Goal: Task Accomplishment & Management: Manage account settings

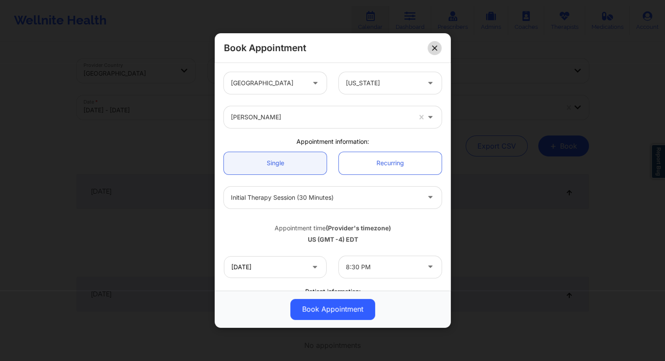
scroll to position [131, 0]
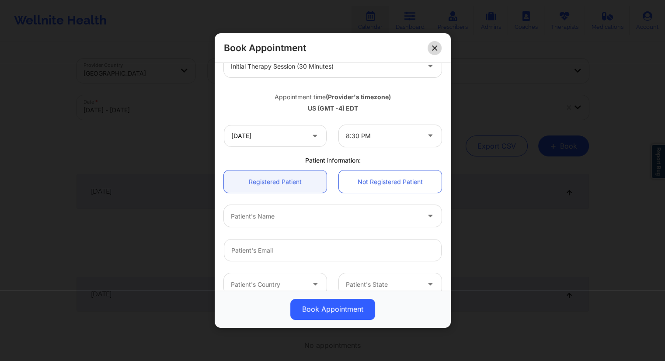
click at [432, 44] on button at bounding box center [435, 48] width 14 height 14
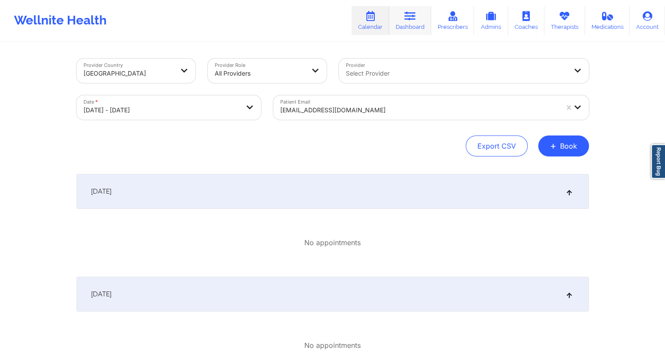
click at [414, 20] on icon at bounding box center [410, 16] width 11 height 10
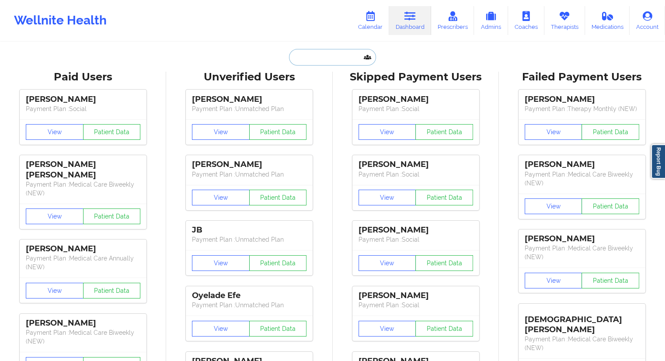
click at [331, 63] on input "text" at bounding box center [332, 57] width 87 height 17
paste input "[EMAIL_ADDRESS][DOMAIN_NAME]"
type input "[EMAIL_ADDRESS][DOMAIN_NAME]"
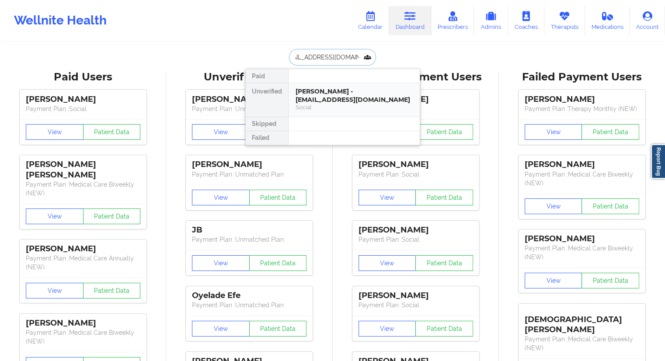
click at [299, 98] on div "[PERSON_NAME] - [EMAIL_ADDRESS][DOMAIN_NAME]" at bounding box center [354, 95] width 117 height 16
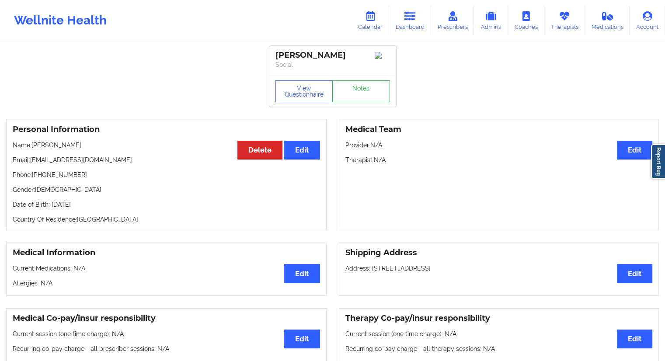
drag, startPoint x: 92, startPoint y: 142, endPoint x: 33, endPoint y: 144, distance: 59.1
click at [33, 144] on div "Personal Information Edit Delete Name: [PERSON_NAME] Email: [EMAIL_ADDRESS][DOM…" at bounding box center [166, 175] width 321 height 112
copy p "[PERSON_NAME]"
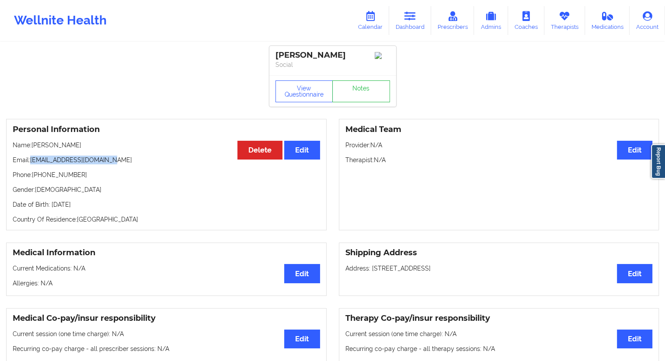
drag, startPoint x: 132, startPoint y: 159, endPoint x: 32, endPoint y: 156, distance: 99.8
click at [32, 156] on div "Personal Information Edit Delete Name: [PERSON_NAME] Email: [EMAIL_ADDRESS][DOM…" at bounding box center [166, 175] width 321 height 112
copy p "[EMAIL_ADDRESS][DOMAIN_NAME]"
click at [378, 25] on link "Calendar" at bounding box center [371, 20] width 38 height 29
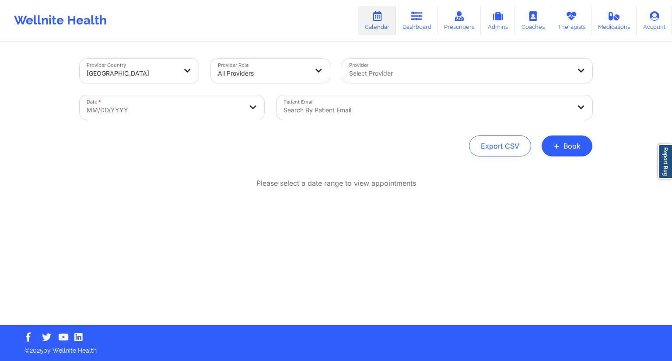
click at [232, 106] on body "Wellnite Health Calendar Dashboard Prescribers Admins Coaches Therapists Medica…" at bounding box center [336, 180] width 672 height 361
select select "2025-8"
select select "2025-9"
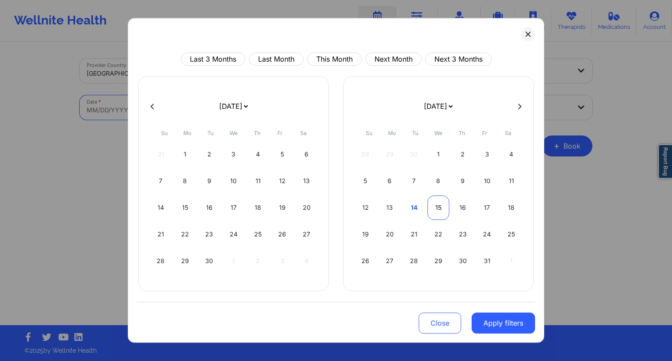
click at [427, 212] on div "12 13 14 15 16 17 18" at bounding box center [438, 208] width 168 height 24
click at [434, 211] on div "15" at bounding box center [438, 208] width 22 height 24
select select "2025-9"
select select "2025-10"
select select "2025-9"
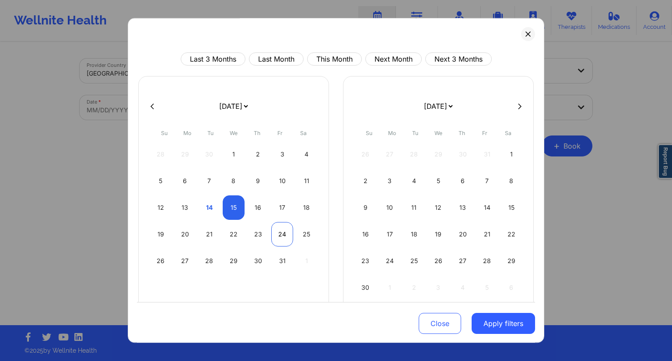
select select "2025-10"
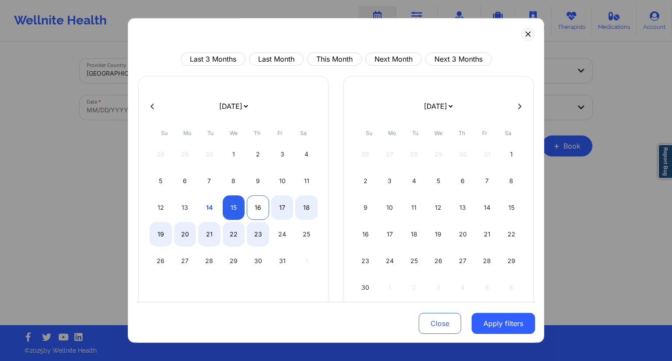
click at [261, 215] on div "16" at bounding box center [258, 208] width 22 height 24
select select "2025-9"
select select "2025-10"
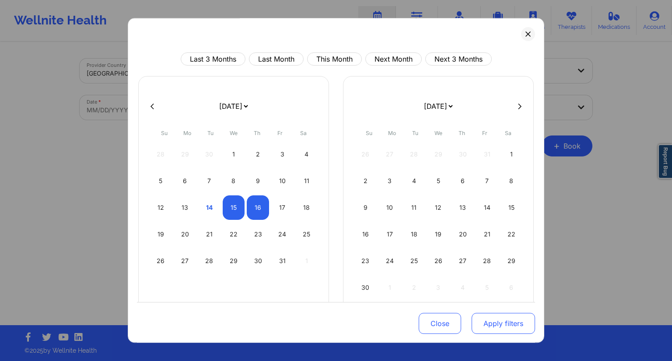
click at [516, 318] on button "Apply filters" at bounding box center [503, 323] width 63 height 21
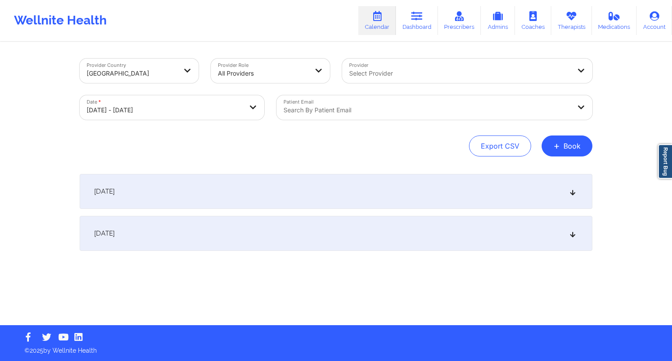
click at [367, 104] on div "Search by patient email" at bounding box center [423, 107] width 295 height 24
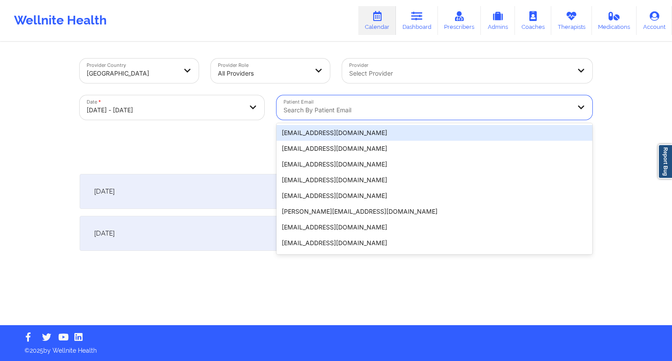
paste input "[EMAIL_ADDRESS][DOMAIN_NAME]"
type input "[EMAIL_ADDRESS][DOMAIN_NAME]"
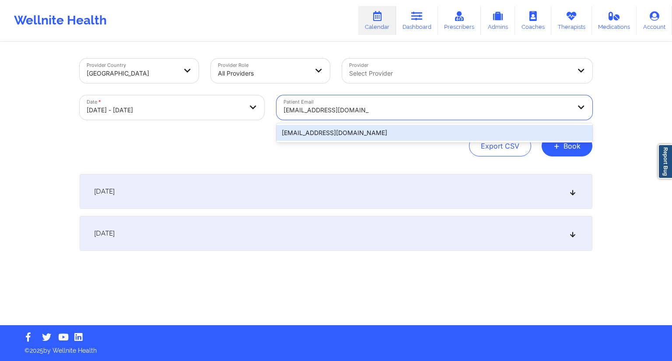
click at [381, 135] on div "[EMAIL_ADDRESS][DOMAIN_NAME]" at bounding box center [434, 133] width 316 height 16
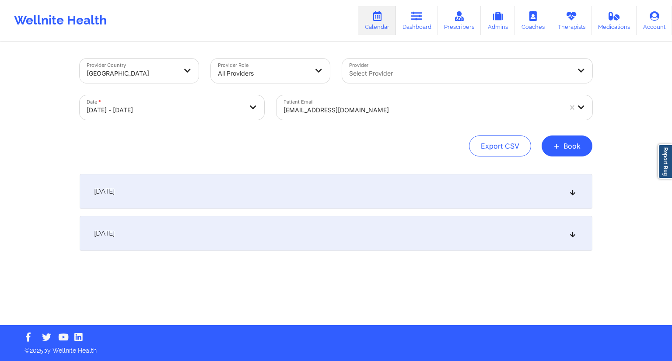
click at [252, 181] on div "[DATE]" at bounding box center [336, 191] width 513 height 35
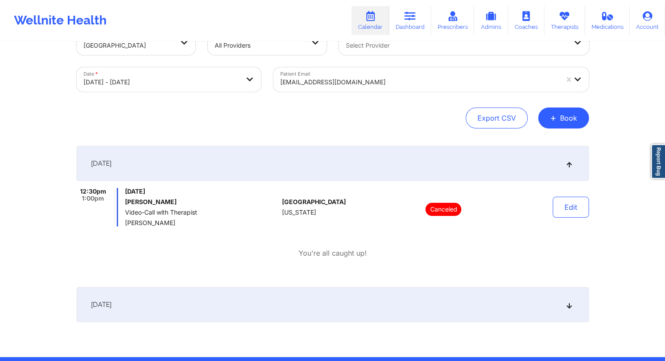
scroll to position [44, 0]
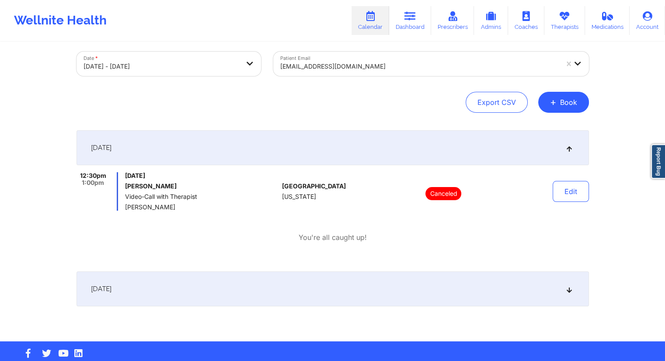
click at [275, 308] on div "[DATE] 12:30pm 1:00pm [DATE] [PERSON_NAME] Video-Call with Therapist [PERSON_NA…" at bounding box center [333, 235] width 513 height 211
click at [278, 295] on div "[DATE]" at bounding box center [333, 289] width 513 height 35
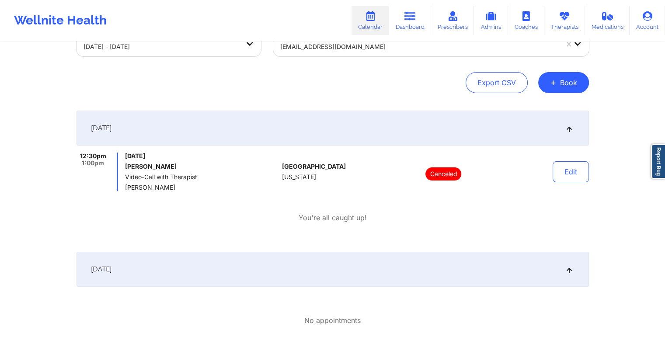
scroll to position [0, 0]
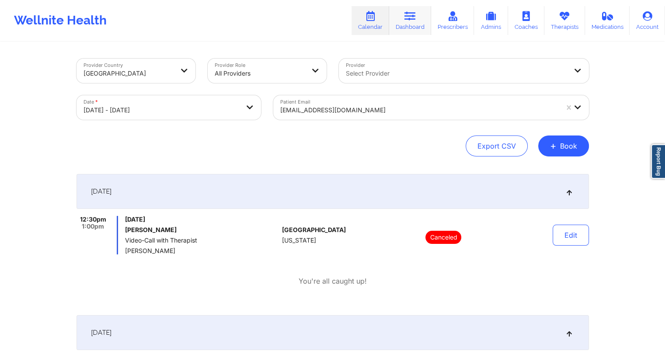
drag, startPoint x: 411, startPoint y: 21, endPoint x: 398, endPoint y: 26, distance: 14.4
click at [411, 21] on link "Dashboard" at bounding box center [410, 20] width 42 height 29
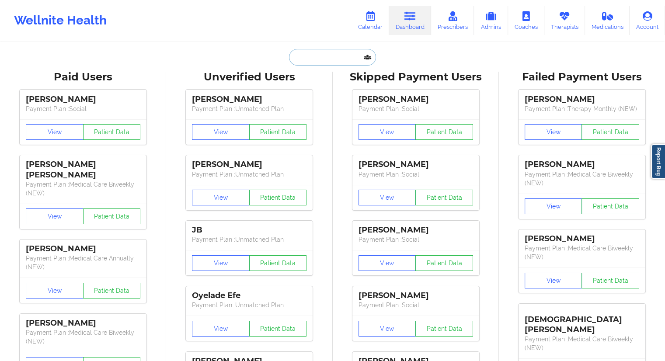
click at [340, 51] on input "text" at bounding box center [332, 57] width 87 height 17
paste input "[EMAIL_ADDRESS][DOMAIN_NAME]"
type input "[EMAIL_ADDRESS][DOMAIN_NAME]"
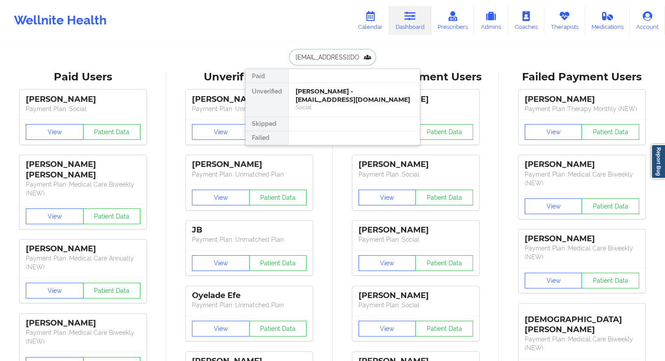
scroll to position [0, 0]
click at [304, 87] on div "[PERSON_NAME] - [EMAIL_ADDRESS][DOMAIN_NAME]" at bounding box center [354, 95] width 117 height 16
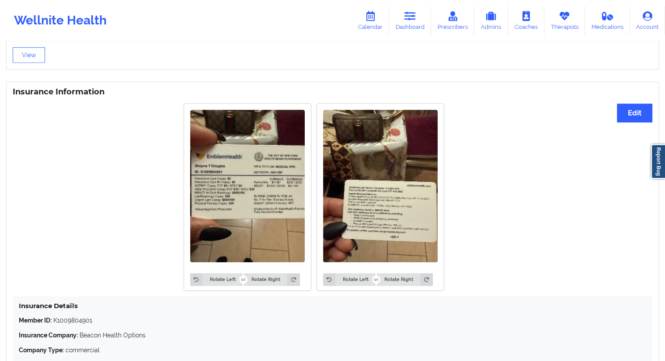
scroll to position [692, 0]
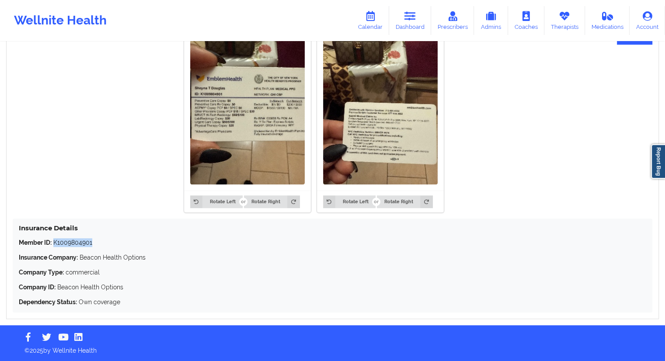
drag, startPoint x: 95, startPoint y: 240, endPoint x: 54, endPoint y: 241, distance: 41.6
click at [54, 241] on p "Member ID: K1009804901" at bounding box center [333, 242] width 628 height 9
copy p "K1009804901"
click at [413, 23] on link "Dashboard" at bounding box center [410, 20] width 42 height 29
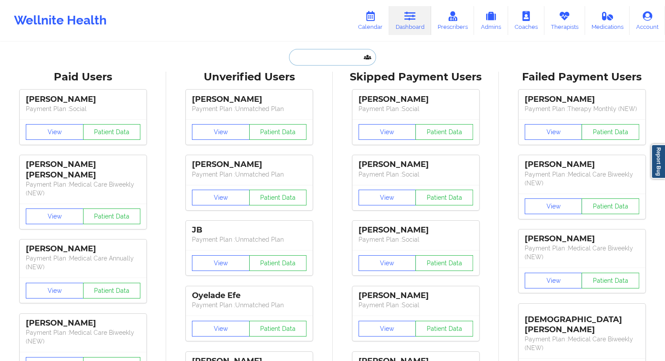
click at [303, 65] on input "text" at bounding box center [332, 57] width 87 height 17
paste input "[EMAIL_ADDRESS][DOMAIN_NAME]"
type input "[EMAIL_ADDRESS][DOMAIN_NAME]"
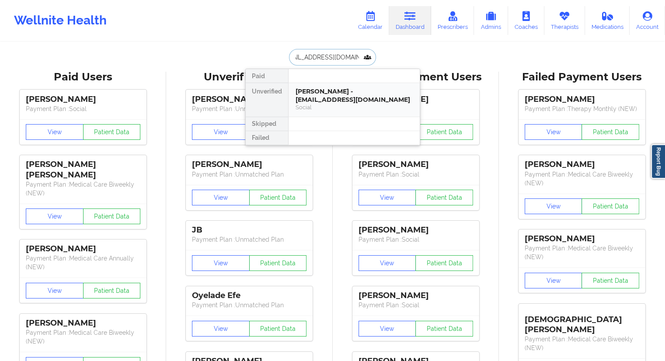
click at [323, 96] on div "[PERSON_NAME] - [EMAIL_ADDRESS][DOMAIN_NAME]" at bounding box center [354, 95] width 117 height 16
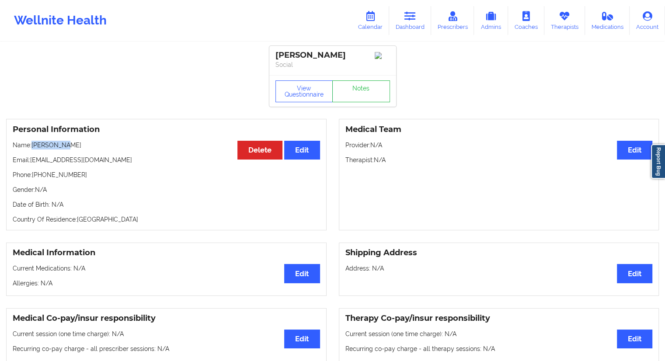
drag, startPoint x: 71, startPoint y: 144, endPoint x: 33, endPoint y: 144, distance: 37.6
click at [33, 144] on p "Name: [PERSON_NAME]" at bounding box center [167, 145] width 308 height 9
copy p "[PERSON_NAME]"
click at [381, 23] on link "Calendar" at bounding box center [371, 20] width 38 height 29
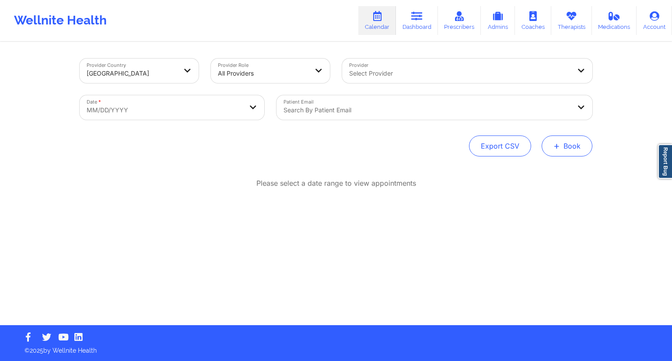
click at [574, 138] on button "+ Book" at bounding box center [567, 146] width 51 height 21
click at [555, 170] on button "Therapy Session" at bounding box center [552, 174] width 67 height 14
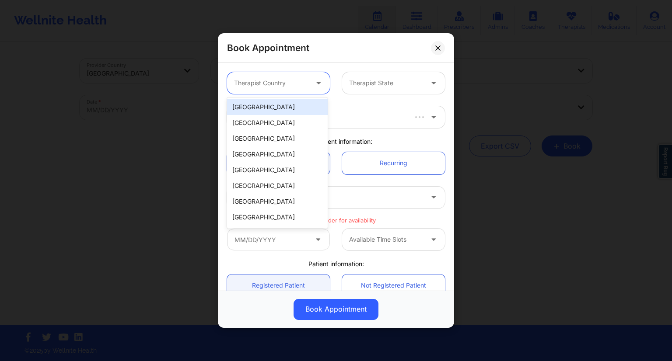
click at [298, 88] on div "Therapist Country" at bounding box center [268, 83] width 82 height 22
click at [266, 113] on div "[GEOGRAPHIC_DATA]" at bounding box center [277, 107] width 101 height 16
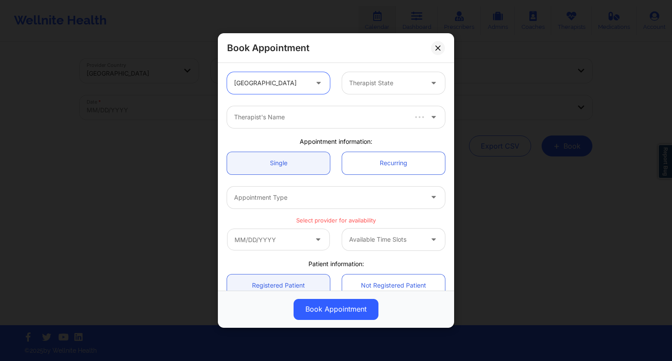
click at [367, 85] on div at bounding box center [386, 83] width 74 height 10
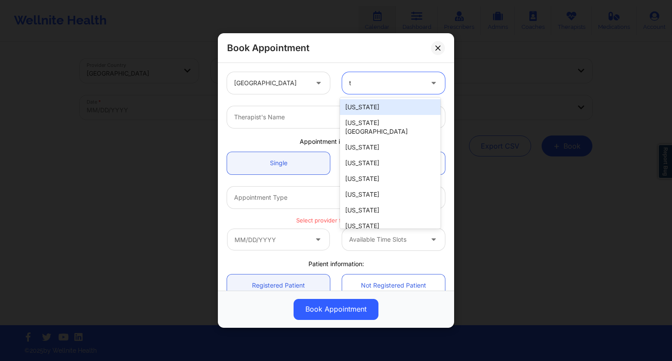
type input "te"
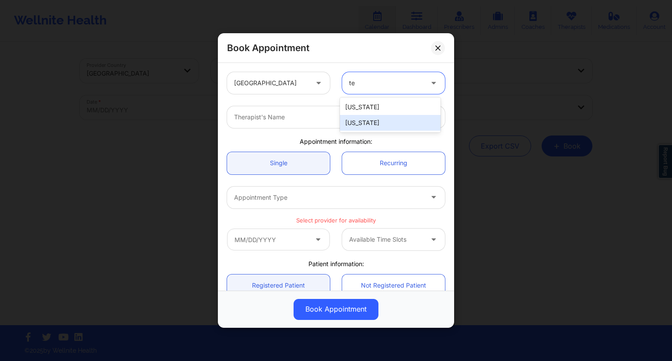
click at [361, 127] on div "[US_STATE]" at bounding box center [390, 123] width 101 height 16
click at [298, 125] on div "Therapist's Name" at bounding box center [325, 117] width 197 height 22
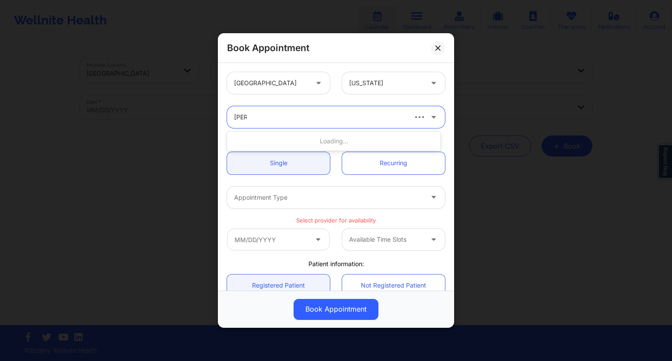
type input "beve"
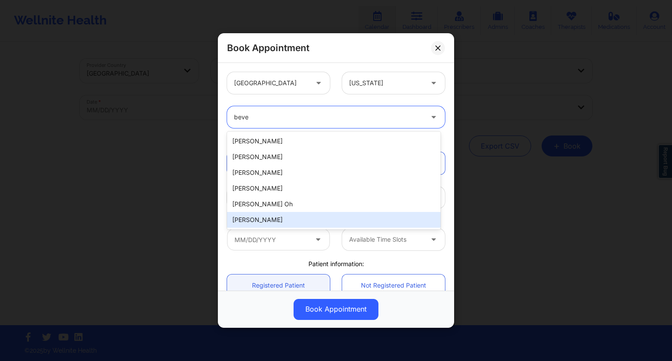
click at [282, 214] on div "[PERSON_NAME]" at bounding box center [333, 220] width 213 height 16
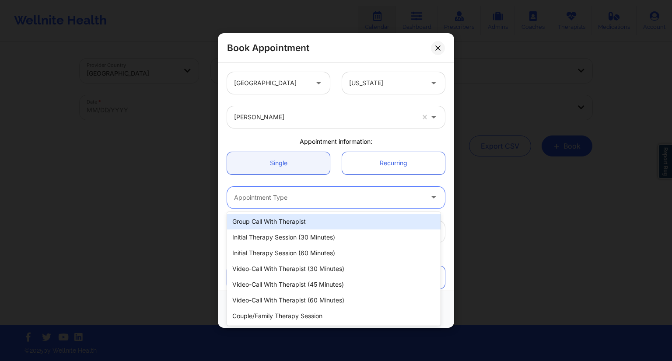
click at [296, 208] on div "Appointment Type" at bounding box center [325, 198] width 197 height 22
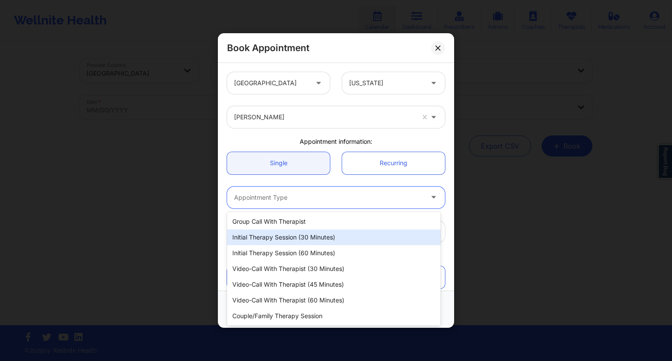
click at [280, 237] on div "Initial Therapy Session (30 minutes)" at bounding box center [333, 238] width 213 height 16
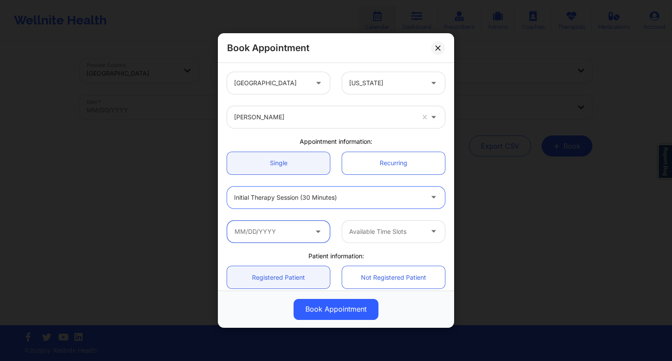
click at [282, 230] on input "text" at bounding box center [278, 232] width 103 height 22
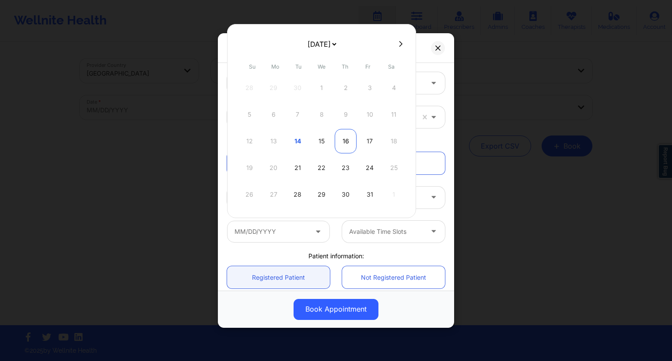
click at [341, 143] on div "16" at bounding box center [346, 141] width 22 height 24
type input "[DATE]"
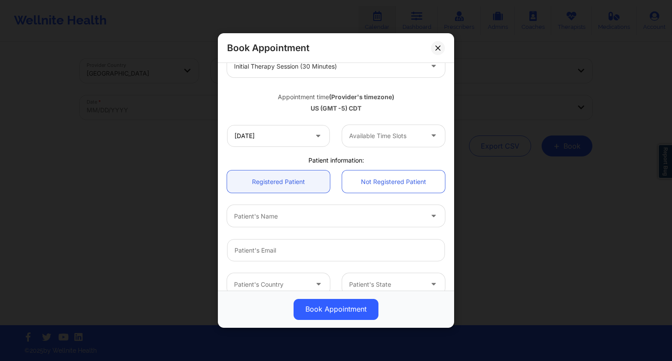
scroll to position [44, 0]
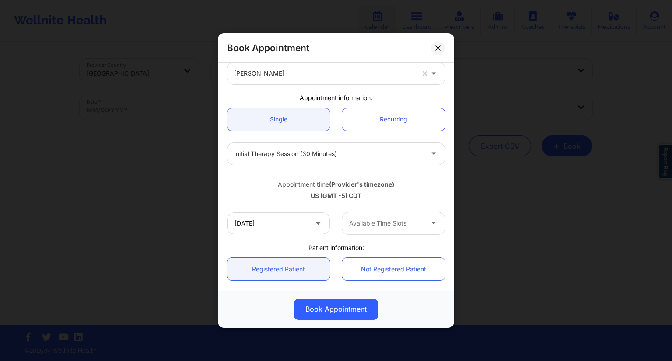
click at [314, 227] on span at bounding box center [319, 223] width 10 height 11
click at [286, 226] on input "[DATE]" at bounding box center [278, 224] width 103 height 22
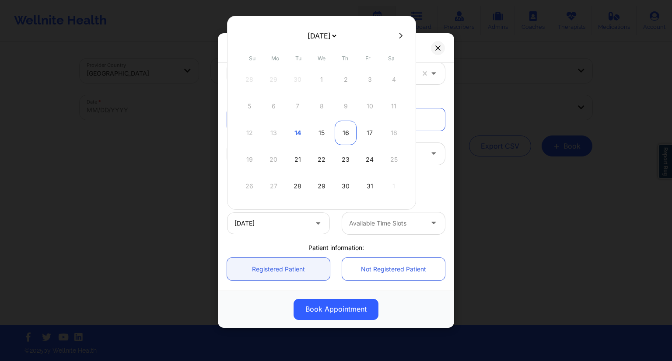
click at [340, 136] on div "16" at bounding box center [346, 133] width 22 height 24
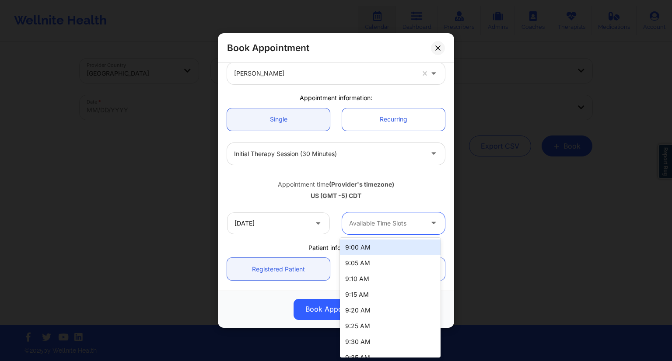
click at [384, 220] on div at bounding box center [386, 223] width 74 height 10
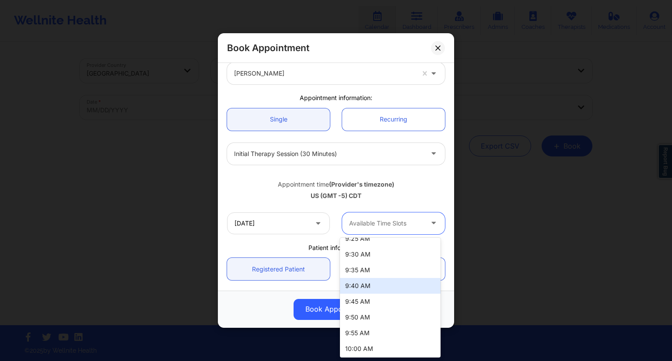
scroll to position [219, 0]
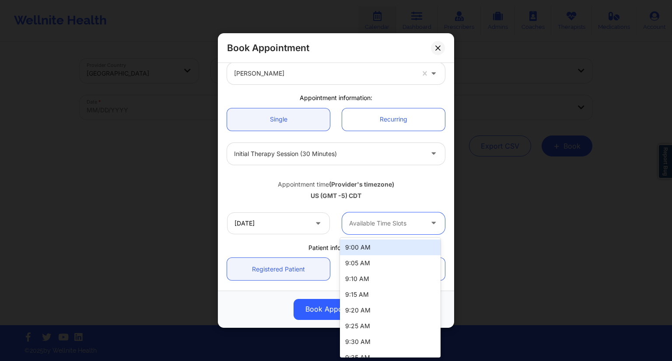
click at [367, 220] on div at bounding box center [386, 223] width 74 height 10
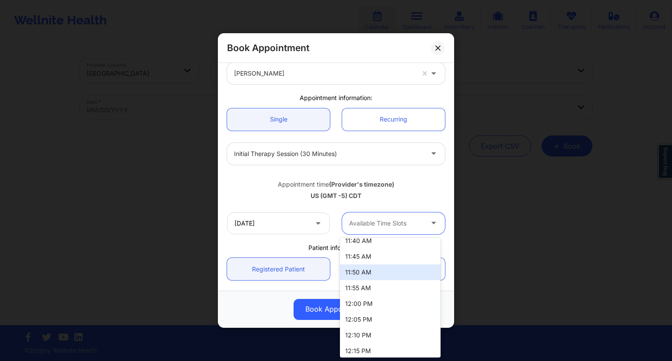
scroll to position [525, 0]
click at [361, 292] on div "12:00 PM" at bounding box center [390, 290] width 101 height 16
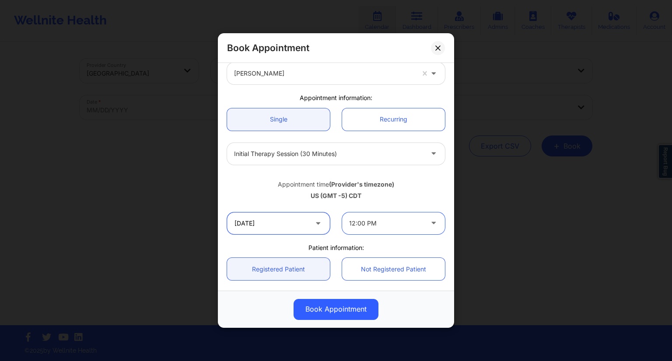
click at [287, 218] on input "[DATE]" at bounding box center [278, 224] width 103 height 22
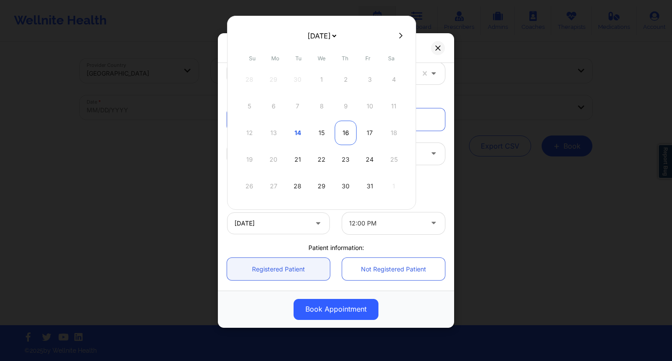
click at [339, 135] on div "16" at bounding box center [346, 133] width 22 height 24
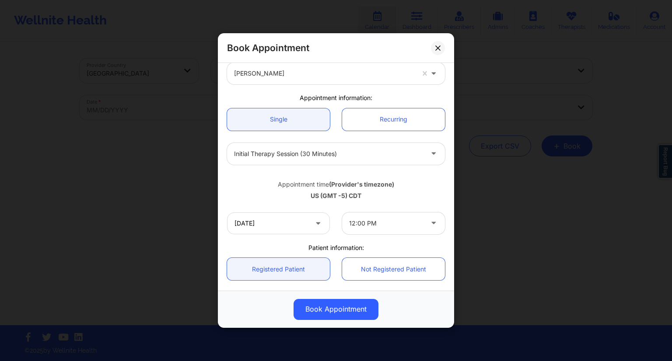
click at [317, 202] on div "Appointment time (Provider's timezone) [GEOGRAPHIC_DATA] (GMT -5) CDT" at bounding box center [336, 188] width 230 height 35
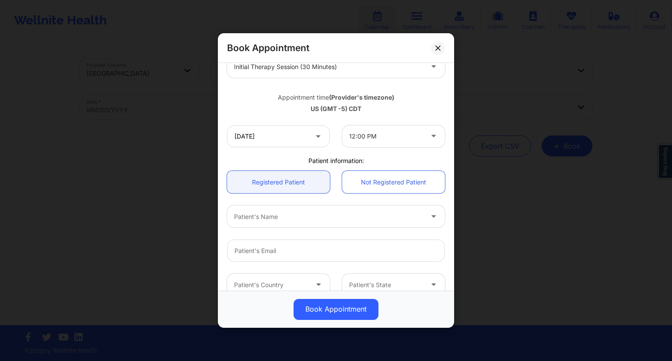
scroll to position [131, 0]
click at [278, 217] on div at bounding box center [328, 216] width 189 height 10
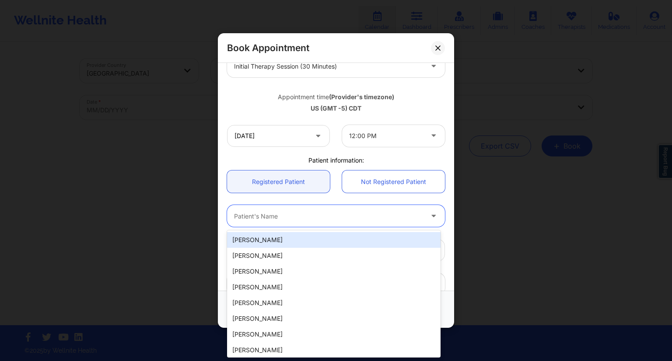
paste input "[PERSON_NAME]"
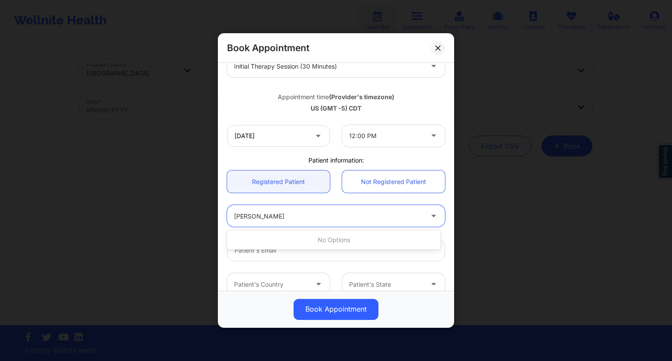
click at [260, 215] on input "[PERSON_NAME]" at bounding box center [260, 216] width 53 height 9
type input "[PERSON_NAME]"
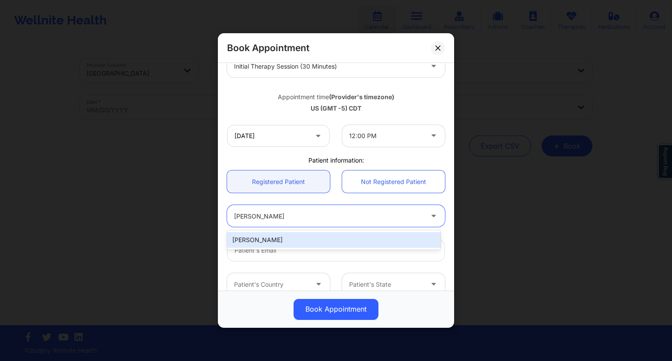
click at [273, 234] on div "[PERSON_NAME]" at bounding box center [333, 240] width 213 height 16
type input "[EMAIL_ADDRESS][DOMAIN_NAME]"
type input "[PHONE_NUMBER]"
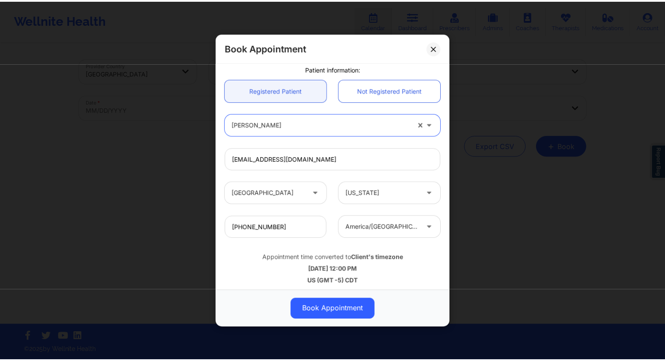
scroll to position [226, 0]
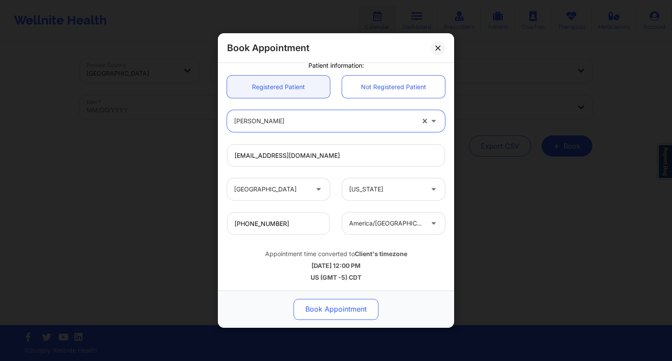
click at [339, 309] on button "Book Appointment" at bounding box center [336, 309] width 85 height 21
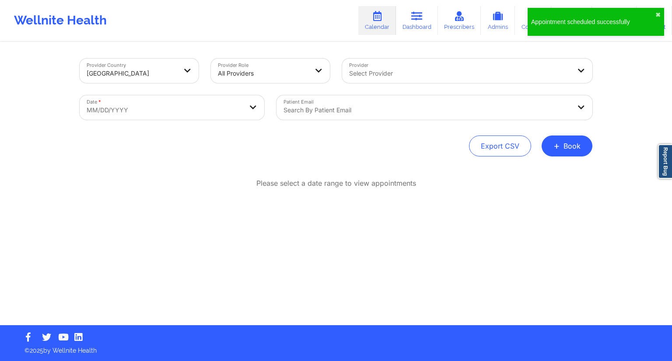
click at [333, 107] on div at bounding box center [426, 110] width 287 height 10
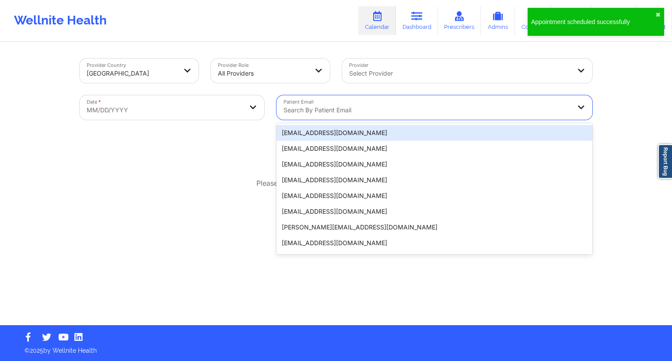
select select "2025-8"
select select "2025-9"
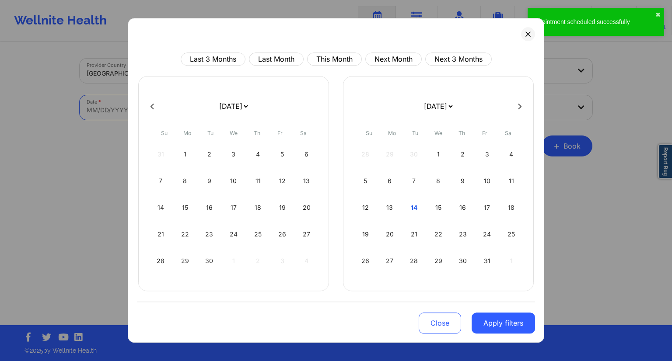
click at [208, 112] on body "Appointment scheduled successfully ✖︎ Wellnite Health Calendar Dashboard Prescr…" at bounding box center [336, 180] width 672 height 361
click at [455, 208] on div "16" at bounding box center [462, 208] width 22 height 24
select select "2025-9"
select select "2025-10"
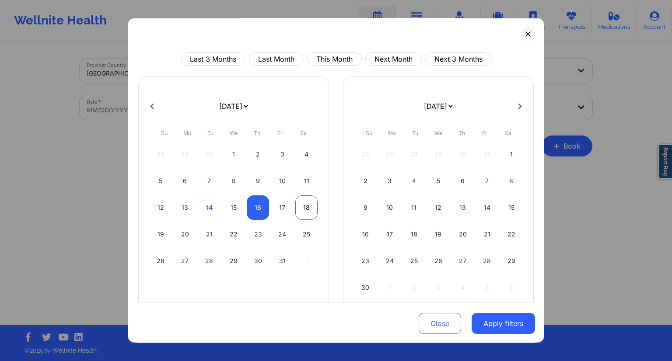
select select "2025-9"
select select "2025-10"
select select "2025-9"
select select "2025-10"
click at [281, 206] on div "17" at bounding box center [282, 208] width 22 height 24
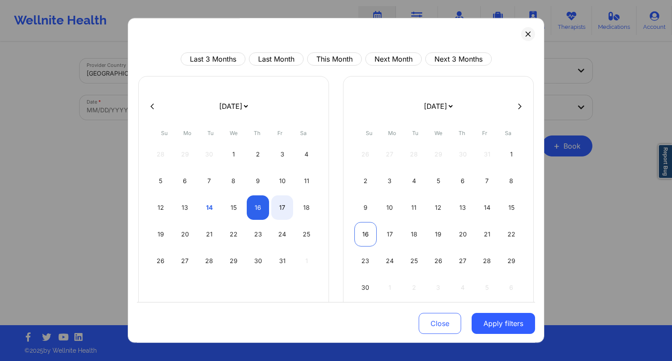
select select "2025-9"
select select "2025-10"
click at [501, 331] on button "Apply filters" at bounding box center [503, 323] width 63 height 21
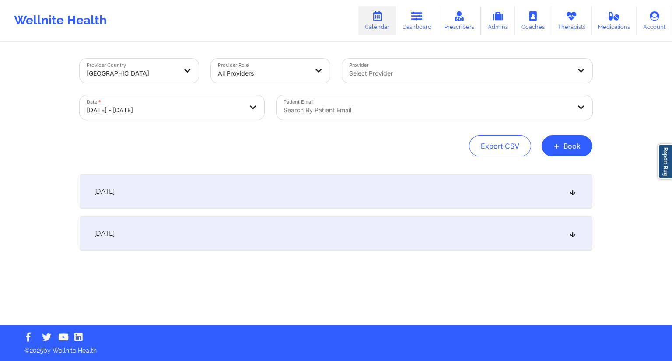
click at [352, 114] on div at bounding box center [426, 110] width 287 height 10
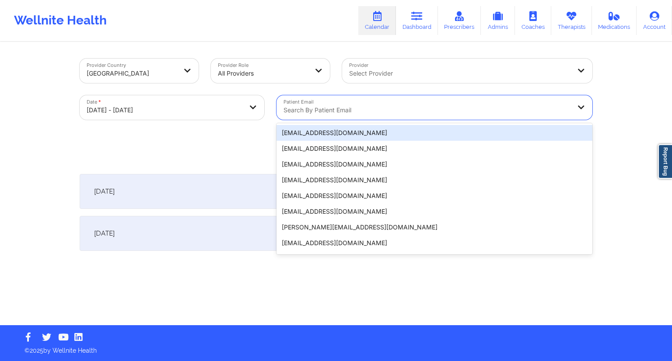
paste input "[EMAIL_ADDRESS][DOMAIN_NAME]"
type input "[EMAIL_ADDRESS][DOMAIN_NAME]"
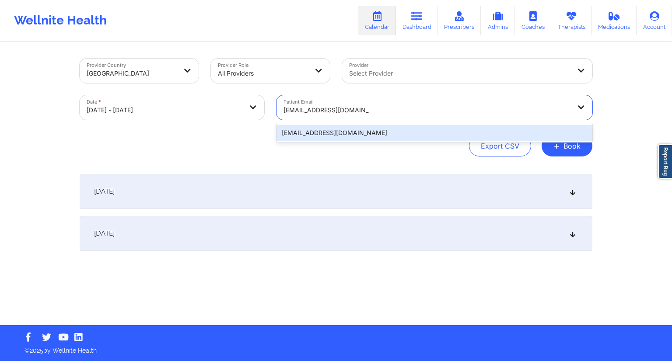
click at [346, 135] on div "[EMAIL_ADDRESS][DOMAIN_NAME]" at bounding box center [434, 133] width 316 height 16
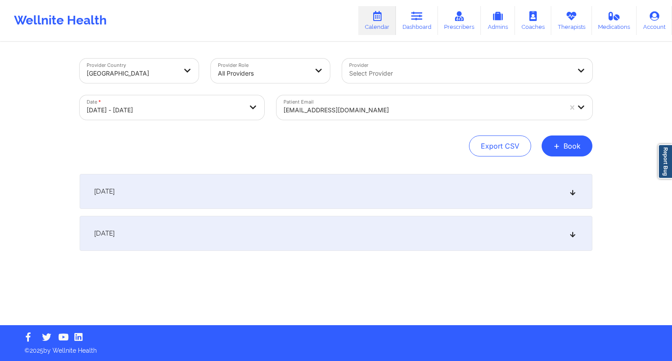
click at [220, 198] on div "[DATE]" at bounding box center [336, 191] width 513 height 35
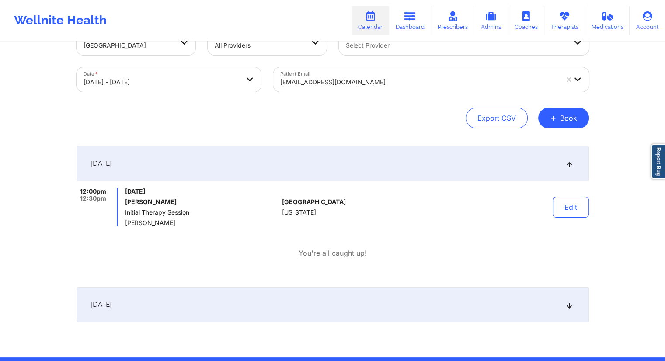
scroll to position [0, 0]
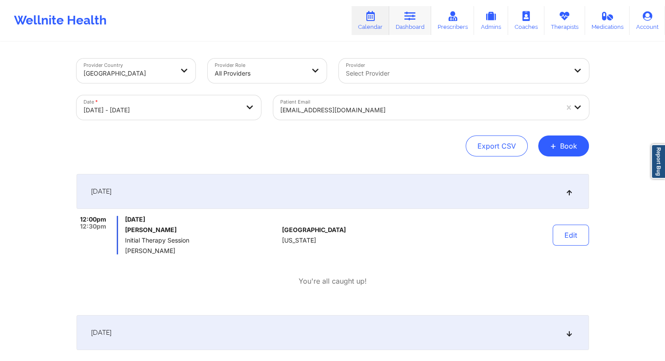
click at [406, 35] on link "Dashboard" at bounding box center [410, 20] width 42 height 29
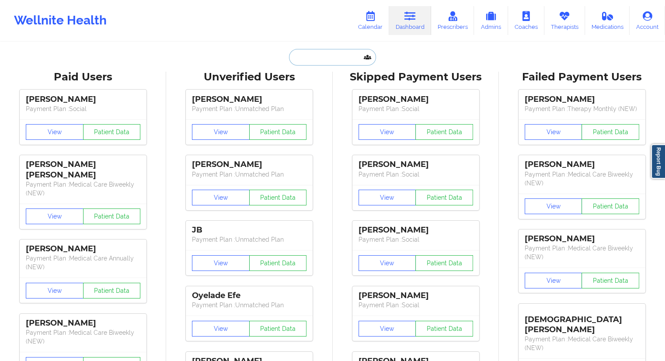
click at [315, 53] on input "text" at bounding box center [332, 57] width 87 height 17
paste input "[EMAIL_ADDRESS][DOMAIN_NAME]"
type input "[EMAIL_ADDRESS][DOMAIN_NAME]"
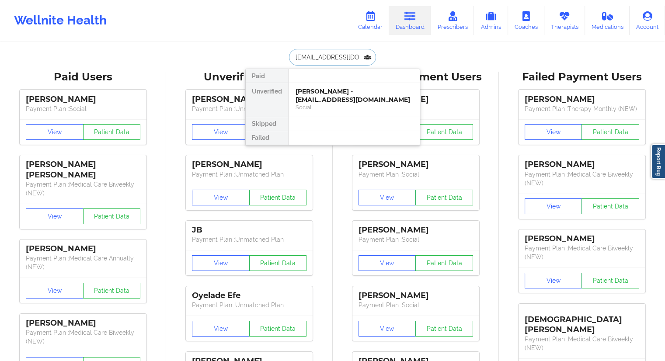
scroll to position [0, 14]
click at [313, 96] on div "[PERSON_NAME] - [EMAIL_ADDRESS][DOMAIN_NAME]" at bounding box center [354, 95] width 117 height 16
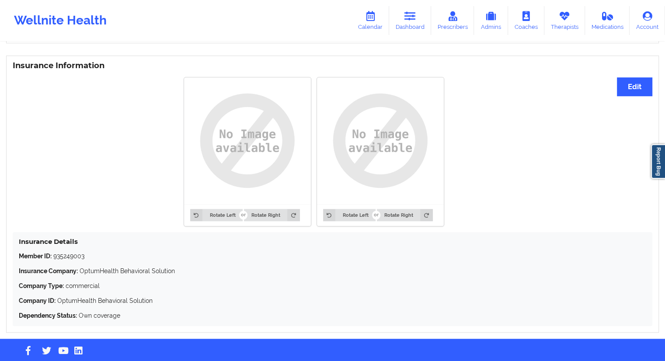
scroll to position [654, 0]
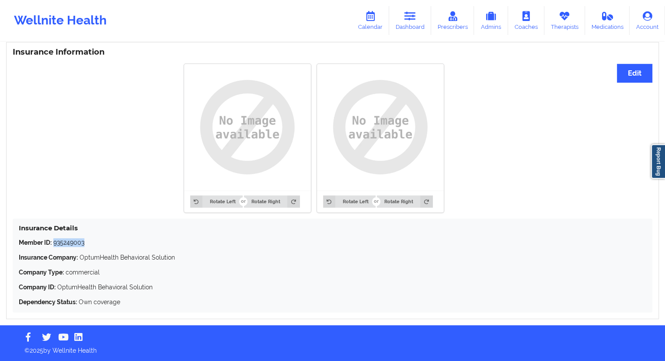
drag, startPoint x: 94, startPoint y: 245, endPoint x: 55, endPoint y: 244, distance: 39.4
click at [55, 244] on p "Member ID: 935249003" at bounding box center [333, 242] width 628 height 9
copy p "935249003"
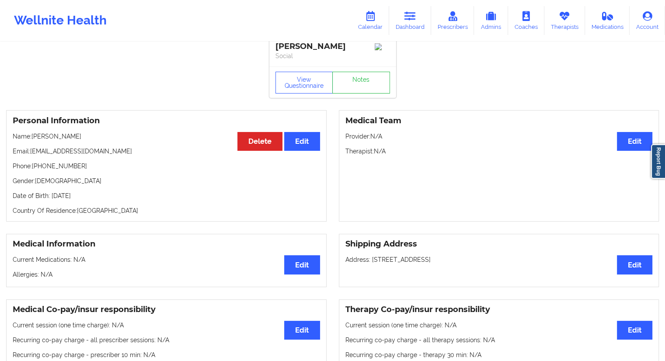
scroll to position [0, 0]
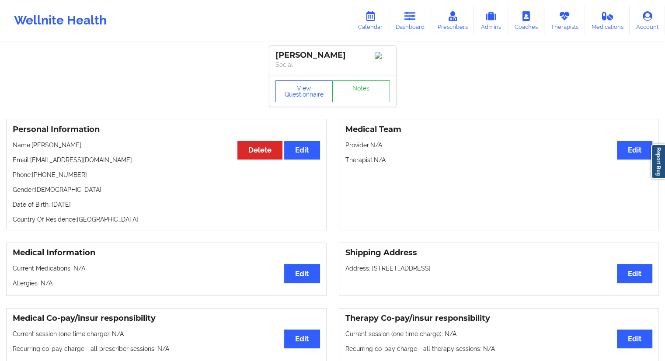
drag, startPoint x: 94, startPoint y: 147, endPoint x: 32, endPoint y: 142, distance: 62.3
click at [32, 142] on div "Personal Information Edit Delete Name: [PERSON_NAME] Email: [EMAIL_ADDRESS][DOM…" at bounding box center [166, 175] width 321 height 112
copy p "[PERSON_NAME]"
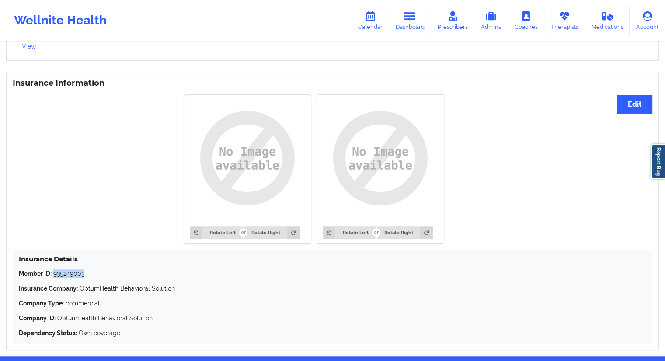
scroll to position [654, 0]
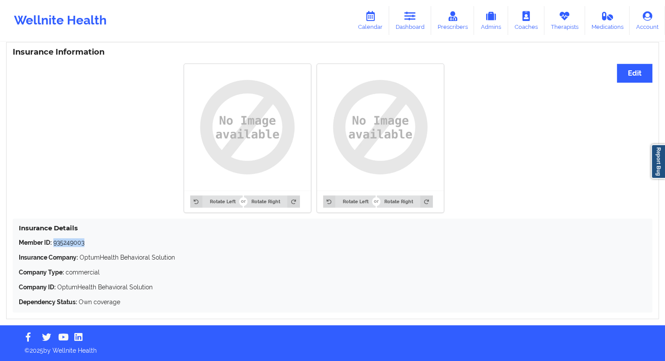
drag, startPoint x: 79, startPoint y: 243, endPoint x: 55, endPoint y: 242, distance: 24.5
click at [55, 242] on p "Member ID: 935249003" at bounding box center [333, 242] width 628 height 9
copy p "935249003"
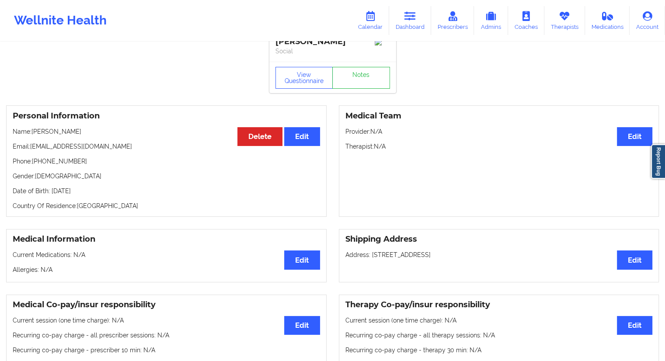
scroll to position [0, 0]
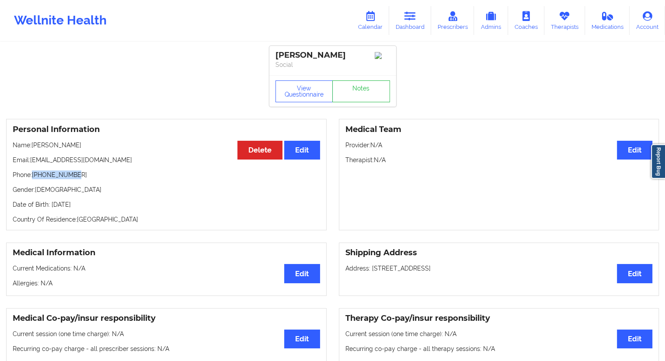
drag, startPoint x: 80, startPoint y: 177, endPoint x: 33, endPoint y: 176, distance: 47.3
click at [33, 176] on p "Phone: [PHONE_NUMBER]" at bounding box center [167, 175] width 308 height 9
copy p "[PHONE_NUMBER]"
click at [407, 16] on icon at bounding box center [410, 16] width 11 height 10
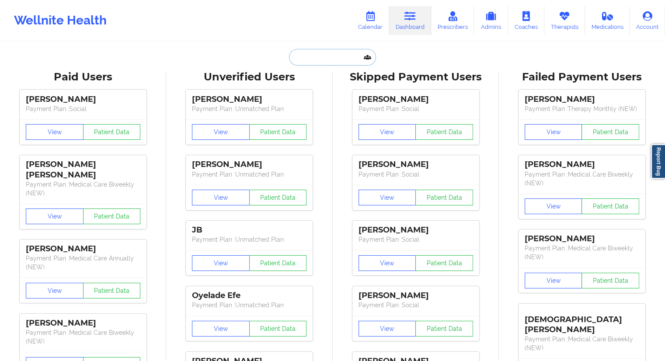
click at [333, 55] on input "text" at bounding box center [332, 57] width 87 height 17
paste input "[EMAIL_ADDRESS][DOMAIN_NAME]"
type input "[EMAIL_ADDRESS][DOMAIN_NAME]"
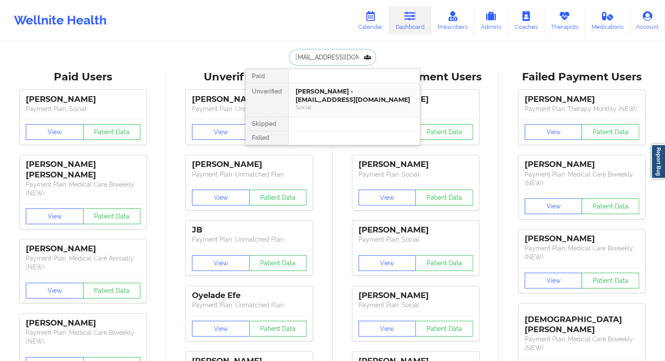
click at [310, 95] on div "[PERSON_NAME] - [EMAIL_ADDRESS][DOMAIN_NAME]" at bounding box center [354, 95] width 117 height 16
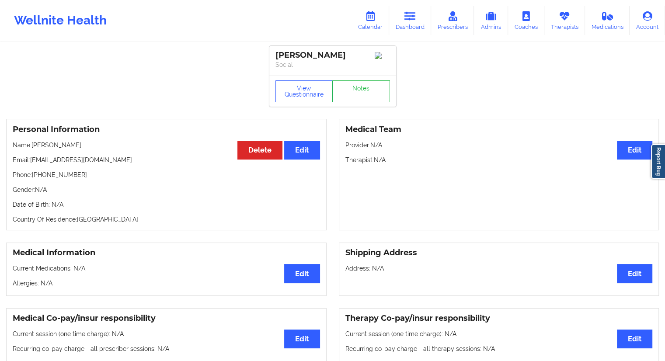
drag, startPoint x: 84, startPoint y: 149, endPoint x: 34, endPoint y: 146, distance: 50.0
click at [34, 146] on p "Name: [PERSON_NAME]" at bounding box center [167, 145] width 308 height 9
click at [403, 28] on link "Dashboard" at bounding box center [410, 20] width 42 height 29
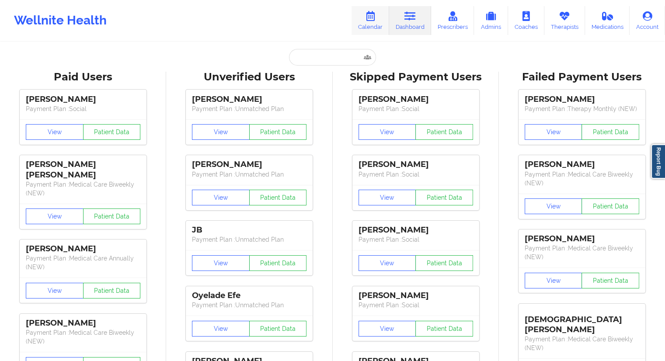
click at [371, 23] on link "Calendar" at bounding box center [371, 20] width 38 height 29
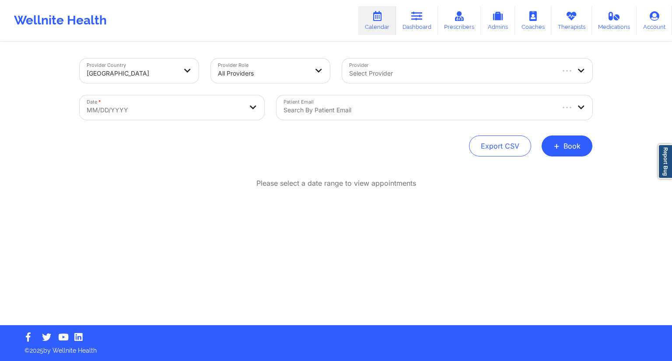
click at [194, 114] on body "Wellnite Health Calendar Dashboard Prescribers Admins Coaches Therapists Medica…" at bounding box center [336, 180] width 672 height 361
select select "2025-8"
select select "2025-9"
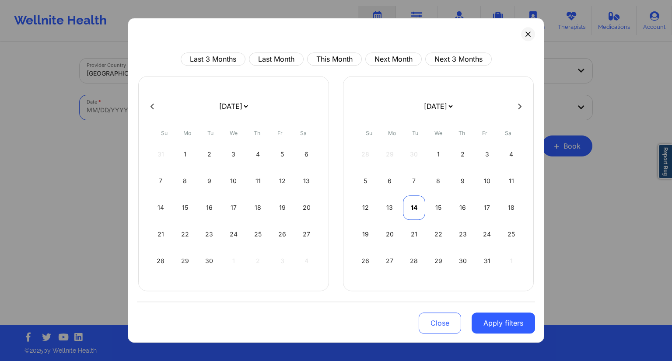
click at [411, 203] on div "14" at bounding box center [414, 208] width 22 height 24
select select "2025-9"
select select "2025-10"
select select "2025-9"
select select "2025-10"
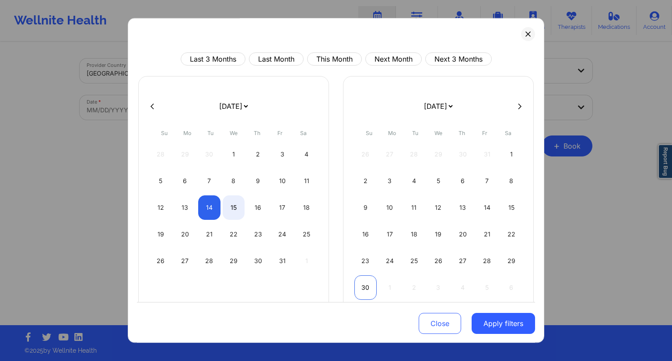
select select "2025-9"
select select "2025-10"
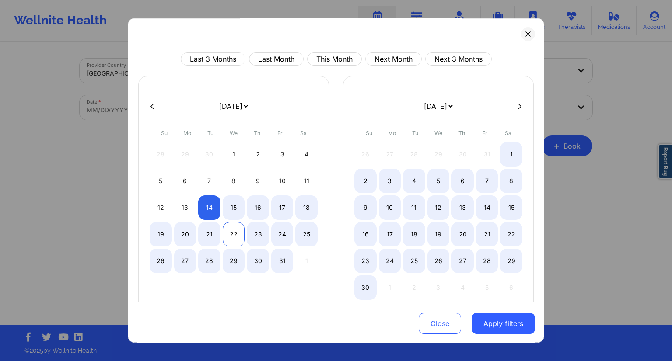
select select "2025-9"
select select "2025-10"
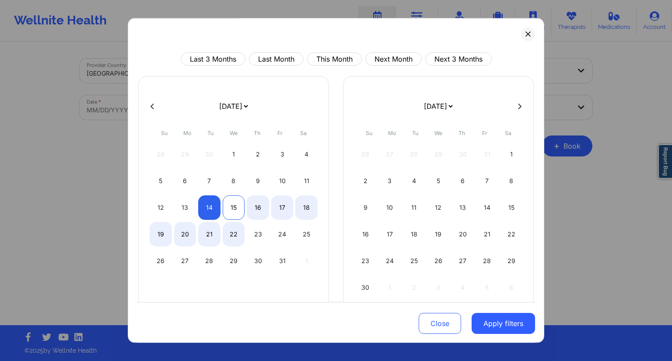
select select "2025-9"
select select "2025-10"
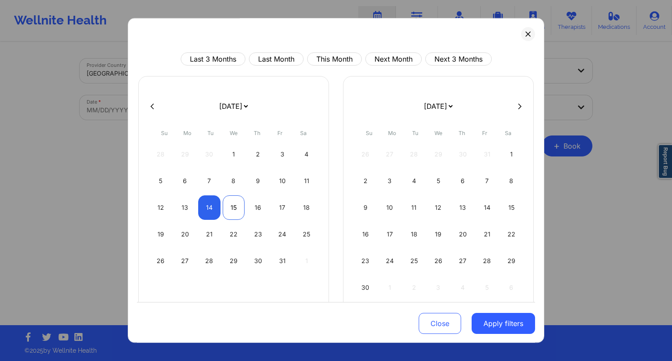
click at [227, 210] on div "15" at bounding box center [234, 208] width 22 height 24
select select "2025-9"
select select "2025-10"
click at [487, 329] on button "Apply filters" at bounding box center [503, 323] width 63 height 21
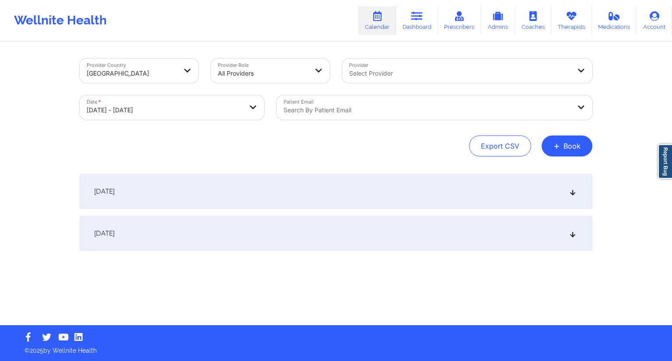
click at [365, 106] on div at bounding box center [426, 110] width 287 height 10
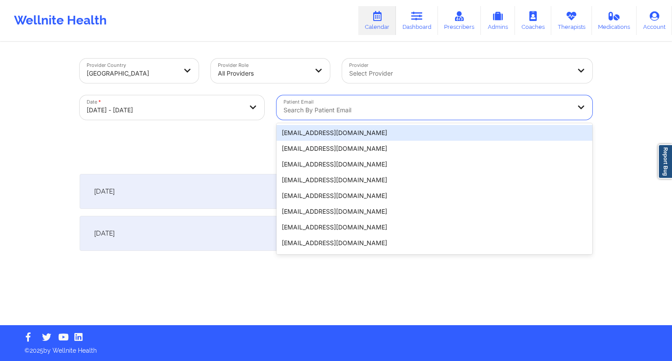
paste input "[EMAIL_ADDRESS][DOMAIN_NAME]"
type input "[EMAIL_ADDRESS][DOMAIN_NAME]"
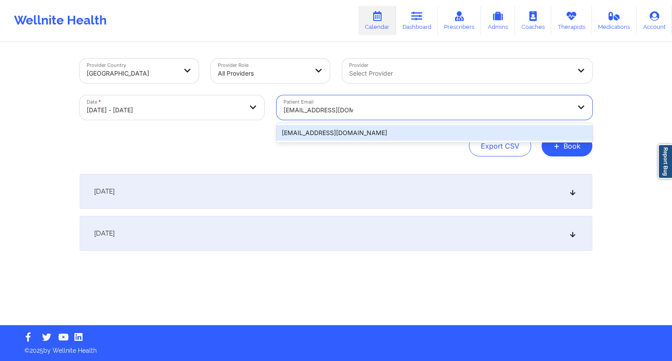
click at [361, 135] on div "[EMAIL_ADDRESS][DOMAIN_NAME]" at bounding box center [434, 133] width 316 height 16
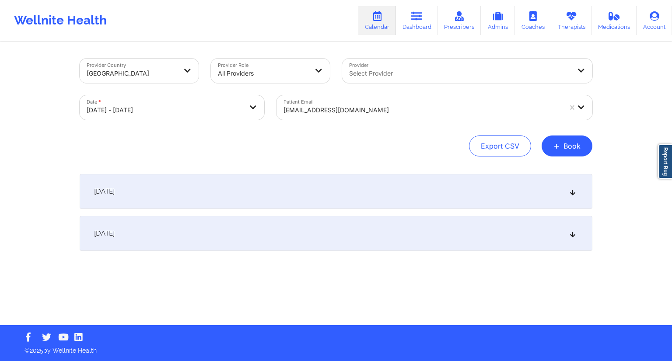
click at [242, 198] on div "[DATE]" at bounding box center [336, 191] width 513 height 35
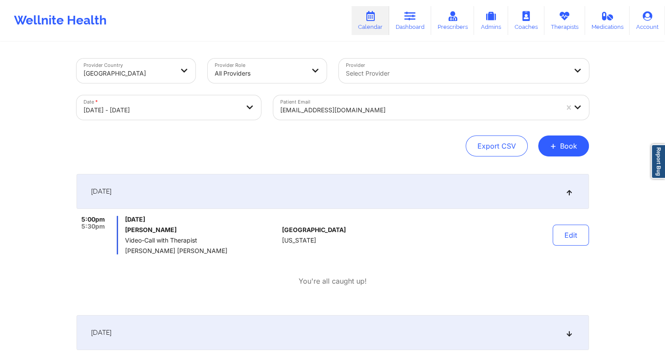
scroll to position [59, 0]
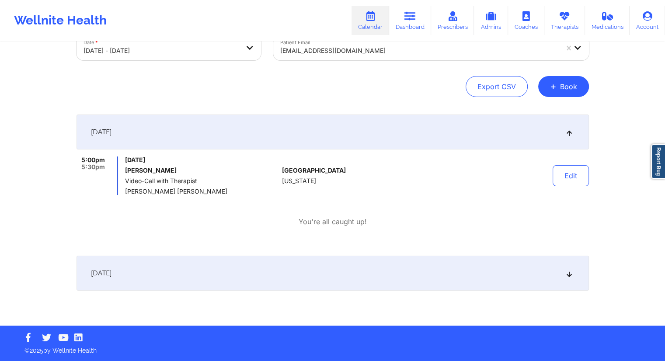
click at [241, 287] on div "[DATE]" at bounding box center [333, 273] width 513 height 35
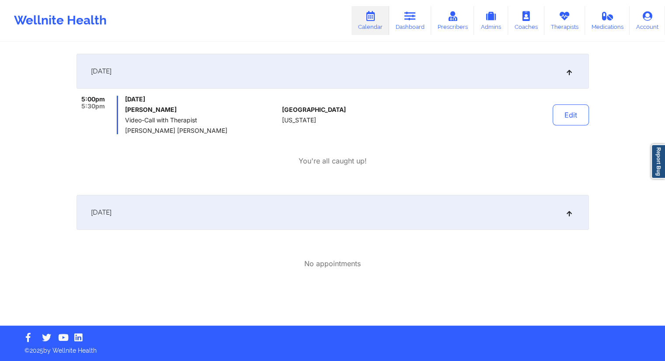
click at [200, 217] on div "[DATE]" at bounding box center [333, 212] width 513 height 35
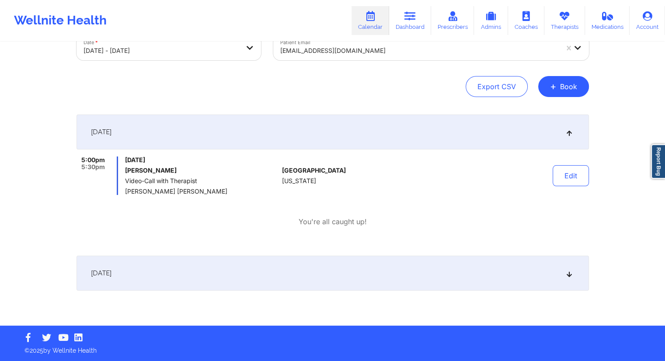
click at [227, 257] on div "[DATE]" at bounding box center [333, 273] width 513 height 35
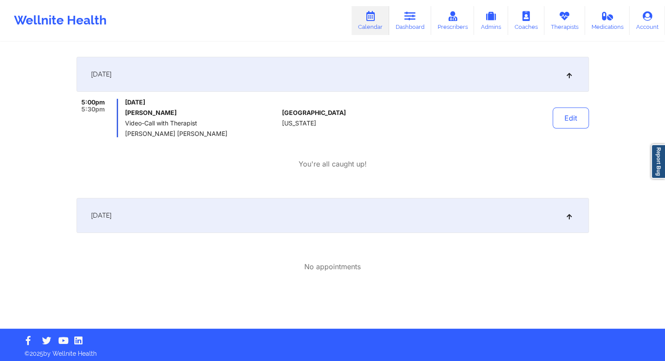
scroll to position [121, 0]
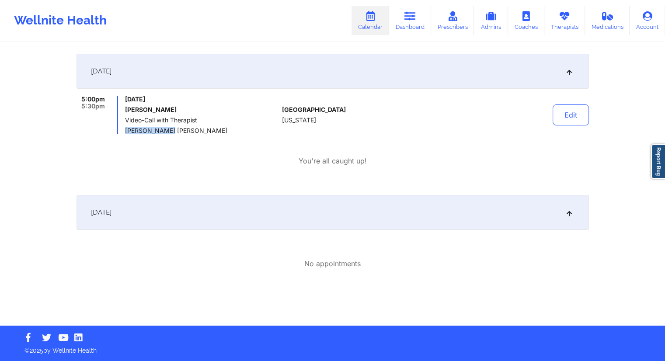
drag, startPoint x: 177, startPoint y: 129, endPoint x: 126, endPoint y: 130, distance: 50.8
click at [126, 130] on span "[PERSON_NAME] [PERSON_NAME]" at bounding box center [202, 130] width 154 height 7
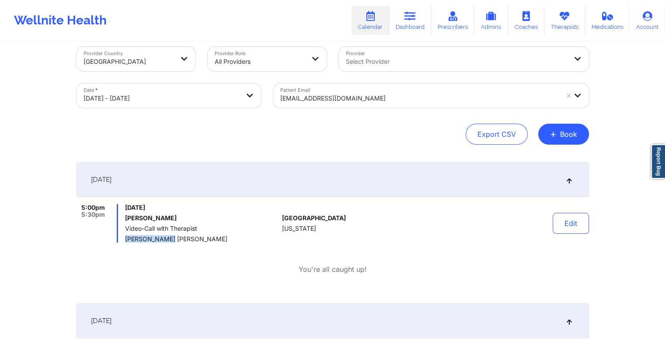
scroll to position [0, 0]
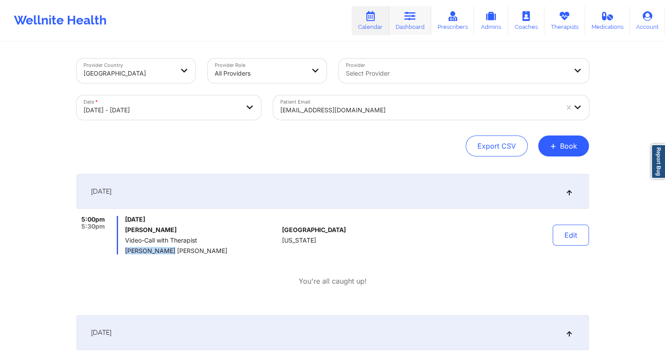
click at [409, 19] on icon at bounding box center [410, 16] width 11 height 10
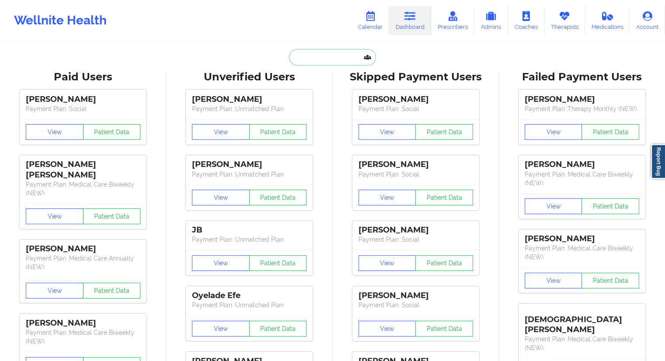
click at [313, 59] on input "text" at bounding box center [332, 57] width 87 height 17
paste input "[PERSON_NAME] [PERSON_NAME]"
type input "[PERSON_NAME] [PERSON_NAME]"
click at [384, 23] on link "Calendar" at bounding box center [371, 20] width 38 height 29
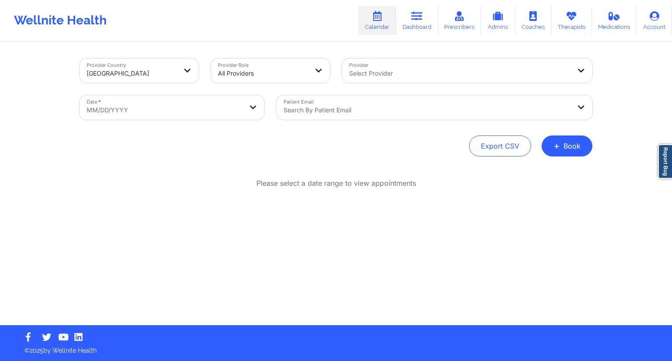
click at [192, 115] on body "Wellnite Health Calendar Dashboard Prescribers Admins Coaches Therapists Medica…" at bounding box center [336, 180] width 672 height 361
select select "2025-8"
select select "2025-9"
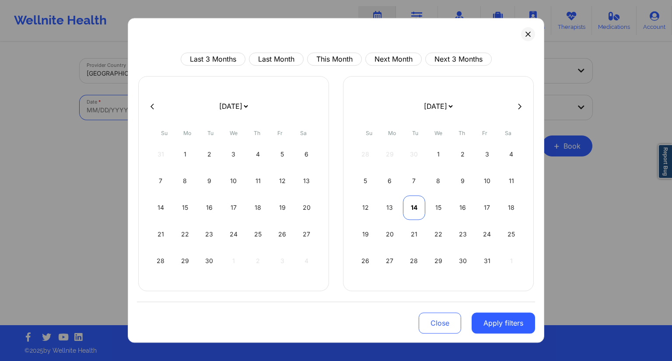
click at [419, 209] on div "14" at bounding box center [414, 208] width 22 height 24
select select "2025-9"
select select "2025-10"
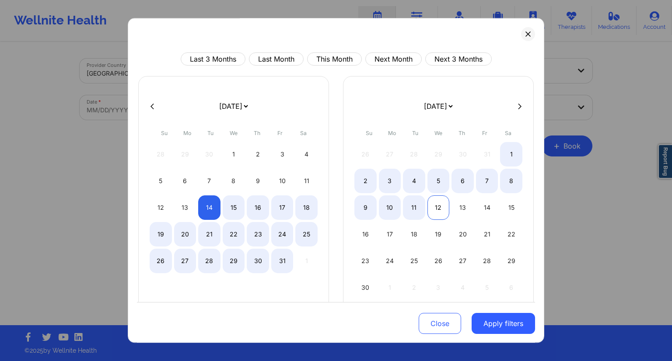
click at [440, 212] on div "12" at bounding box center [438, 208] width 22 height 24
select select "2025-9"
select select "2025-10"
click at [241, 208] on div "15" at bounding box center [234, 208] width 22 height 24
select select "2025-9"
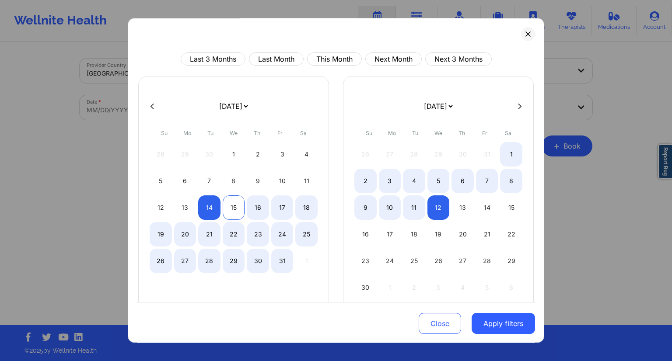
select select "2025-10"
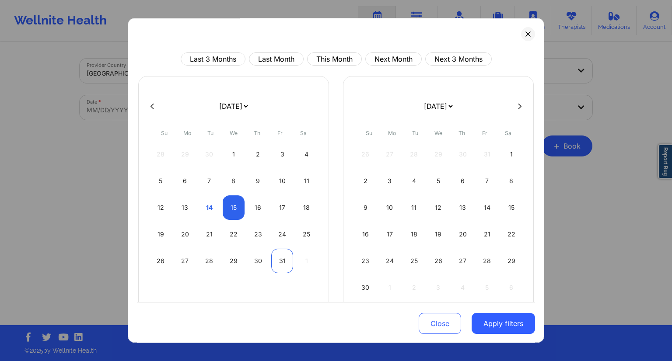
select select "2025-9"
select select "2025-10"
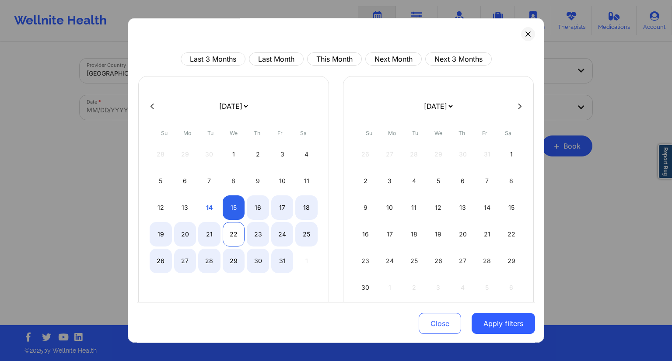
select select "2025-9"
select select "2025-10"
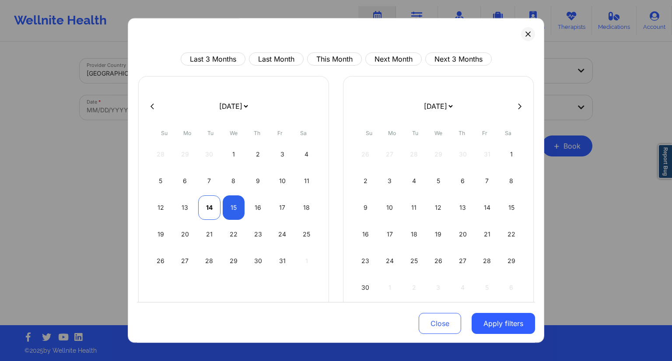
click at [210, 212] on div "14" at bounding box center [209, 208] width 22 height 24
select select "2025-9"
select select "2025-10"
click at [230, 210] on div "15" at bounding box center [234, 208] width 22 height 24
select select "2025-9"
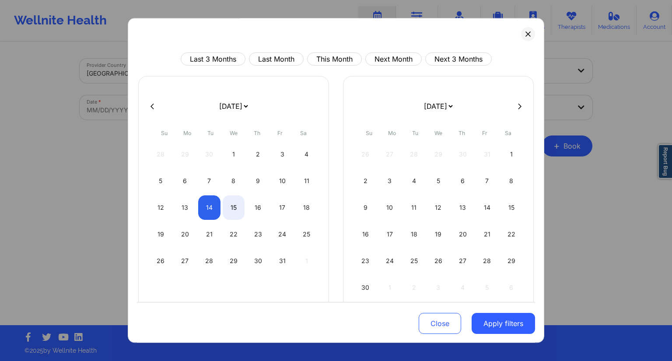
select select "2025-10"
click at [484, 319] on button "Apply filters" at bounding box center [503, 323] width 63 height 21
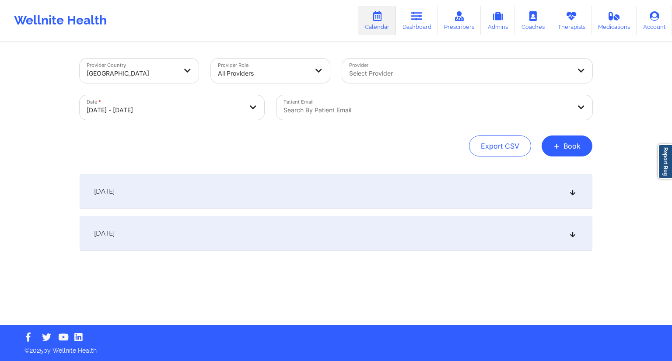
click at [317, 111] on div at bounding box center [426, 110] width 287 height 10
paste input "[EMAIL_ADDRESS][DOMAIN_NAME]"
type input "[EMAIL_ADDRESS][DOMAIN_NAME]"
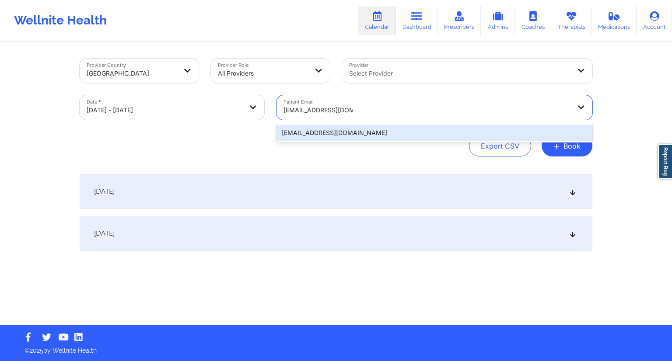
click at [299, 138] on div "[EMAIL_ADDRESS][DOMAIN_NAME]" at bounding box center [434, 133] width 316 height 16
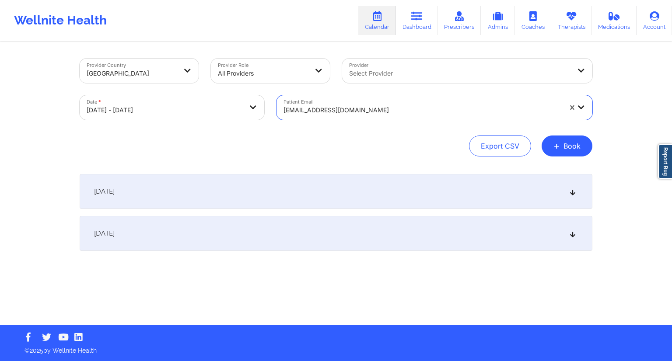
click at [211, 190] on div "[DATE]" at bounding box center [336, 191] width 513 height 35
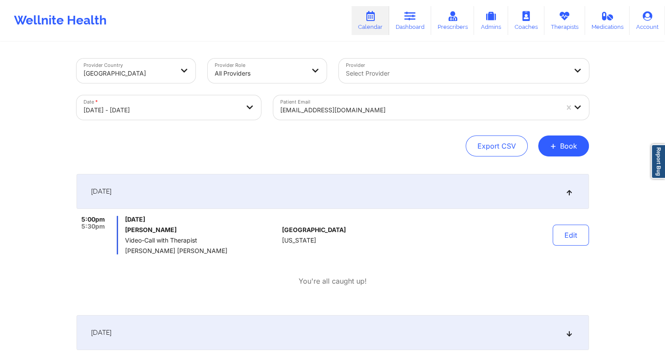
scroll to position [59, 0]
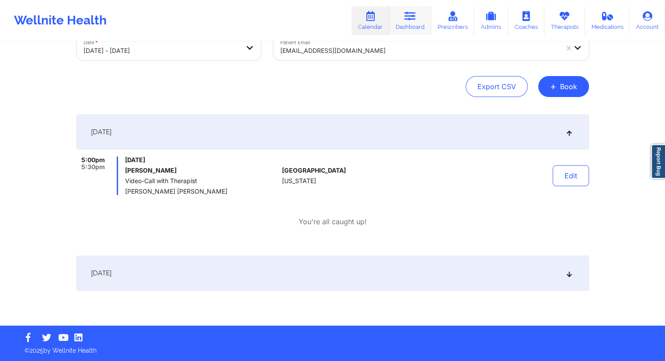
click at [412, 21] on link "Dashboard" at bounding box center [410, 20] width 42 height 29
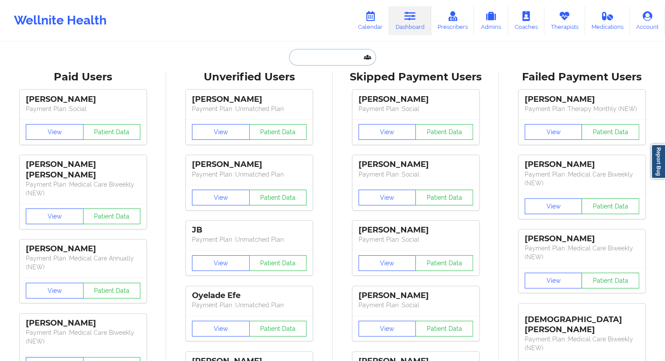
click at [299, 61] on input "text" at bounding box center [332, 57] width 87 height 17
paste input "[EMAIL_ADDRESS][DOMAIN_NAME]"
type input "[EMAIL_ADDRESS][DOMAIN_NAME]"
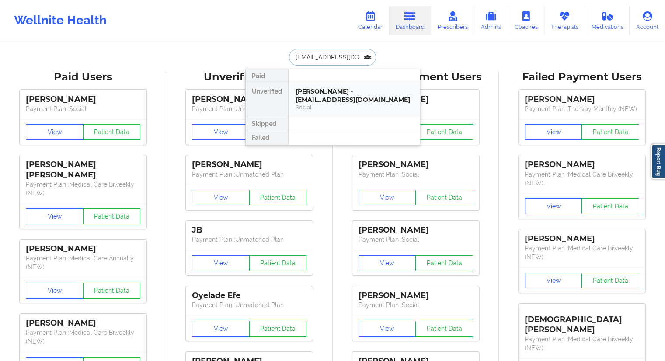
click at [318, 89] on div "[PERSON_NAME] - [EMAIL_ADDRESS][DOMAIN_NAME]" at bounding box center [354, 95] width 117 height 16
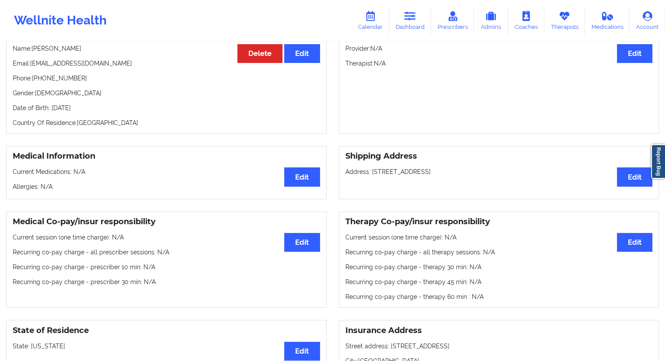
scroll to position [41, 0]
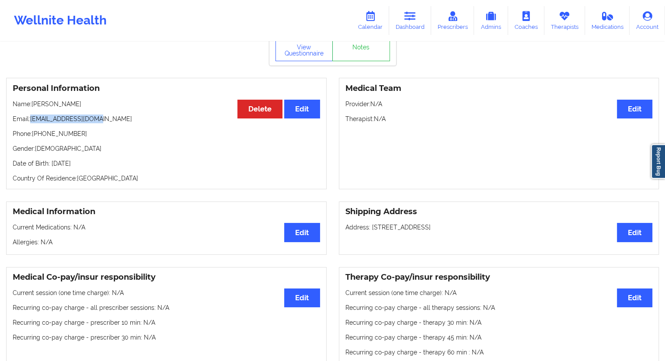
drag, startPoint x: 113, startPoint y: 125, endPoint x: 31, endPoint y: 123, distance: 82.3
click at [31, 123] on p "Email: [EMAIL_ADDRESS][DOMAIN_NAME]" at bounding box center [167, 119] width 308 height 9
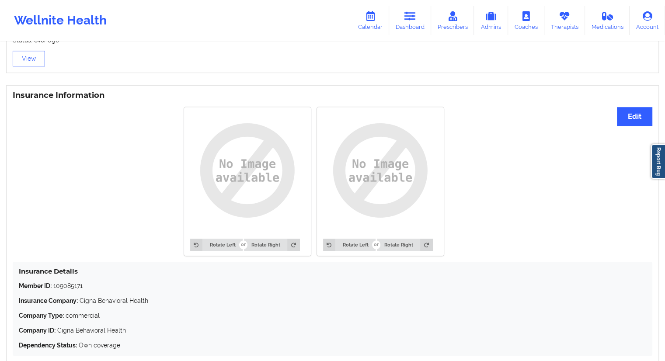
scroll to position [654, 0]
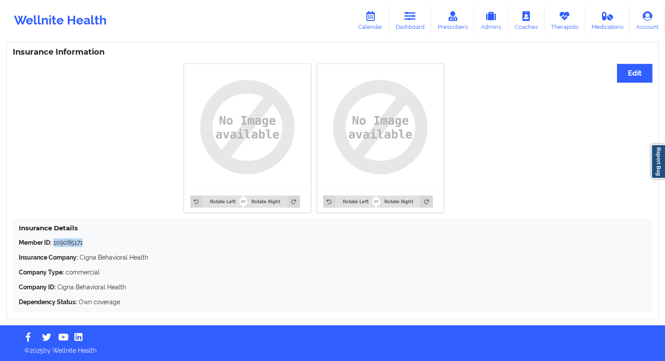
drag, startPoint x: 91, startPoint y: 243, endPoint x: 54, endPoint y: 244, distance: 36.3
click at [54, 244] on p "Member ID: 109085171" at bounding box center [333, 242] width 628 height 9
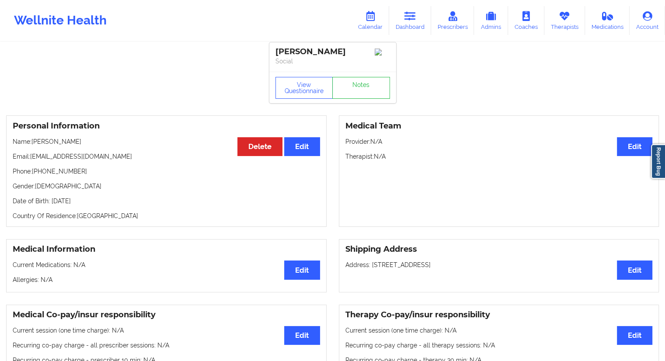
scroll to position [0, 0]
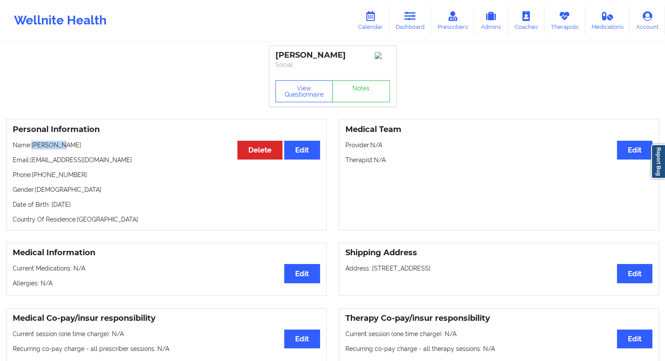
drag, startPoint x: 66, startPoint y: 147, endPoint x: 32, endPoint y: 147, distance: 33.7
click at [32, 147] on p "Name: [PERSON_NAME]" at bounding box center [167, 145] width 308 height 9
drag, startPoint x: 85, startPoint y: 178, endPoint x: 32, endPoint y: 175, distance: 52.6
click at [32, 175] on p "Phone: [PHONE_NUMBER]" at bounding box center [167, 175] width 308 height 9
click at [401, 20] on link "Dashboard" at bounding box center [410, 20] width 42 height 29
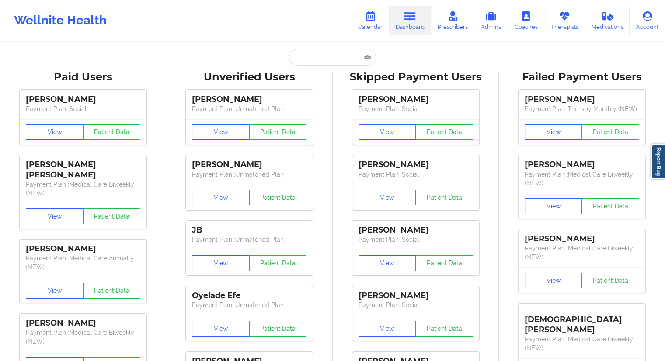
click at [282, 62] on div "Paid Unverified [PERSON_NAME] - [EMAIL_ADDRESS][DOMAIN_NAME] Social Skipped Fai…" at bounding box center [332, 57] width 175 height 17
click at [289, 59] on input "text" at bounding box center [332, 57] width 87 height 17
paste input "[PERSON_NAME]"
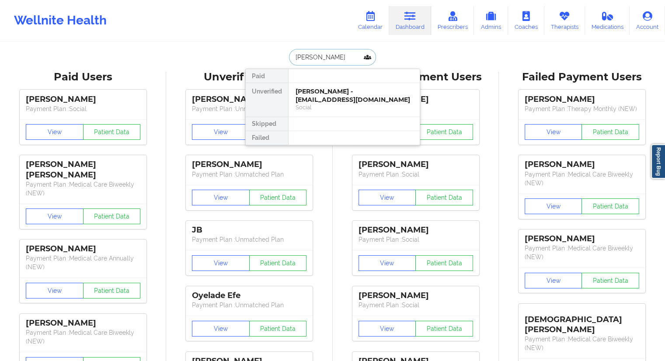
click at [304, 58] on input "[PERSON_NAME]" at bounding box center [332, 57] width 87 height 17
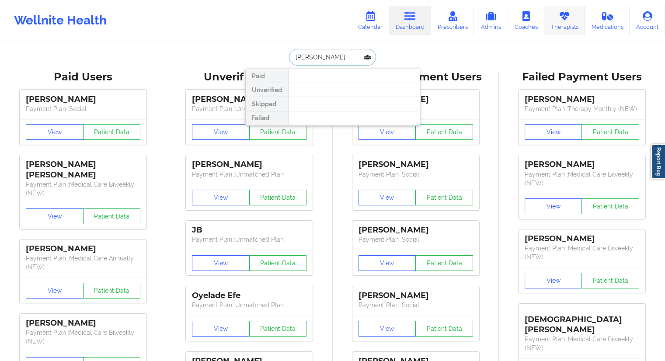
type input "[PERSON_NAME]"
click at [565, 28] on link "Therapists" at bounding box center [565, 20] width 41 height 29
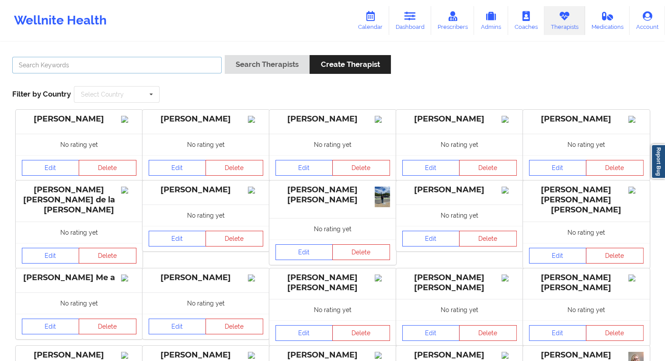
click at [63, 65] on input "text" at bounding box center [117, 65] width 210 height 17
paste input "[PERSON_NAME]"
click at [249, 63] on button "Search Therapists" at bounding box center [267, 64] width 85 height 19
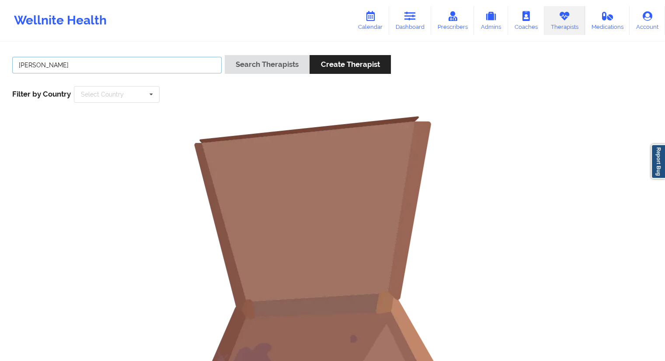
click at [36, 63] on input "[PERSON_NAME]" at bounding box center [117, 65] width 210 height 17
click at [65, 63] on input "[PERSON_NAME]" at bounding box center [117, 65] width 210 height 17
type input "Anais"
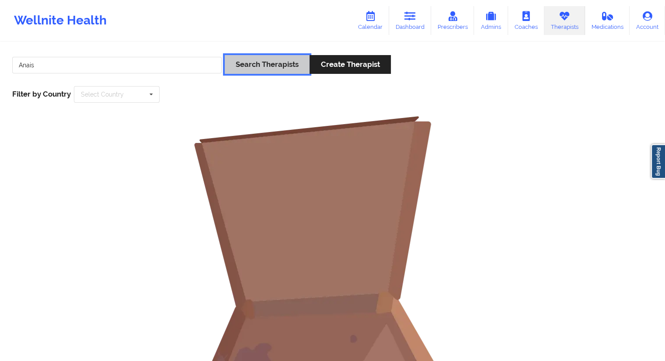
click at [240, 65] on button "Search Therapists" at bounding box center [267, 64] width 85 height 19
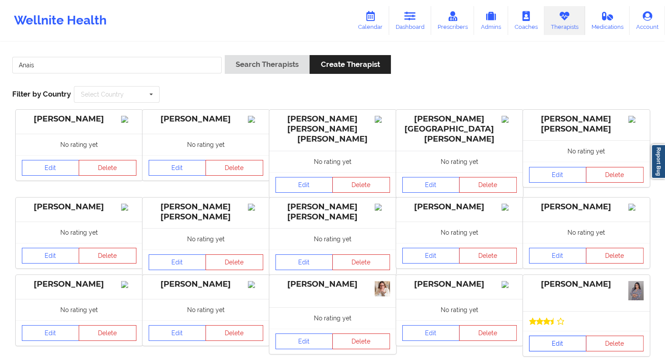
click at [551, 336] on link "Edit" at bounding box center [558, 344] width 58 height 16
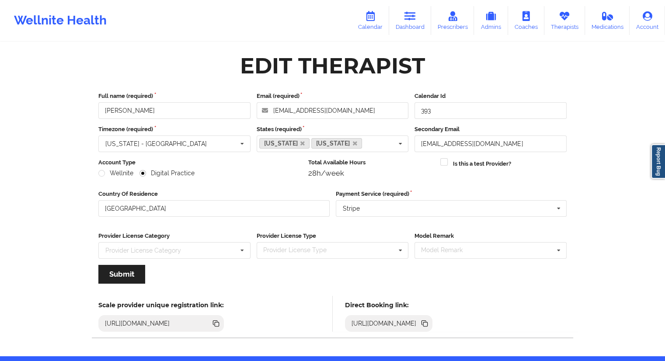
click at [428, 323] on icon at bounding box center [425, 324] width 4 height 4
click at [414, 20] on icon at bounding box center [410, 16] width 11 height 10
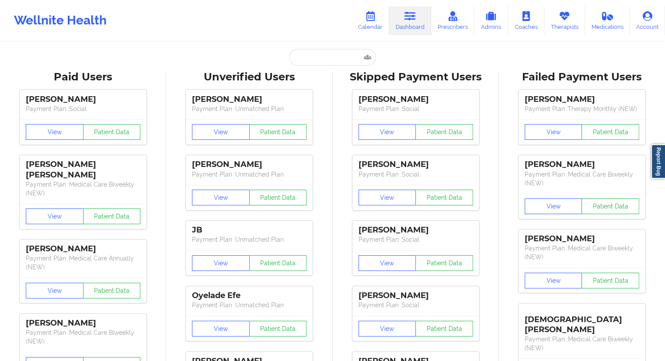
click at [322, 59] on input "text" at bounding box center [332, 57] width 87 height 17
paste input "[EMAIL_ADDRESS][DOMAIN_NAME]"
type input "[EMAIL_ADDRESS][DOMAIN_NAME]"
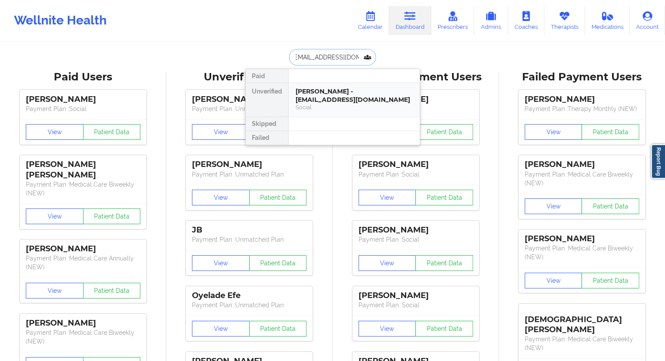
click at [318, 93] on div "[PERSON_NAME] - [EMAIL_ADDRESS][DOMAIN_NAME]" at bounding box center [354, 95] width 117 height 16
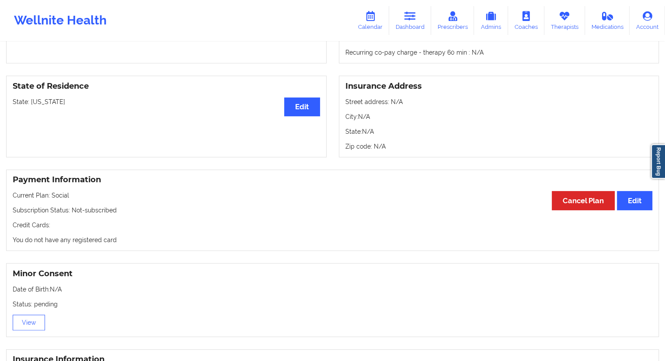
scroll to position [276, 0]
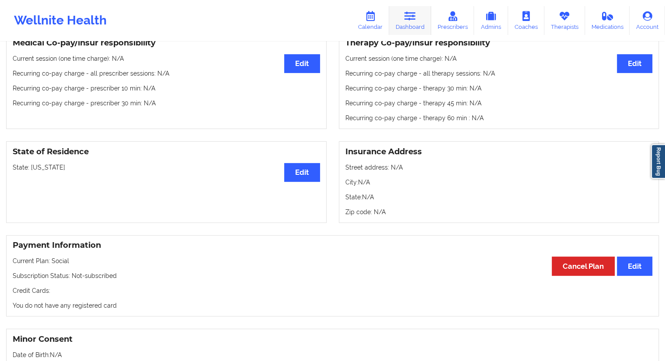
click at [401, 23] on link "Dashboard" at bounding box center [410, 20] width 42 height 29
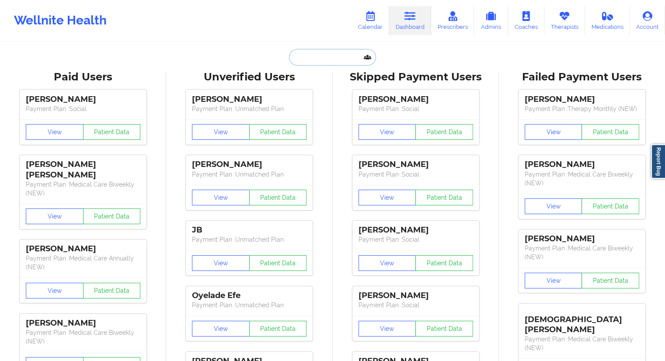
click at [305, 57] on input "text" at bounding box center [332, 57] width 87 height 17
paste input "[PERSON_NAME]"
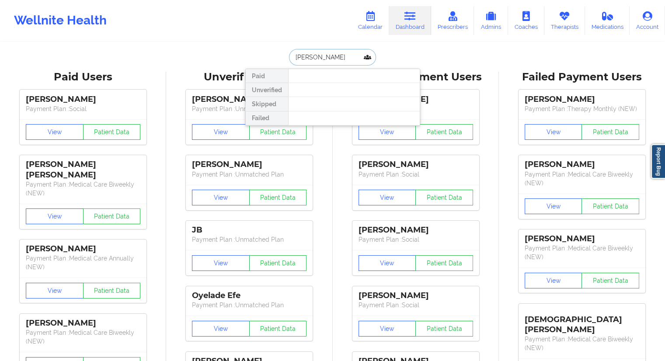
click at [322, 54] on input "[PERSON_NAME]" at bounding box center [332, 57] width 87 height 17
type input "[PERSON_NAME]"
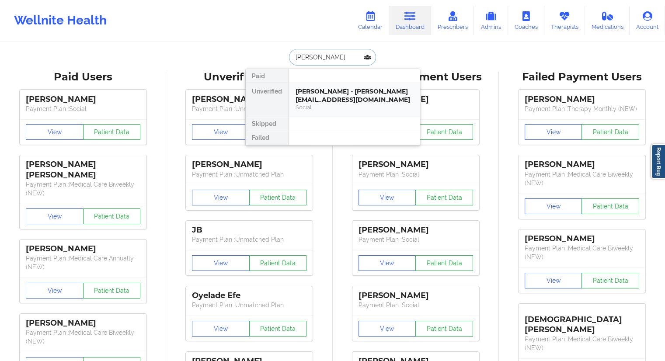
click at [334, 91] on div "[PERSON_NAME] - [PERSON_NAME][EMAIL_ADDRESS][DOMAIN_NAME]" at bounding box center [354, 95] width 117 height 16
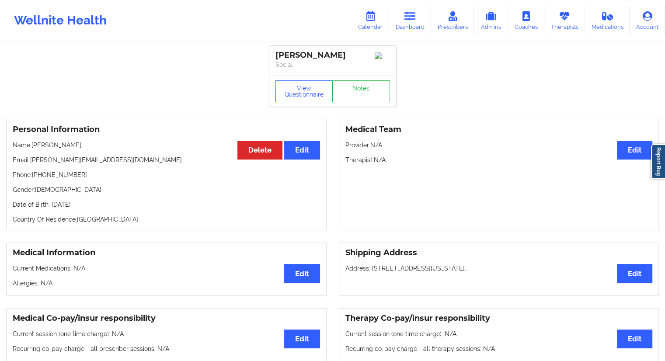
drag, startPoint x: 107, startPoint y: 155, endPoint x: 36, endPoint y: 154, distance: 71.3
click at [36, 150] on p "Name: [PERSON_NAME]" at bounding box center [167, 145] width 308 height 9
click at [56, 161] on div "Personal Information Edit Delete Name: [PERSON_NAME] Email: [PERSON_NAME][EMAIL…" at bounding box center [166, 175] width 321 height 112
drag, startPoint x: 117, startPoint y: 157, endPoint x: 33, endPoint y: 156, distance: 84.0
click at [33, 150] on p "Name: [PERSON_NAME]" at bounding box center [167, 145] width 308 height 9
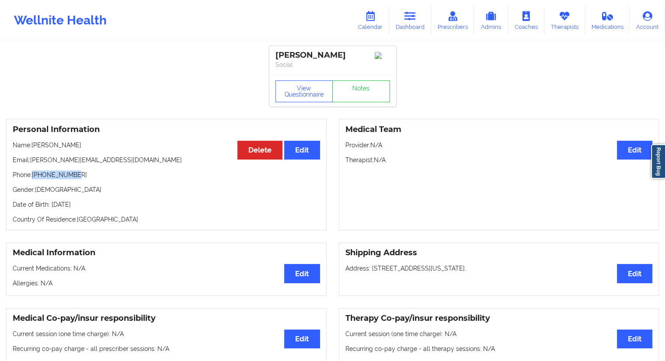
drag, startPoint x: 87, startPoint y: 184, endPoint x: 33, endPoint y: 182, distance: 53.9
click at [33, 179] on p "Phone: [PHONE_NUMBER]" at bounding box center [167, 175] width 308 height 9
drag, startPoint x: 150, startPoint y: 167, endPoint x: 31, endPoint y: 166, distance: 119.9
click at [31, 164] on p "Email: [PERSON_NAME][EMAIL_ADDRESS][DOMAIN_NAME]" at bounding box center [167, 160] width 308 height 9
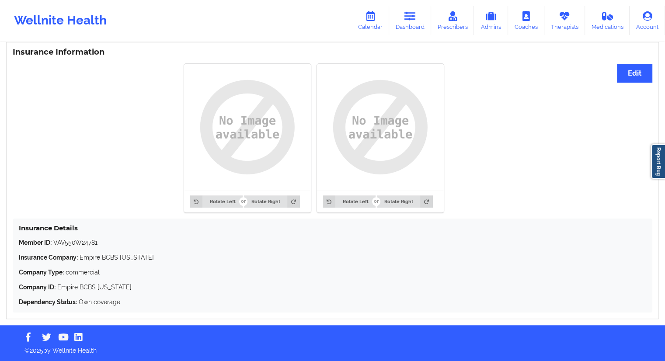
scroll to position [661, 0]
drag, startPoint x: 413, startPoint y: 32, endPoint x: 405, endPoint y: 31, distance: 7.4
click at [413, 32] on link "Dashboard" at bounding box center [410, 20] width 42 height 29
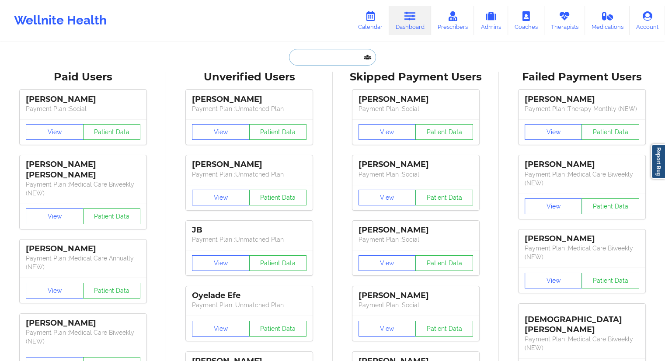
click at [314, 62] on input "text" at bounding box center [332, 57] width 87 height 17
paste input "[PERSON_NAME]"
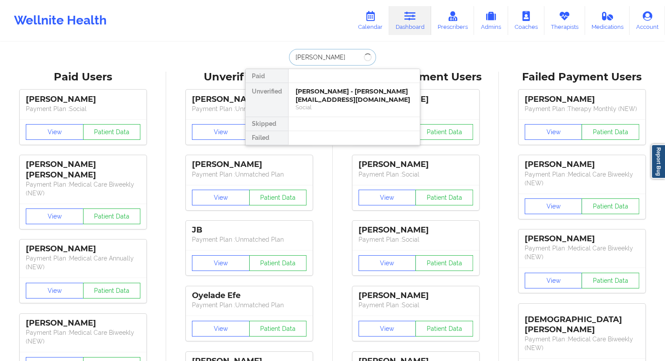
drag, startPoint x: 356, startPoint y: 59, endPoint x: 264, endPoint y: 56, distance: 91.5
click at [266, 56] on div "[PERSON_NAME] Paid Unverified [PERSON_NAME] - [PERSON_NAME][EMAIL_ADDRESS][DOMA…" at bounding box center [332, 57] width 175 height 17
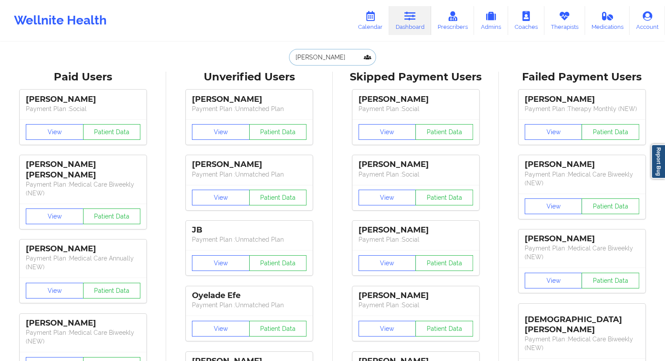
click at [303, 55] on input "[PERSON_NAME]" at bounding box center [332, 57] width 87 height 17
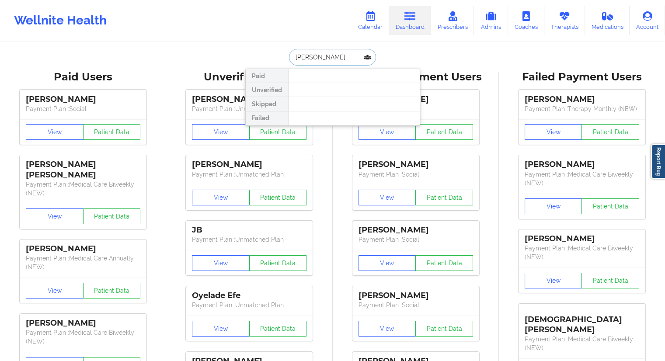
drag, startPoint x: 350, startPoint y: 57, endPoint x: 267, endPoint y: 61, distance: 82.8
click at [267, 61] on div "[PERSON_NAME] Paid Unverified Skipped Failed" at bounding box center [332, 57] width 175 height 17
paste input "[PHONE_NUMBER]"
drag, startPoint x: 343, startPoint y: 56, endPoint x: 269, endPoint y: 56, distance: 73.1
click at [269, 56] on div "[PHONE_NUMBER] Paid Unverified Skipped Failed" at bounding box center [332, 57] width 175 height 17
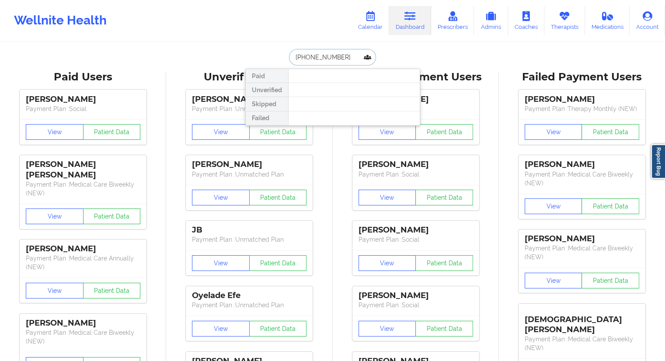
paste input "Habdy Cham"
drag, startPoint x: 291, startPoint y: 56, endPoint x: 266, endPoint y: 55, distance: 25.4
click at [266, 55] on div "Habdy Cham Paid Unverified Skipped Failed" at bounding box center [332, 57] width 175 height 17
paste input "d"
drag, startPoint x: 344, startPoint y: 58, endPoint x: 283, endPoint y: 58, distance: 60.4
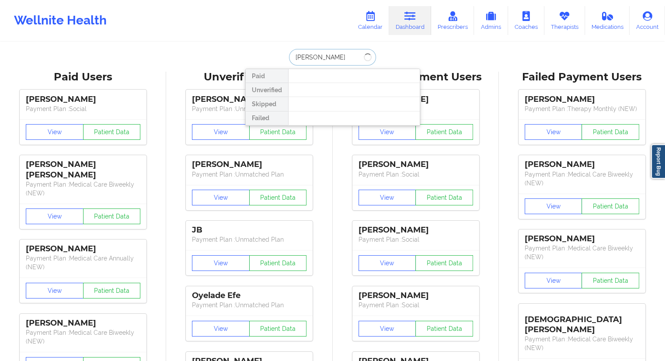
click at [284, 58] on div "[PERSON_NAME] Paid Unverified Skipped Failed" at bounding box center [332, 57] width 175 height 17
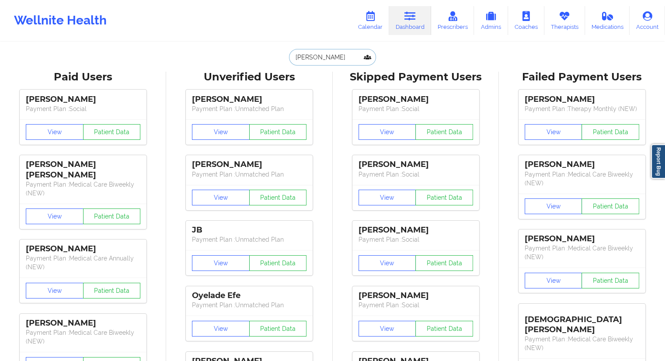
type input "[PERSON_NAME]"
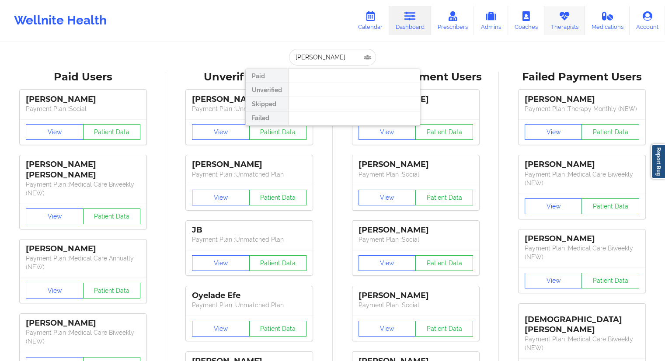
drag, startPoint x: 576, startPoint y: 24, endPoint x: 554, endPoint y: 27, distance: 22.1
click at [576, 24] on link "Therapists" at bounding box center [565, 20] width 41 height 29
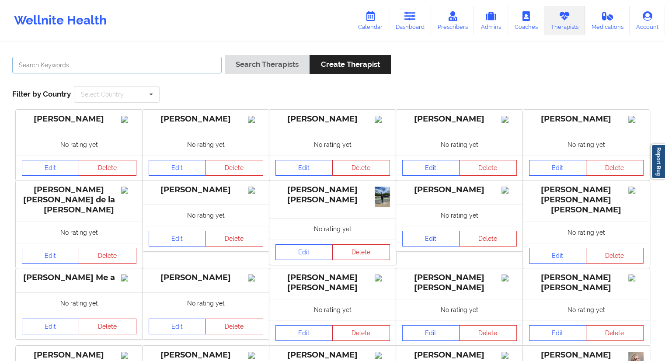
click at [142, 67] on input "text" at bounding box center [117, 65] width 210 height 17
paste input "[PERSON_NAME]"
type input "[PERSON_NAME]"
click at [268, 66] on button "Search Therapists" at bounding box center [267, 64] width 85 height 19
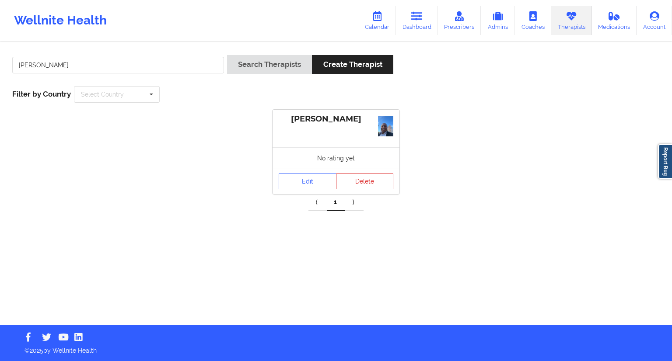
click at [295, 164] on div "No rating yet" at bounding box center [336, 157] width 127 height 21
click at [297, 179] on link "Edit" at bounding box center [308, 182] width 58 height 16
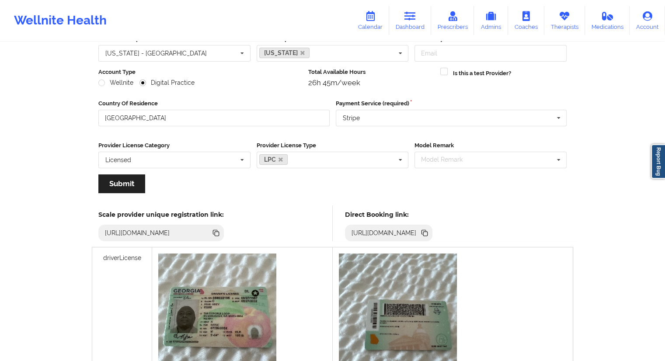
scroll to position [131, 0]
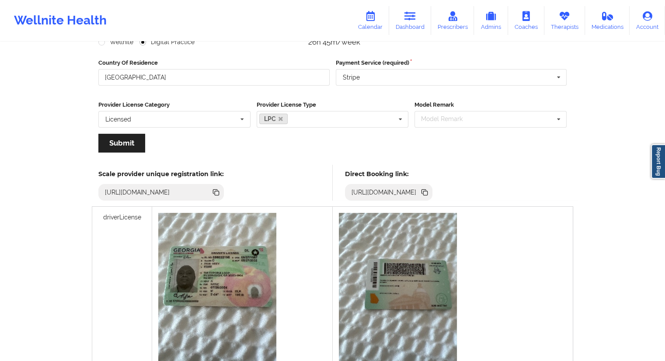
click at [428, 192] on icon at bounding box center [425, 193] width 4 height 4
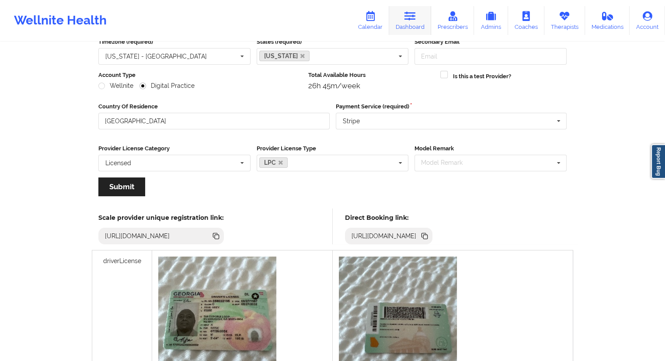
click at [409, 21] on link "Dashboard" at bounding box center [410, 20] width 42 height 29
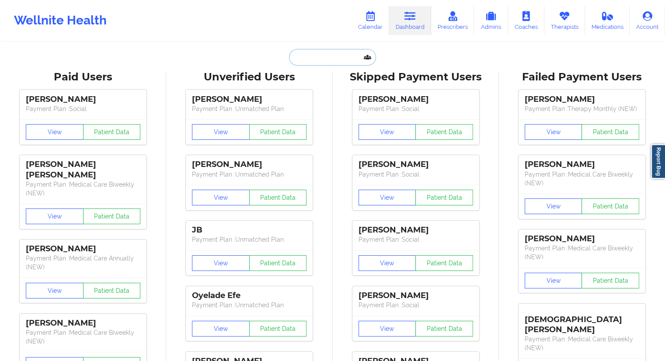
click at [314, 59] on input "text" at bounding box center [332, 57] width 87 height 17
paste input "[EMAIL_ADDRESS][DOMAIN_NAME]"
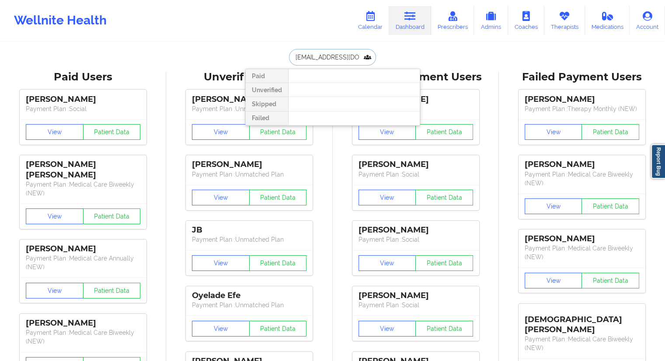
type input "[EMAIL_ADDRESS][DOMAIN_NAME]"
click at [375, 24] on link "Calendar" at bounding box center [371, 20] width 38 height 29
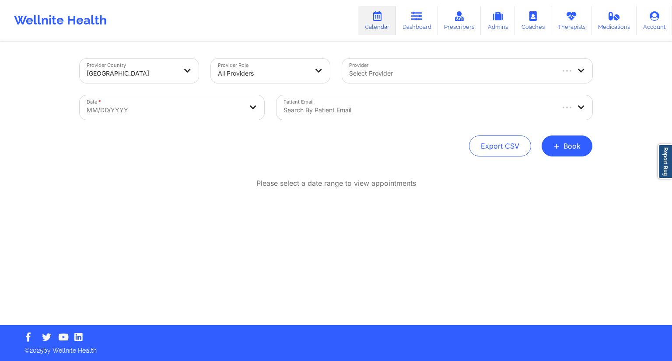
click at [209, 112] on body "Wellnite Health Calendar Dashboard Prescribers Admins Coaches Therapists Medica…" at bounding box center [336, 180] width 672 height 361
select select "2025-8"
select select "2025-9"
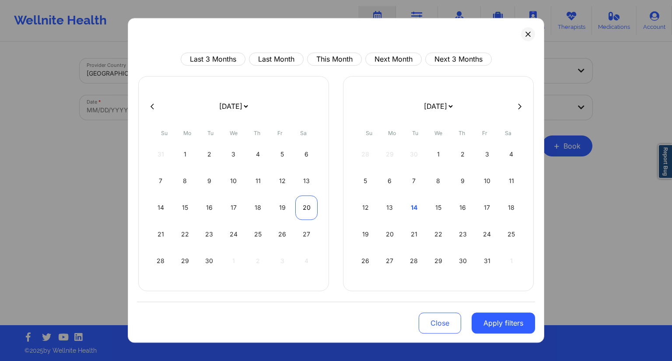
click at [301, 210] on div "20" at bounding box center [306, 208] width 22 height 24
select select "2025-8"
select select "2025-9"
select select "2025-8"
select select "2025-9"
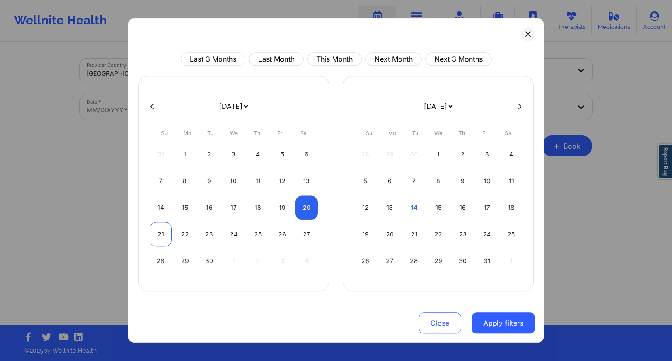
click at [158, 239] on div "21" at bounding box center [161, 234] width 22 height 24
select select "2025-8"
select select "2025-9"
click at [386, 233] on div "20" at bounding box center [390, 234] width 22 height 24
select select "2025-9"
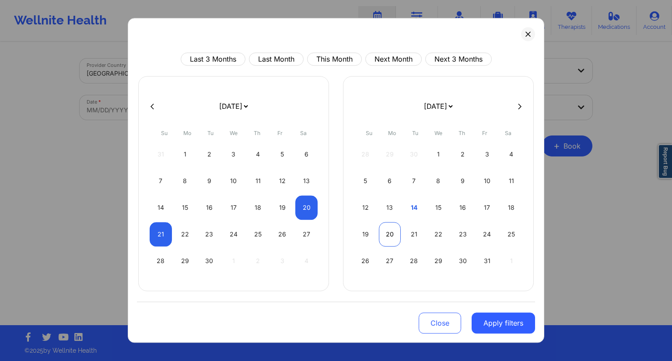
select select "2025-10"
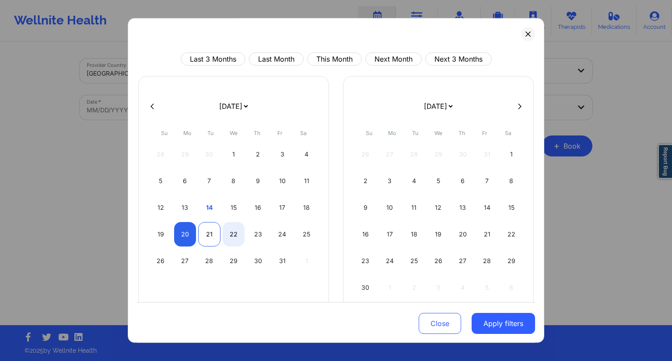
select select "2025-9"
select select "2025-10"
click at [202, 240] on div "21" at bounding box center [209, 234] width 22 height 24
select select "2025-9"
select select "2025-10"
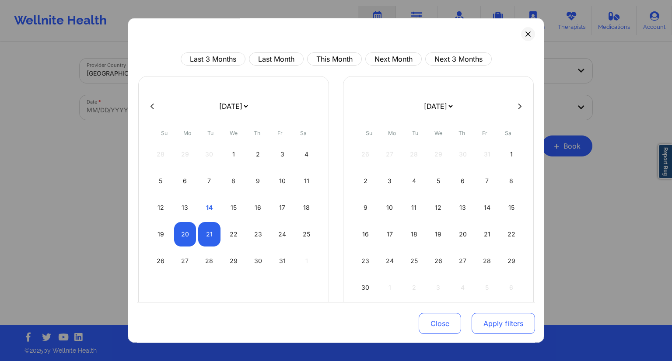
click at [507, 321] on button "Apply filters" at bounding box center [503, 323] width 63 height 21
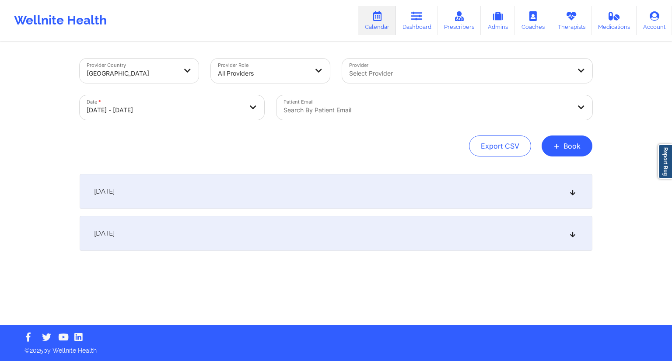
click at [389, 108] on div at bounding box center [426, 110] width 287 height 10
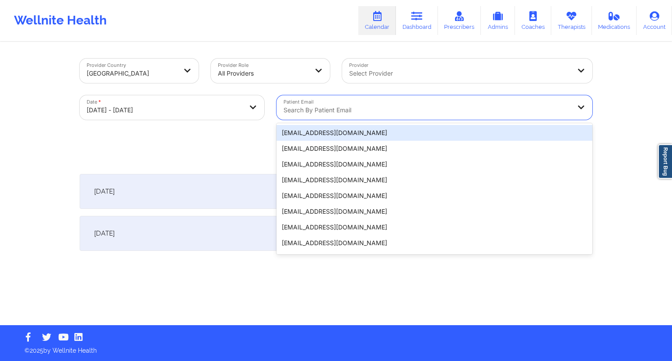
paste input "[EMAIL_ADDRESS][DOMAIN_NAME]"
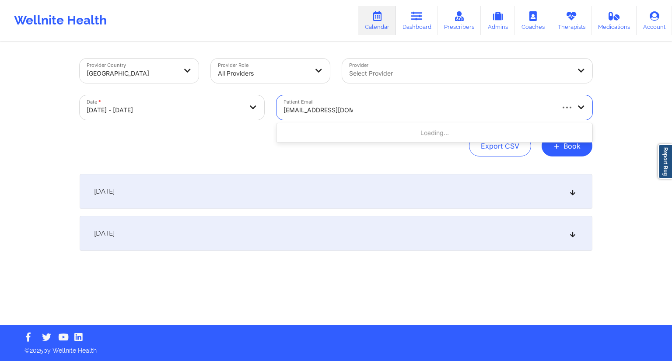
type input "[EMAIL_ADDRESS][DOMAIN_NAME]"
click at [224, 133] on div "Provider Country [GEOGRAPHIC_DATA] Provider Role All Providers Provider Select …" at bounding box center [336, 108] width 513 height 98
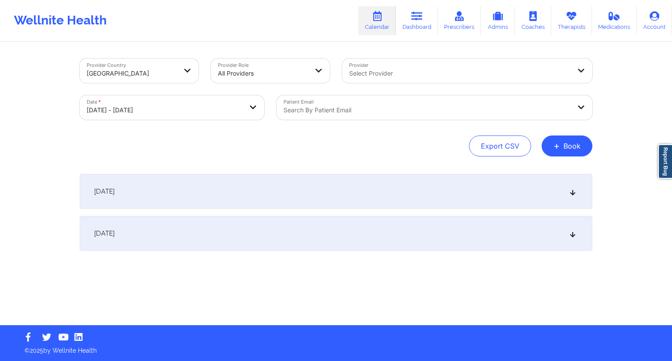
click at [157, 183] on div "[DATE]" at bounding box center [336, 191] width 513 height 35
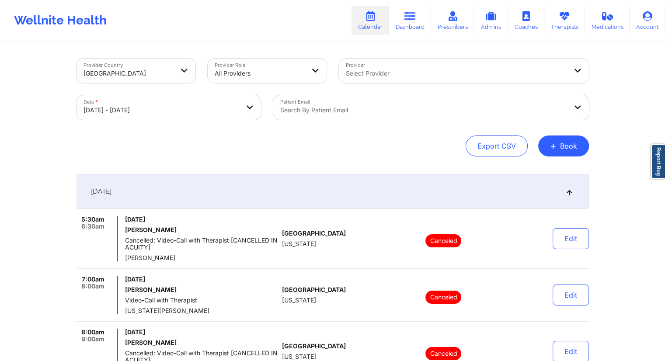
click at [343, 107] on div at bounding box center [423, 110] width 287 height 10
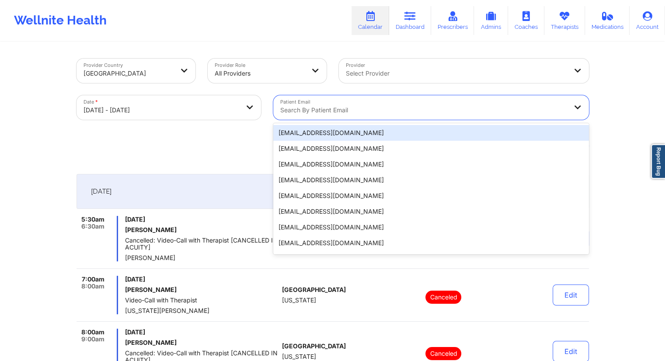
paste input "[EMAIL_ADDRESS][DOMAIN_NAME]"
type input "[EMAIL_ADDRESS][DOMAIN_NAME]"
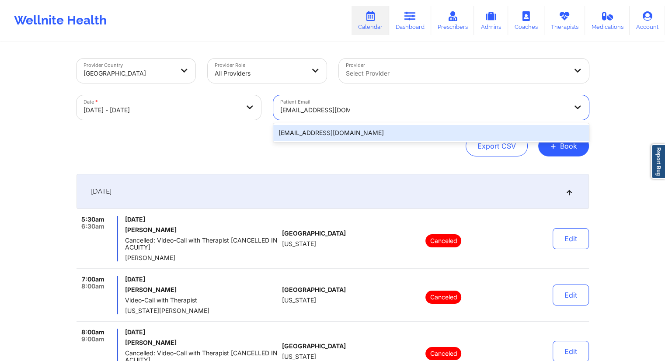
drag, startPoint x: 367, startPoint y: 128, endPoint x: 360, endPoint y: 132, distance: 7.3
click at [360, 132] on div "[EMAIL_ADDRESS][DOMAIN_NAME]" at bounding box center [431, 133] width 316 height 16
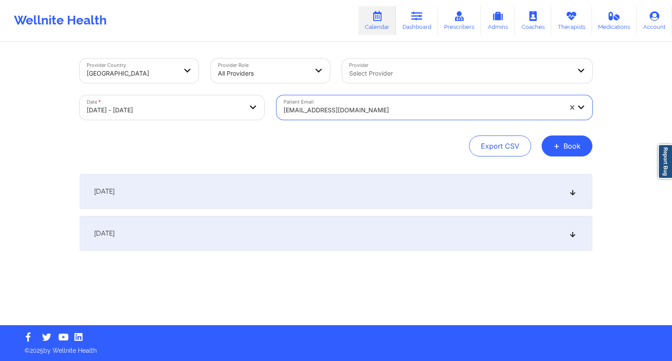
click at [261, 201] on div "[DATE]" at bounding box center [336, 191] width 513 height 35
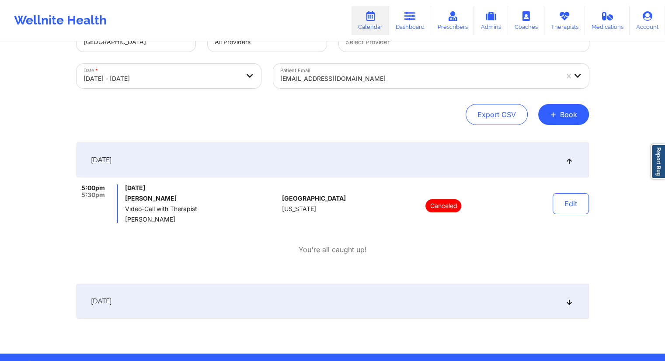
scroll to position [59, 0]
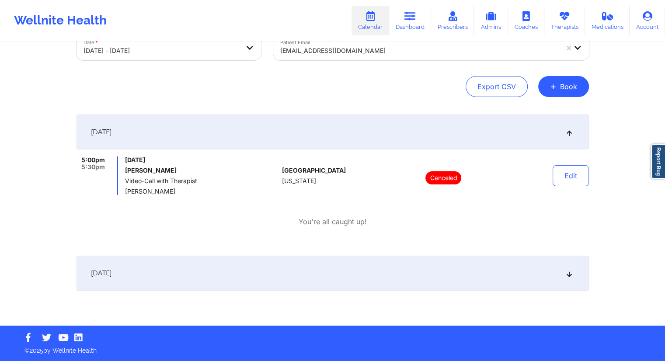
click at [257, 279] on div "[DATE]" at bounding box center [333, 273] width 513 height 35
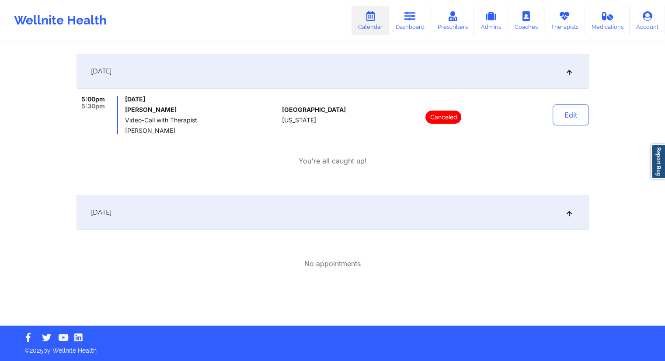
click at [264, 215] on div "[DATE]" at bounding box center [333, 212] width 513 height 35
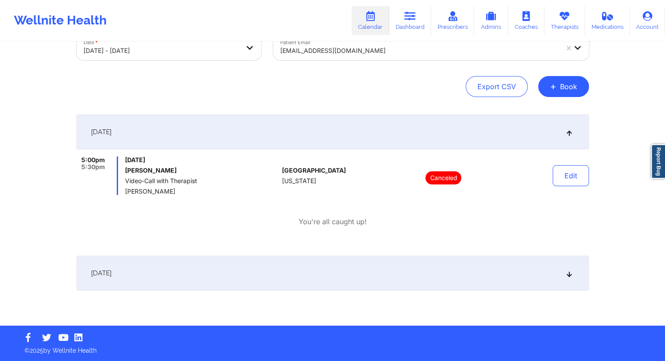
click at [247, 270] on div "[DATE]" at bounding box center [333, 273] width 513 height 35
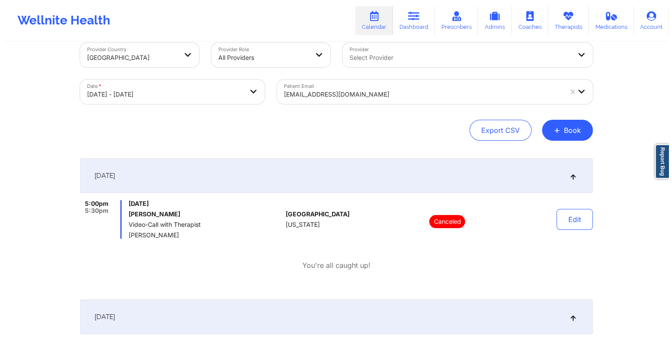
scroll to position [0, 0]
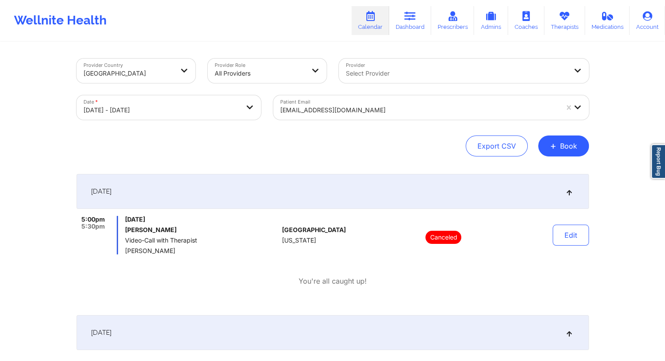
drag, startPoint x: 178, startPoint y: 230, endPoint x: 125, endPoint y: 228, distance: 53.8
click at [125, 228] on h6 "[PERSON_NAME]" at bounding box center [202, 230] width 154 height 7
drag, startPoint x: 177, startPoint y: 254, endPoint x: 126, endPoint y: 251, distance: 51.3
click at [126, 251] on span "[PERSON_NAME]" at bounding box center [202, 251] width 154 height 7
click at [184, 118] on body "Wellnite Health Calendar Dashboard Prescribers Admins Coaches Therapists Medica…" at bounding box center [332, 180] width 665 height 361
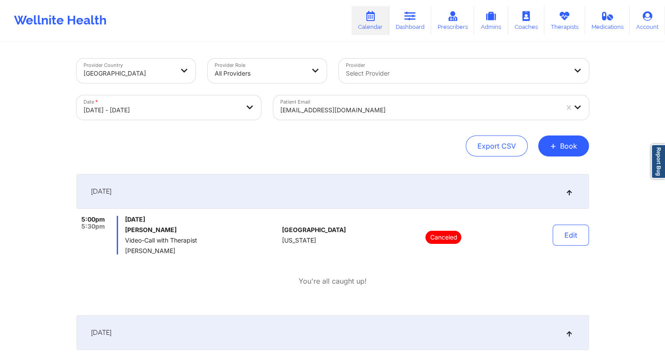
select select "2025-9"
select select "2025-10"
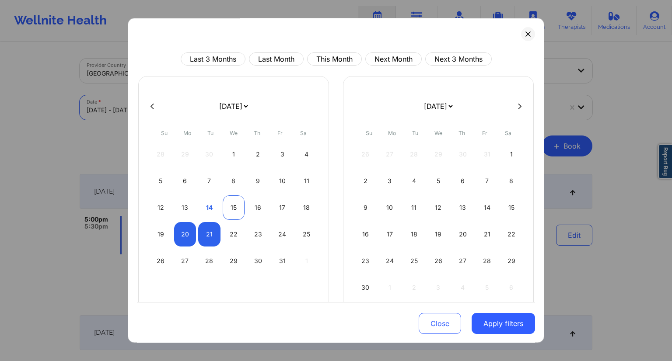
click at [232, 209] on div "15" at bounding box center [234, 208] width 22 height 24
select select "2025-9"
select select "2025-10"
select select "2025-9"
select select "2025-10"
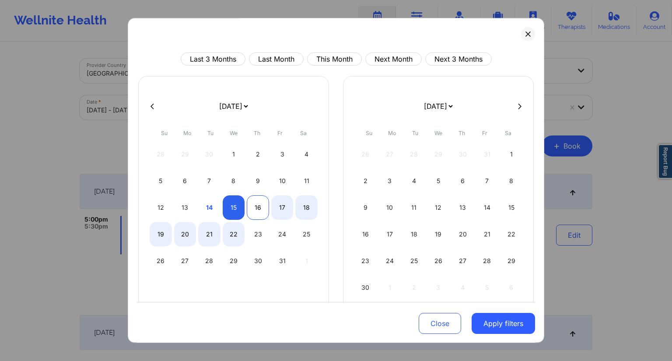
select select "2025-9"
select select "2025-10"
click at [256, 207] on div "16" at bounding box center [258, 208] width 22 height 24
select select "2025-9"
select select "2025-10"
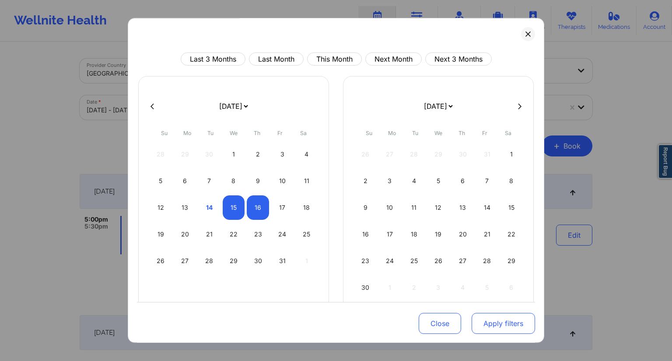
click at [491, 320] on button "Apply filters" at bounding box center [503, 323] width 63 height 21
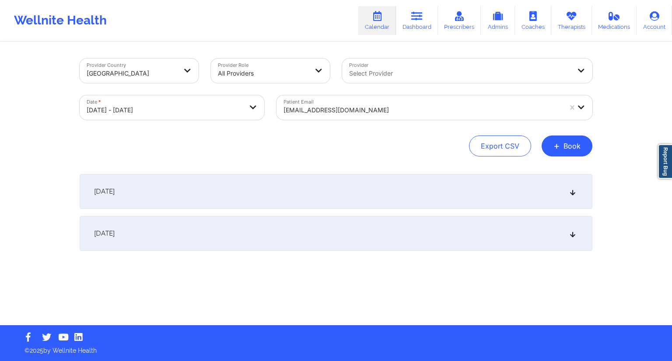
click at [320, 112] on div at bounding box center [422, 110] width 278 height 10
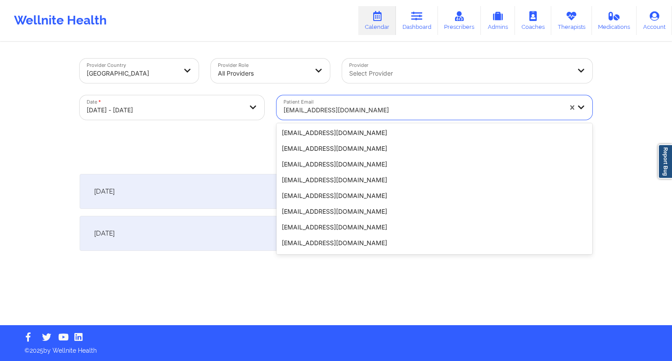
scroll to position [96, 0]
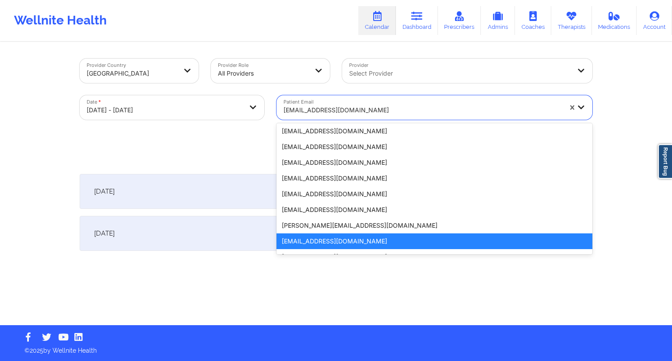
paste input "[EMAIL_ADDRESS][DOMAIN_NAME]"
type input "[EMAIL_ADDRESS][DOMAIN_NAME]"
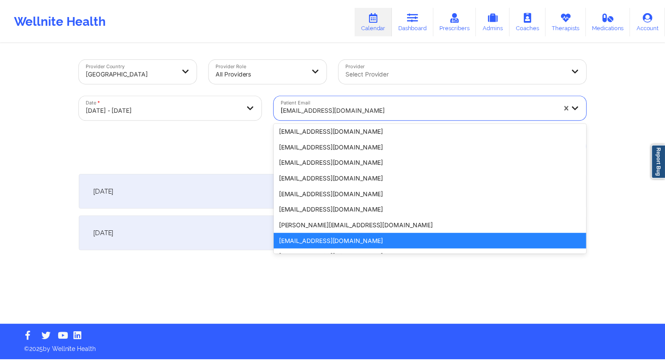
scroll to position [0, 0]
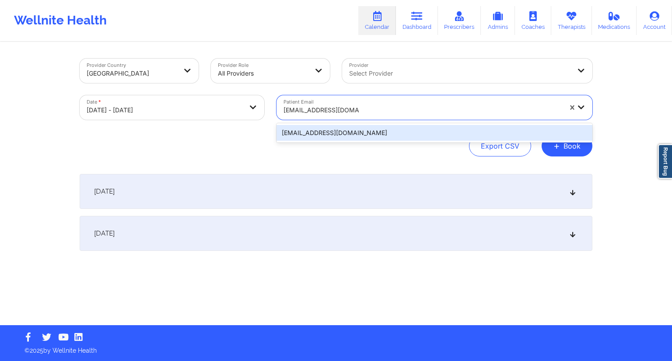
click at [329, 133] on div "[EMAIL_ADDRESS][DOMAIN_NAME]" at bounding box center [434, 133] width 316 height 16
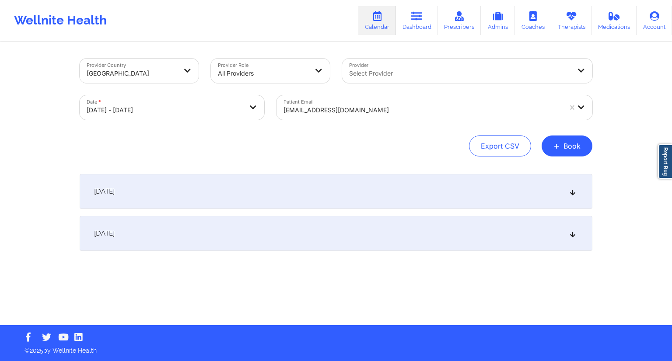
click at [205, 199] on div "[DATE]" at bounding box center [336, 191] width 513 height 35
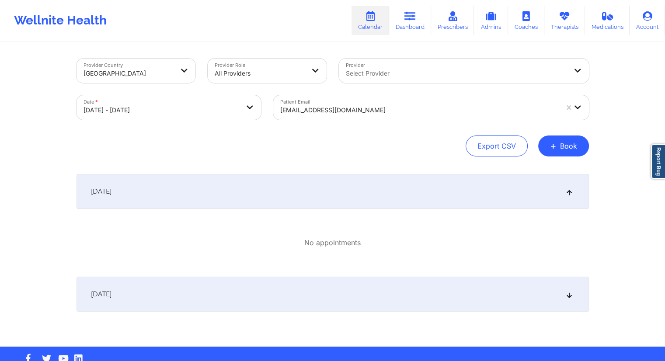
click at [176, 291] on div "[DATE]" at bounding box center [333, 294] width 513 height 35
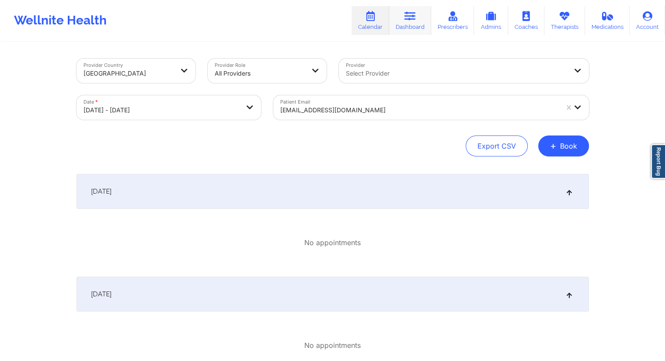
drag, startPoint x: 411, startPoint y: 21, endPoint x: 392, endPoint y: 25, distance: 19.3
click at [411, 21] on icon at bounding box center [410, 16] width 11 height 10
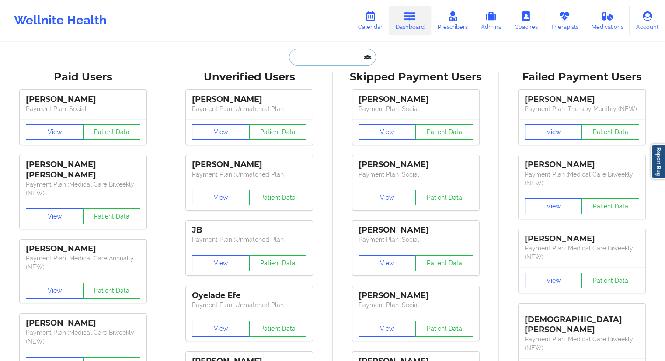
click at [330, 60] on input "text" at bounding box center [332, 57] width 87 height 17
paste input "[PERSON_NAME]"
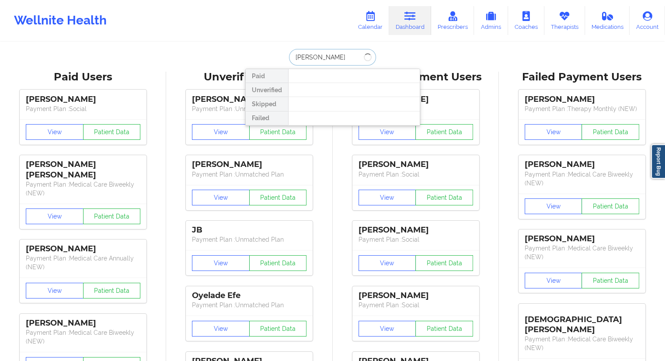
click at [304, 58] on input "[PERSON_NAME]" at bounding box center [332, 57] width 87 height 17
click at [308, 60] on input "[PERSON_NAME]" at bounding box center [332, 57] width 87 height 17
drag, startPoint x: 334, startPoint y: 62, endPoint x: 280, endPoint y: 60, distance: 53.4
click at [280, 60] on div "[PERSON_NAME] Paid Unverified Skipped Failed" at bounding box center [332, 57] width 175 height 17
paste input "[EMAIL_ADDRESS][DOMAIN_NAME]"
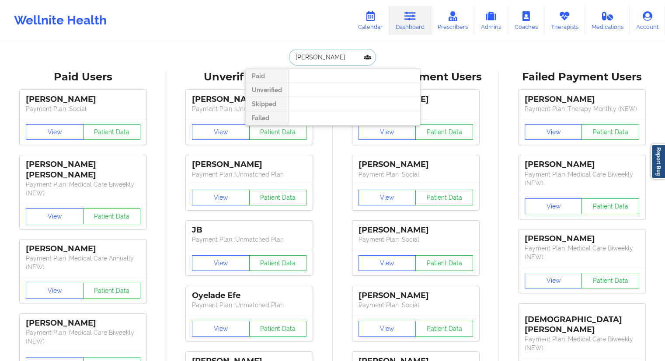
type input "[EMAIL_ADDRESS][DOMAIN_NAME]"
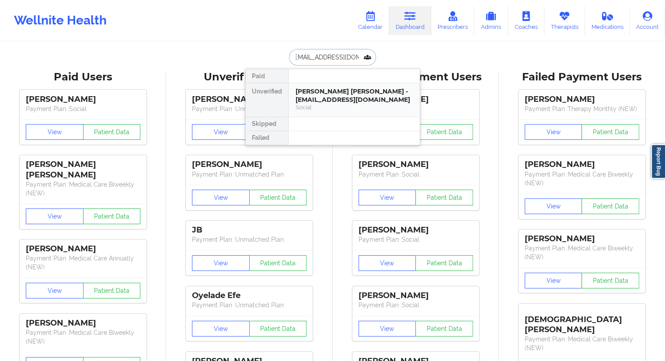
click at [325, 93] on div "[PERSON_NAME] [PERSON_NAME] - [EMAIL_ADDRESS][DOMAIN_NAME]" at bounding box center [354, 95] width 117 height 16
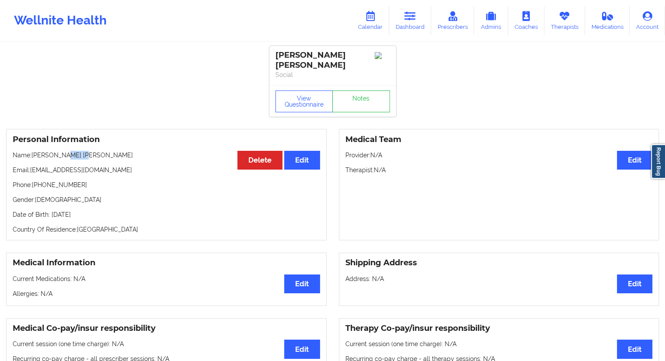
drag, startPoint x: 87, startPoint y: 143, endPoint x: 64, endPoint y: 147, distance: 24.1
click at [64, 147] on div "Personal Information Edit Delete Name: [PERSON_NAME] [PERSON_NAME] Email: [EMAI…" at bounding box center [166, 185] width 321 height 112
drag, startPoint x: 73, startPoint y: 147, endPoint x: 77, endPoint y: 154, distance: 7.6
click at [73, 151] on p "Name: [PERSON_NAME] [PERSON_NAME]" at bounding box center [167, 155] width 308 height 9
drag, startPoint x: 121, startPoint y: 160, endPoint x: 30, endPoint y: 161, distance: 90.6
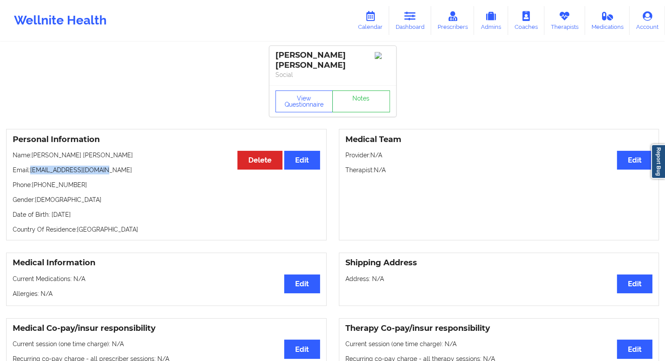
click at [30, 166] on p "Email: [EMAIL_ADDRESS][DOMAIN_NAME]" at bounding box center [167, 170] width 308 height 9
click at [378, 24] on link "Calendar" at bounding box center [371, 20] width 38 height 29
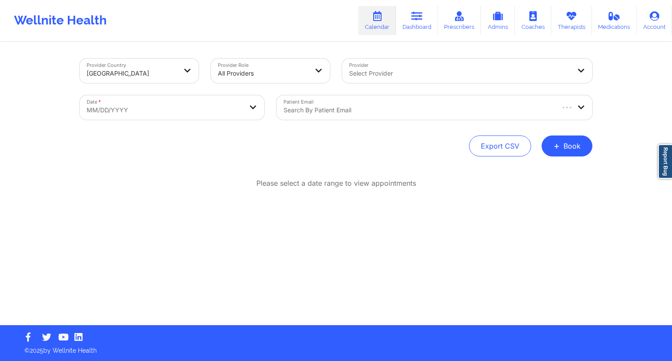
click at [194, 115] on body "Wellnite Health Calendar Dashboard Prescribers Admins Coaches Therapists Medica…" at bounding box center [336, 180] width 672 height 361
select select "2025-8"
select select "2025-9"
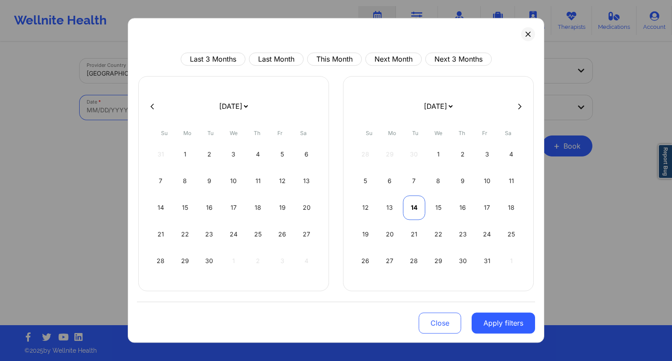
click at [413, 209] on div "14" at bounding box center [414, 208] width 22 height 24
select select "2025-9"
select select "2025-10"
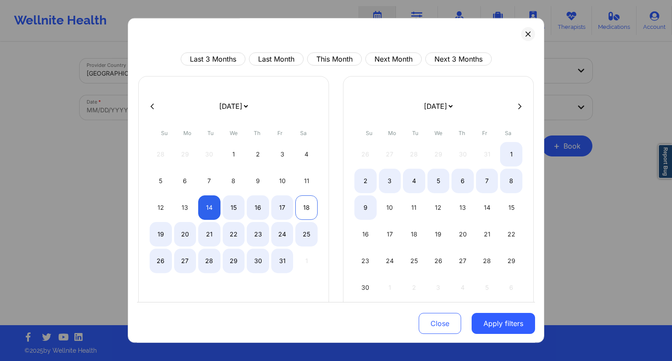
select select "2025-9"
select select "2025-10"
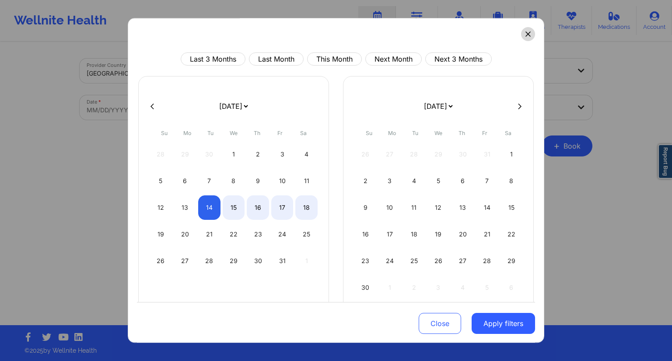
click at [521, 39] on button at bounding box center [528, 34] width 14 height 14
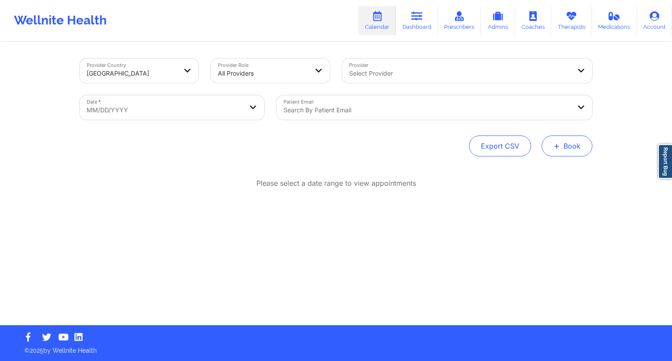
click at [562, 145] on button "+ Book" at bounding box center [567, 146] width 51 height 21
click at [533, 170] on button "Therapy Session" at bounding box center [552, 174] width 67 height 14
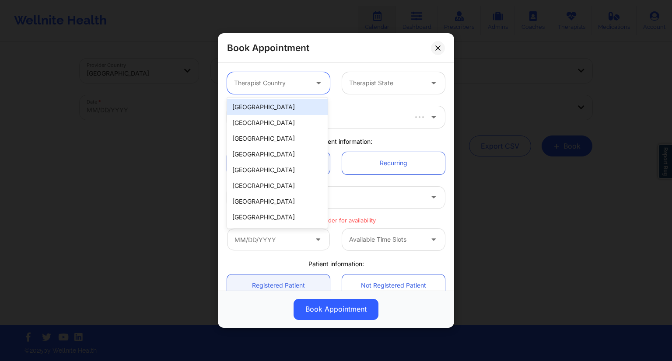
click at [275, 84] on div at bounding box center [271, 83] width 74 height 10
click at [267, 106] on div "[GEOGRAPHIC_DATA]" at bounding box center [277, 107] width 101 height 16
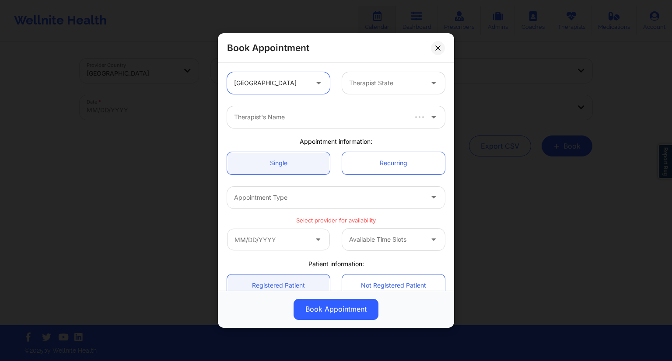
click at [359, 83] on div at bounding box center [386, 83] width 74 height 10
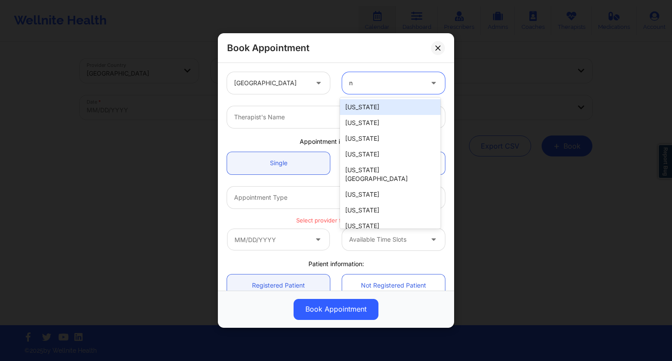
type input "ny"
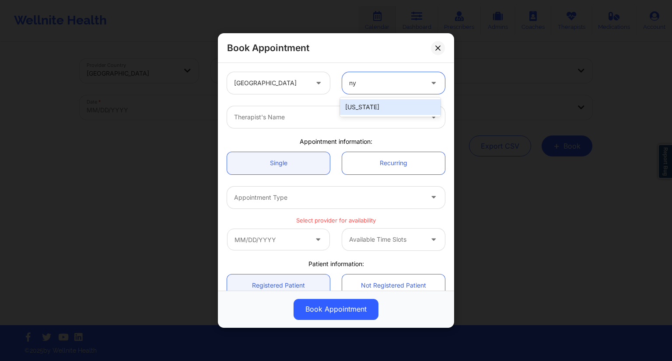
click at [355, 101] on div "[US_STATE]" at bounding box center [390, 107] width 101 height 16
click at [290, 122] on div at bounding box center [328, 117] width 189 height 10
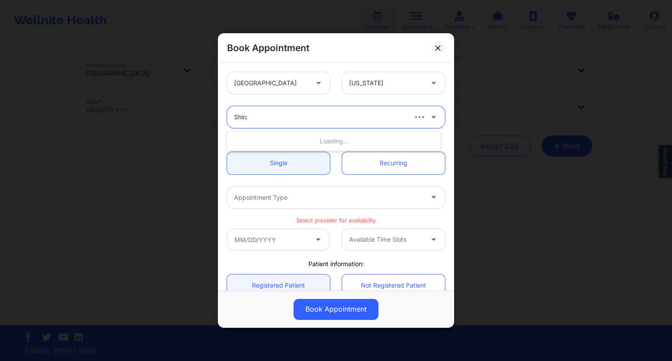
type input "Shira"
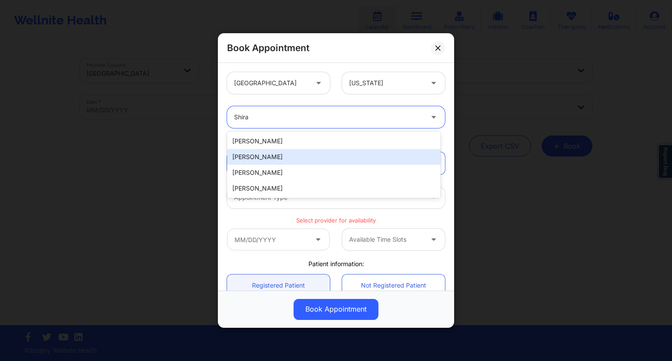
click at [266, 154] on div "[PERSON_NAME]" at bounding box center [333, 157] width 213 height 16
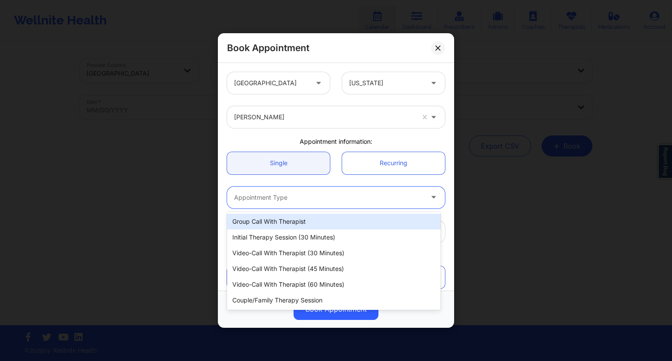
click at [278, 195] on div at bounding box center [328, 197] width 189 height 10
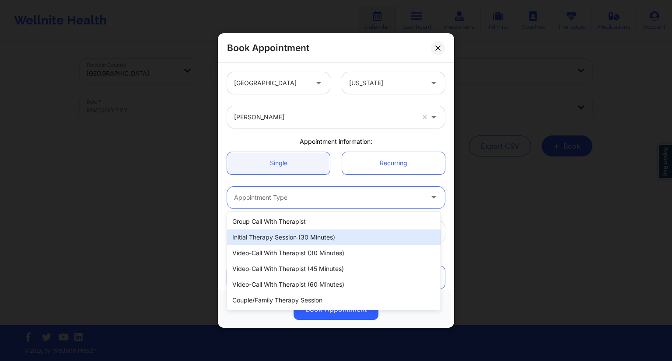
click at [287, 237] on div "Initial Therapy Session (30 minutes)" at bounding box center [333, 238] width 213 height 16
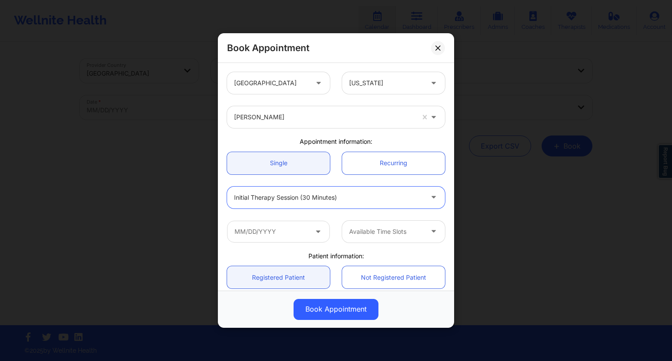
click at [278, 218] on div "Available Time Slots" at bounding box center [336, 232] width 230 height 34
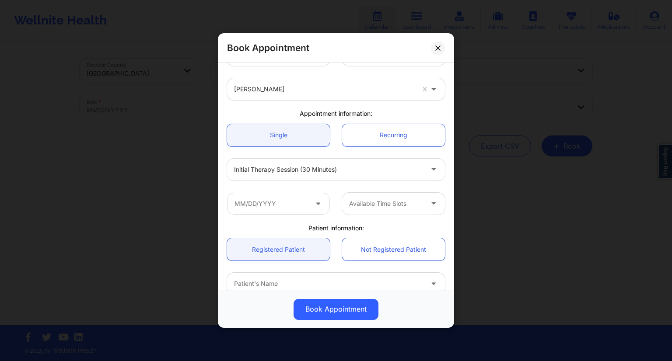
scroll to position [44, 0]
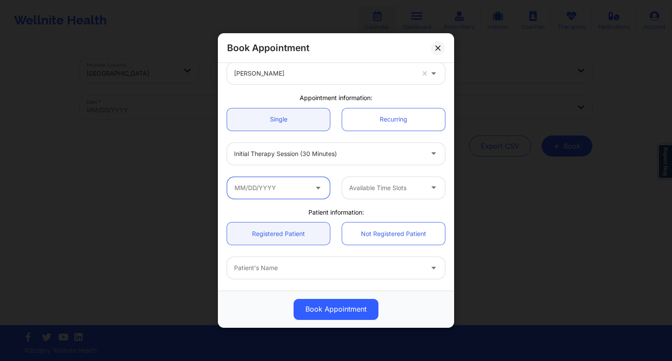
click at [261, 189] on input "text" at bounding box center [278, 188] width 103 height 22
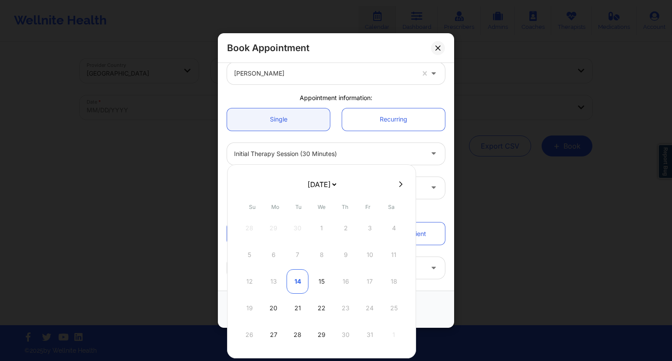
click at [300, 283] on div "14" at bounding box center [298, 281] width 22 height 24
type input "[DATE]"
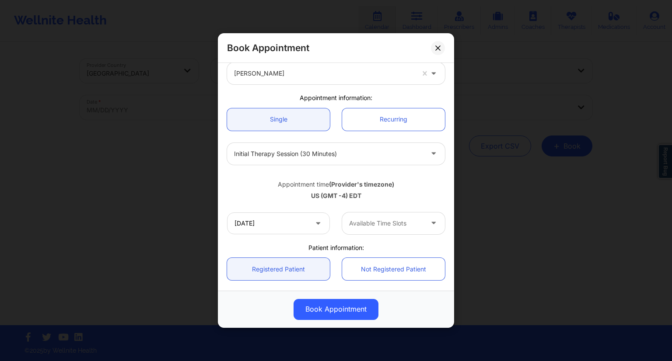
click at [370, 218] on div at bounding box center [386, 223] width 74 height 10
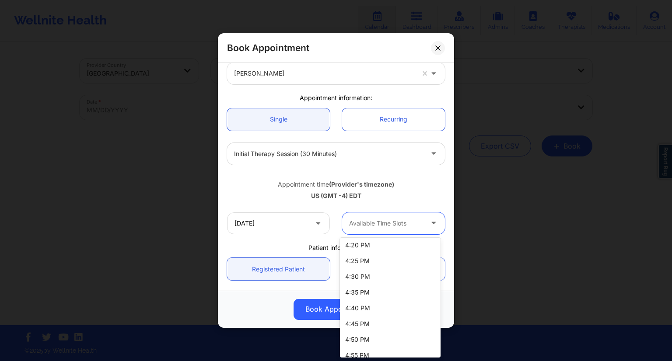
scroll to position [875, 0]
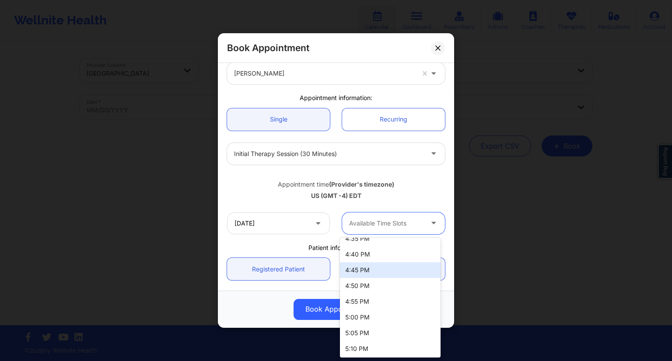
click at [360, 272] on div "4:45 PM" at bounding box center [390, 270] width 101 height 16
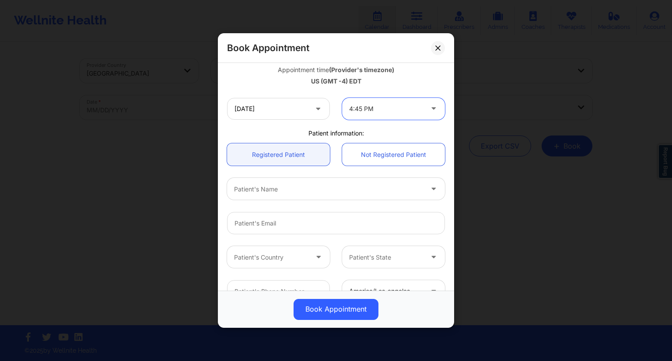
scroll to position [161, 0]
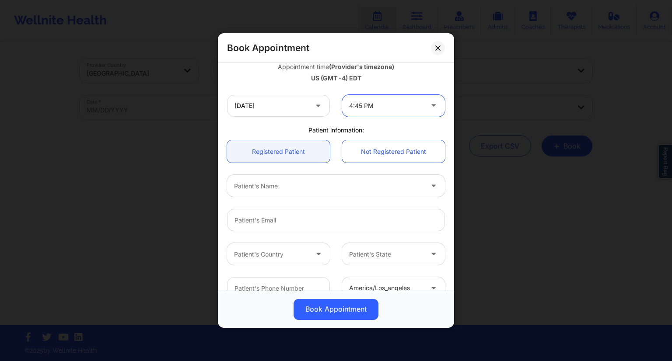
click at [256, 189] on div at bounding box center [328, 186] width 189 height 10
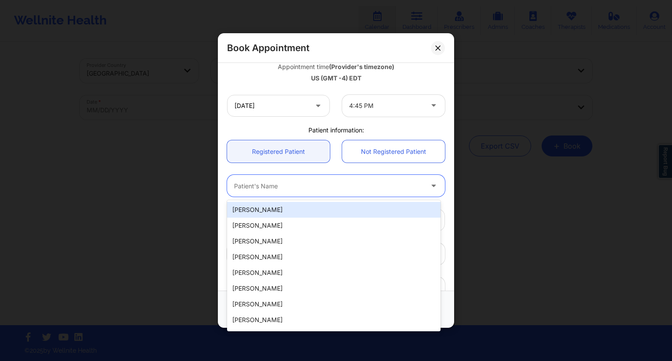
paste input "[EMAIL_ADDRESS][DOMAIN_NAME]"
type input "[EMAIL_ADDRESS][DOMAIN_NAME]"
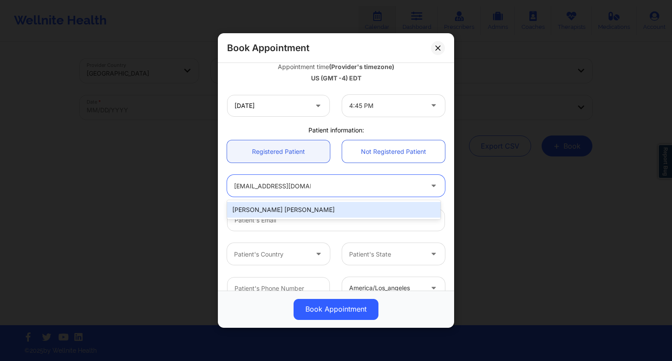
click at [257, 207] on div "[PERSON_NAME] [PERSON_NAME]" at bounding box center [333, 210] width 213 height 16
type input "[EMAIL_ADDRESS][DOMAIN_NAME]"
type input "[PHONE_NUMBER]"
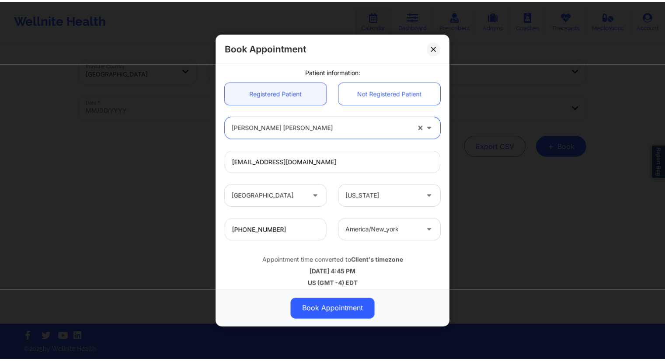
scroll to position [226, 0]
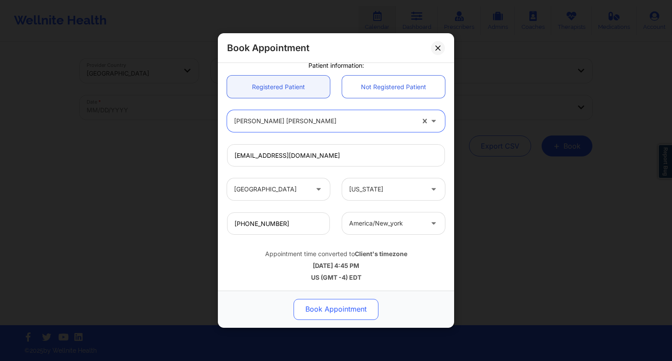
click at [334, 309] on button "Book Appointment" at bounding box center [336, 309] width 85 height 21
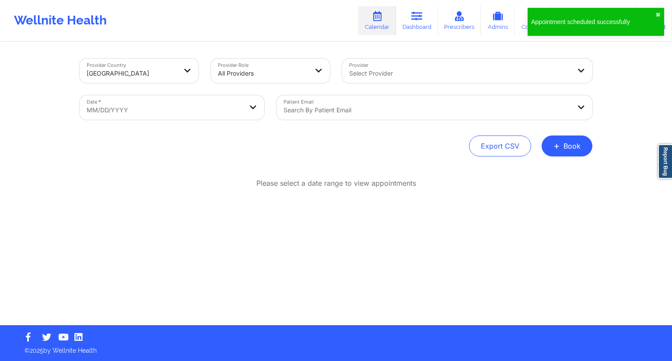
click at [151, 111] on body "Appointment scheduled successfully ✖︎ Wellnite Health Calendar Dashboard Prescr…" at bounding box center [336, 180] width 672 height 361
select select "2025-8"
select select "2025-9"
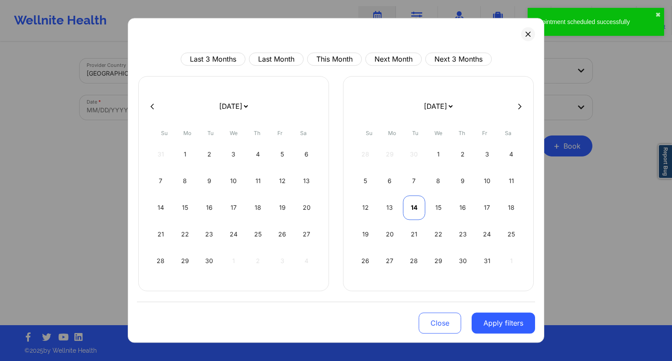
click at [411, 207] on div "14" at bounding box center [414, 208] width 22 height 24
select select "2025-9"
select select "2025-10"
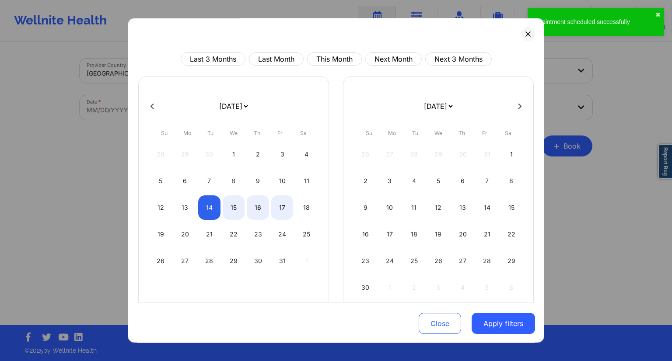
select select "2025-9"
select select "2025-10"
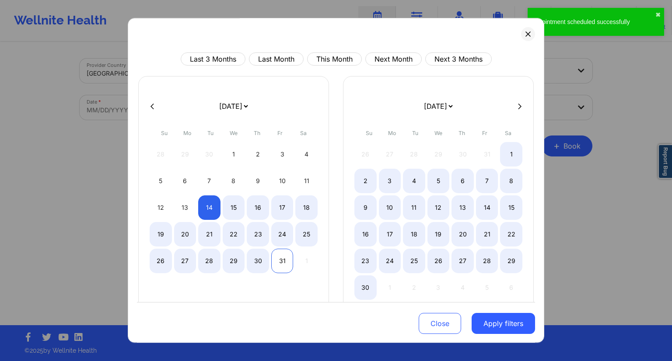
select select "2025-9"
select select "2025-10"
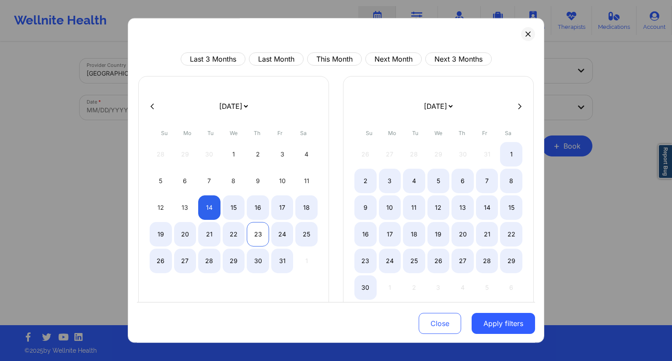
select select "2025-9"
select select "2025-10"
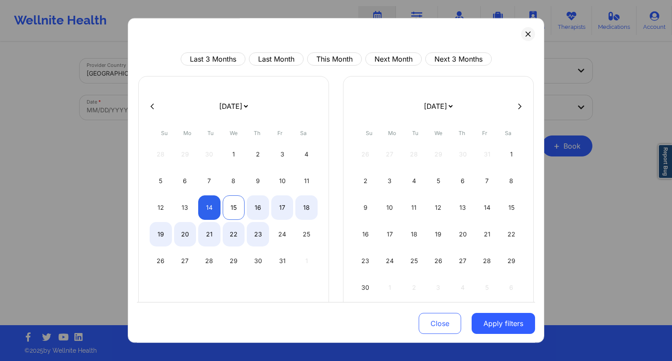
select select "2025-9"
select select "2025-10"
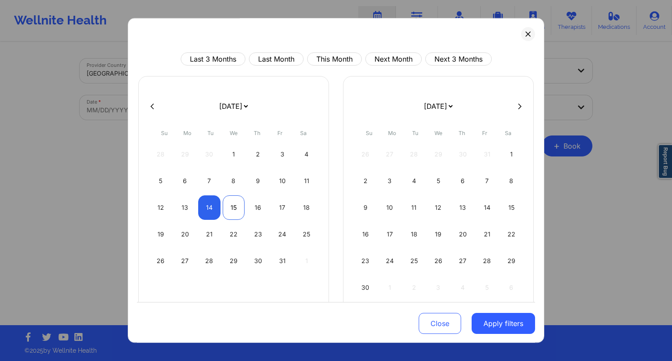
click at [234, 210] on div "15" at bounding box center [234, 208] width 22 height 24
select select "2025-9"
select select "2025-10"
click at [504, 336] on div "Close Apply filters" at bounding box center [336, 322] width 398 height 41
click at [507, 327] on button "Apply filters" at bounding box center [503, 323] width 63 height 21
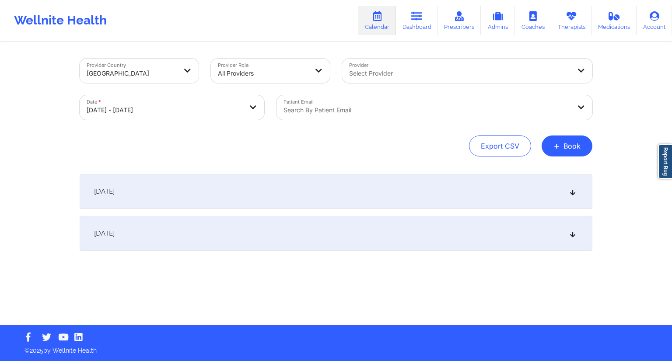
click at [325, 116] on div "Search by patient email" at bounding box center [423, 107] width 295 height 24
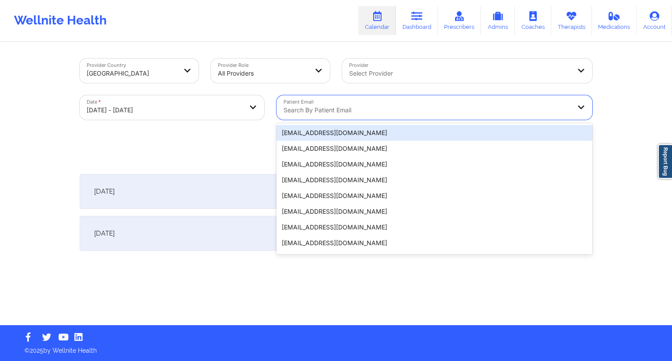
paste input "[EMAIL_ADDRESS][DOMAIN_NAME]"
type input "[EMAIL_ADDRESS][DOMAIN_NAME]"
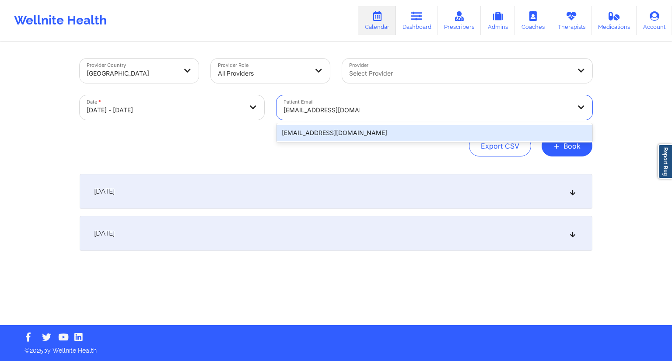
click at [367, 132] on div "[EMAIL_ADDRESS][DOMAIN_NAME]" at bounding box center [434, 133] width 316 height 16
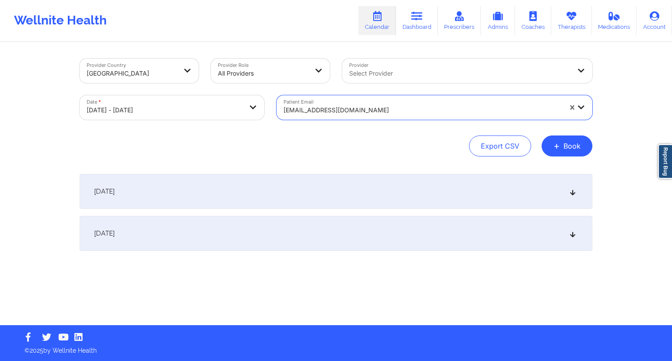
click at [275, 153] on div "Export CSV + Book" at bounding box center [336, 146] width 513 height 21
click at [207, 198] on div "[DATE]" at bounding box center [336, 191] width 513 height 35
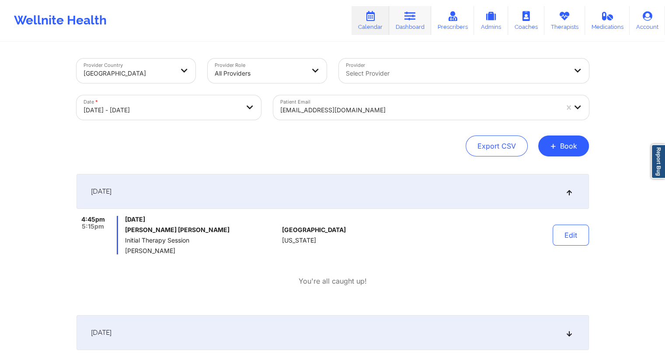
click at [409, 20] on icon at bounding box center [410, 16] width 11 height 10
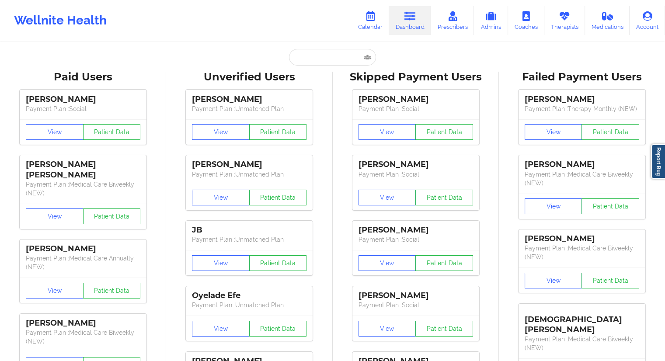
click at [321, 62] on input "text" at bounding box center [332, 57] width 87 height 17
paste input "[EMAIL_ADDRESS][DOMAIN_NAME]"
type input "[EMAIL_ADDRESS][DOMAIN_NAME]"
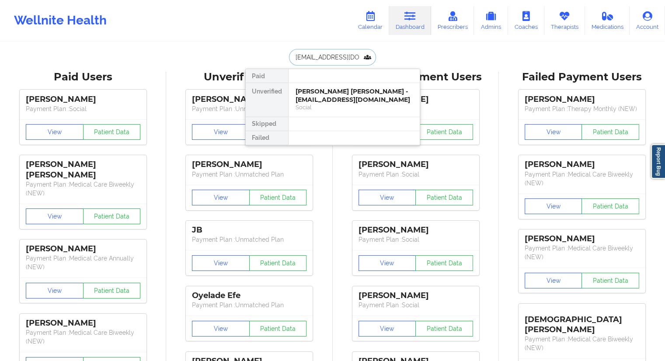
scroll to position [0, 3]
click at [322, 100] on div "[PERSON_NAME] - [EMAIL_ADDRESS][DOMAIN_NAME]" at bounding box center [354, 95] width 117 height 16
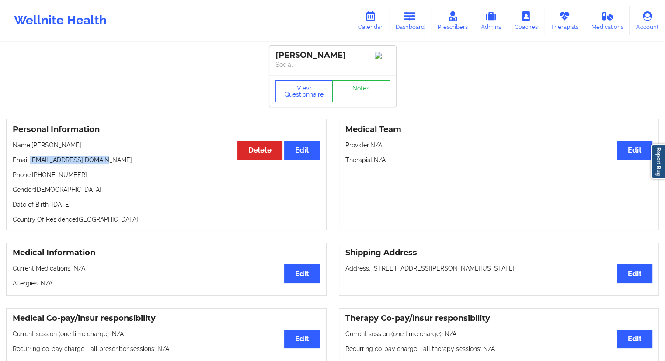
drag, startPoint x: 114, startPoint y: 162, endPoint x: 29, endPoint y: 162, distance: 84.4
click at [29, 162] on p "Email: [EMAIL_ADDRESS][DOMAIN_NAME]" at bounding box center [167, 160] width 308 height 9
click at [381, 19] on link "Calendar" at bounding box center [371, 20] width 38 height 29
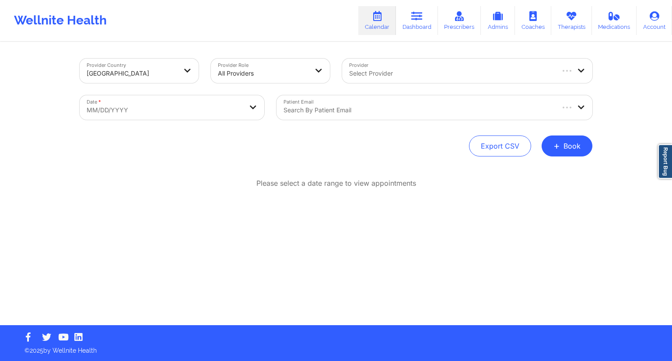
click at [227, 110] on body "Wellnite Health Calendar Dashboard Prescribers Admins Coaches Therapists Medica…" at bounding box center [336, 180] width 672 height 361
select select "2025-8"
select select "2025-9"
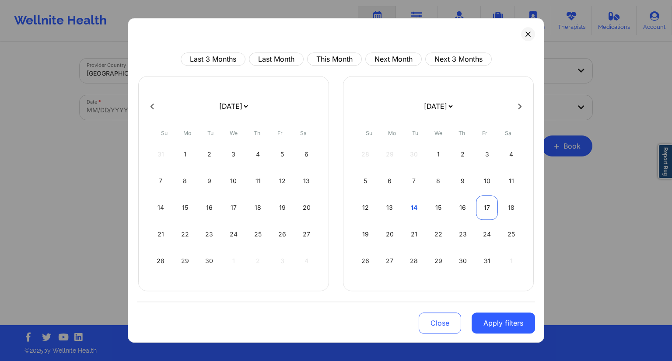
click at [482, 207] on div "17" at bounding box center [487, 208] width 22 height 24
select select "2025-9"
select select "2025-10"
select select "2025-9"
select select "2025-10"
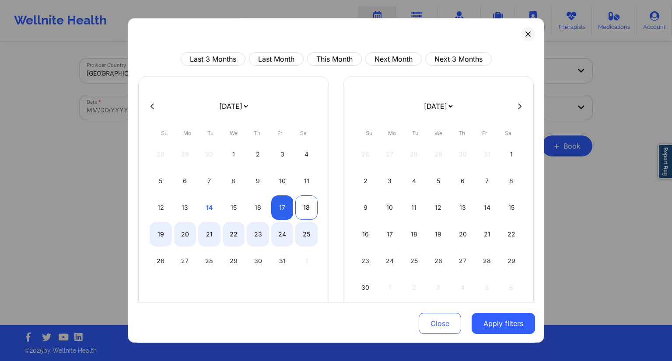
select select "2025-9"
select select "2025-10"
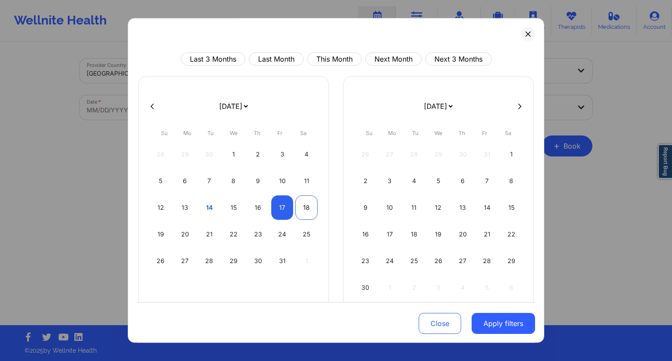
click at [306, 206] on div "18" at bounding box center [306, 208] width 22 height 24
select select "2025-9"
select select "2025-10"
click at [488, 319] on button "Apply filters" at bounding box center [503, 323] width 63 height 21
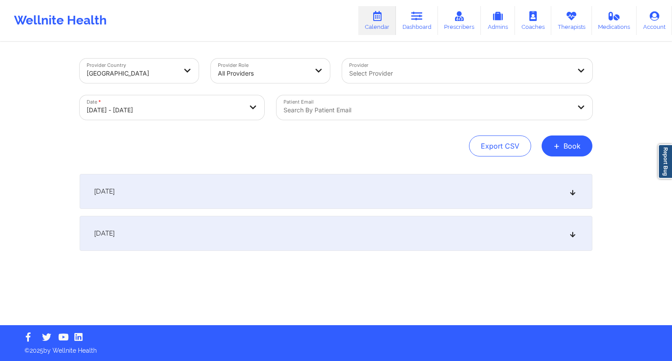
click at [317, 112] on div at bounding box center [426, 110] width 287 height 10
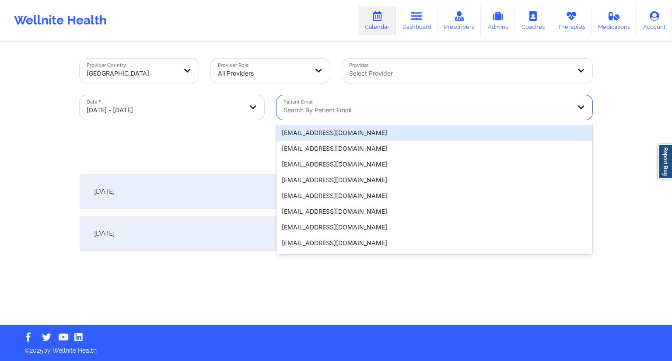
paste input "[EMAIL_ADDRESS][DOMAIN_NAME]"
type input "[EMAIL_ADDRESS][DOMAIN_NAME]"
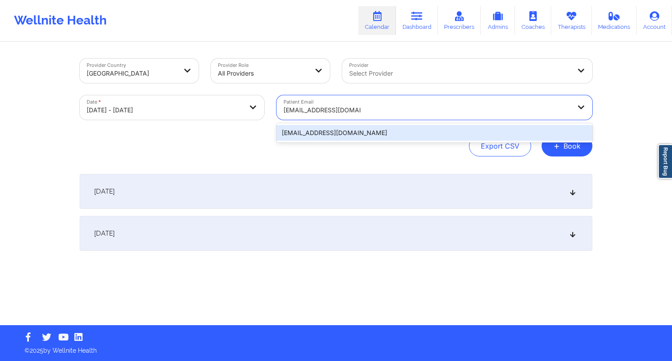
click at [324, 133] on div "[EMAIL_ADDRESS][DOMAIN_NAME]" at bounding box center [434, 133] width 316 height 16
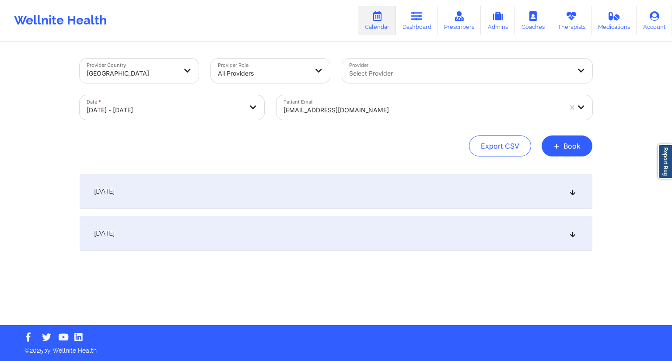
click at [292, 140] on div "Export CSV + Book" at bounding box center [336, 146] width 513 height 21
click at [195, 189] on div "[DATE]" at bounding box center [336, 191] width 513 height 35
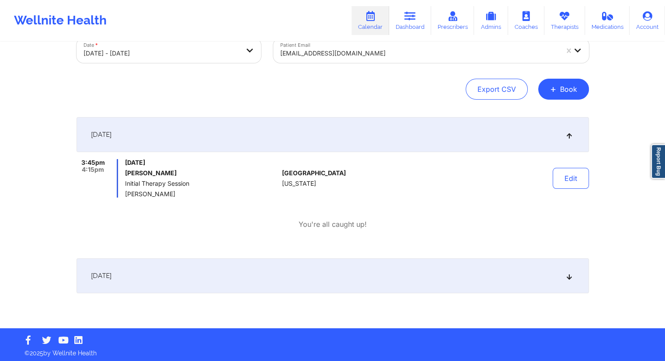
scroll to position [59, 0]
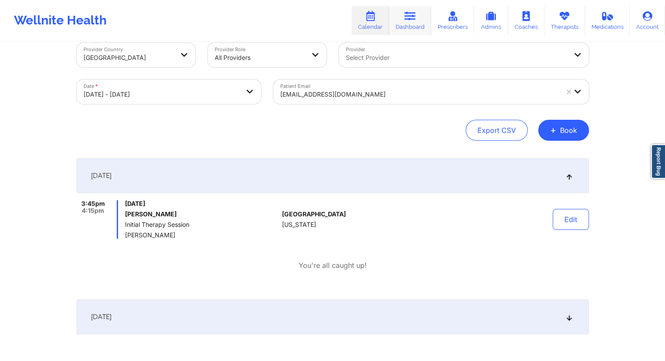
drag, startPoint x: 408, startPoint y: 29, endPoint x: 402, endPoint y: 30, distance: 5.8
click at [408, 29] on link "Dashboard" at bounding box center [410, 20] width 42 height 29
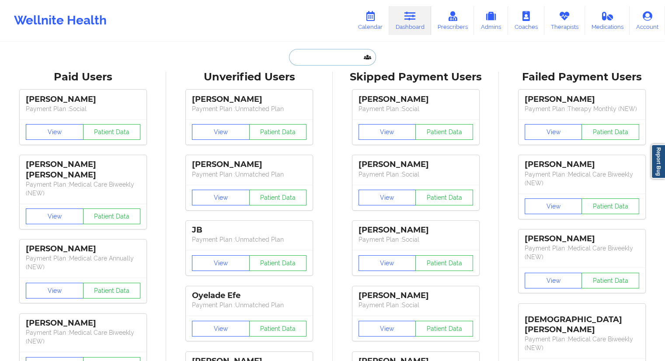
click at [315, 62] on input "text" at bounding box center [332, 57] width 87 height 17
paste input "[EMAIL_ADDRESS][DOMAIN_NAME]"
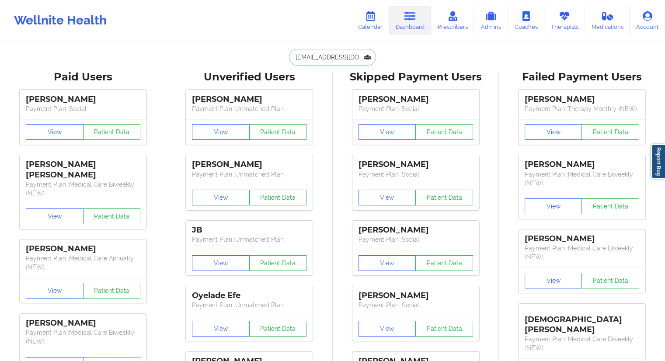
click at [346, 57] on input "[EMAIL_ADDRESS][DOMAIN_NAME]" at bounding box center [332, 57] width 87 height 17
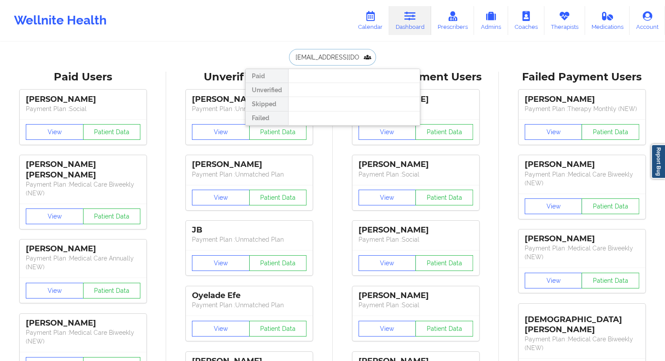
paste input "[EMAIL_ADDRESS][DOMAIN_NAME]"
click at [304, 60] on input "[EMAIL_ADDRESS][DOMAIN_NAME]" at bounding box center [332, 57] width 87 height 17
click at [301, 55] on input "[EMAIL_ADDRESS][DOMAIN_NAME]" at bounding box center [332, 57] width 87 height 17
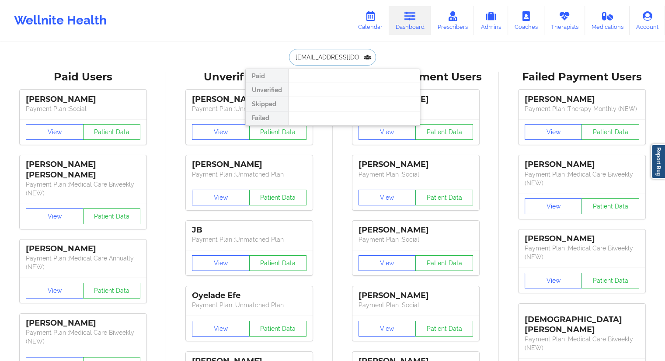
paste input "sharlenisgomez99"
type input "[EMAIL_ADDRESS][DOMAIN_NAME]"
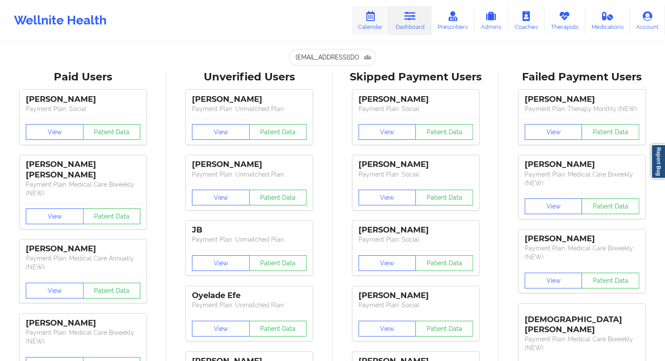
click at [375, 25] on link "Calendar" at bounding box center [371, 20] width 38 height 29
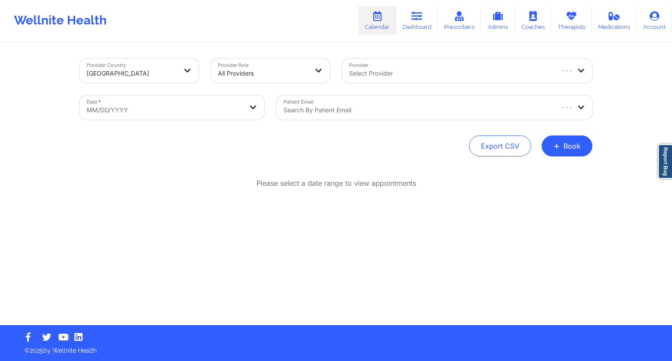
click at [159, 111] on body "Wellnite Health Calendar Dashboard Prescribers Admins Coaches Therapists Medica…" at bounding box center [336, 180] width 672 height 361
select select "2025-8"
select select "2025-9"
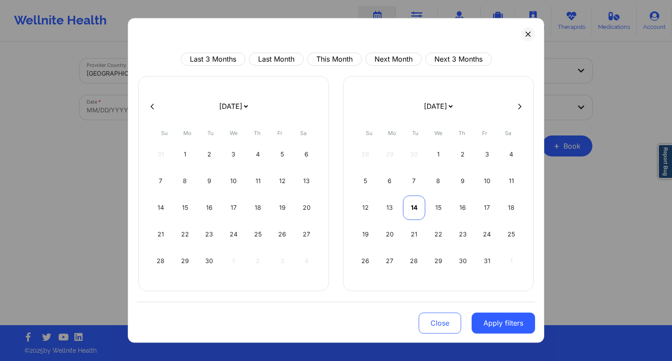
click at [411, 211] on div "14" at bounding box center [414, 208] width 22 height 24
select select "2025-9"
select select "2025-10"
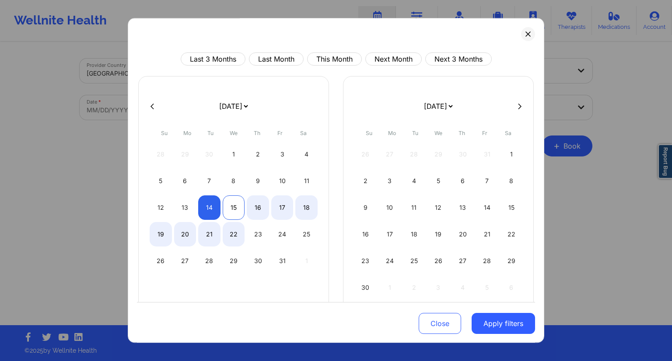
select select "2025-9"
select select "2025-10"
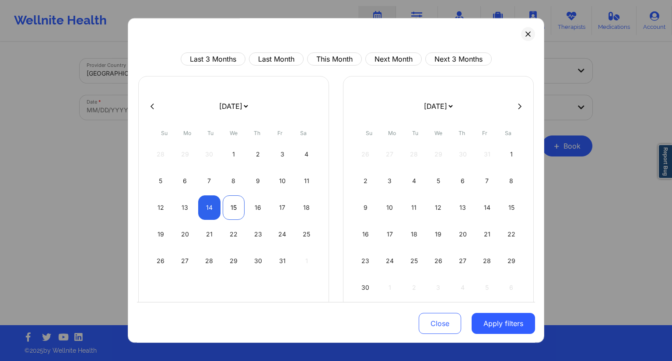
click at [230, 208] on div "15" at bounding box center [234, 208] width 22 height 24
select select "2025-9"
select select "2025-10"
click at [495, 321] on button "Apply filters" at bounding box center [503, 323] width 63 height 21
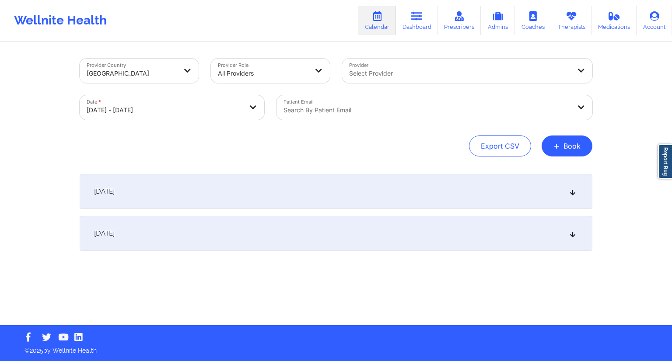
click at [347, 110] on div at bounding box center [426, 110] width 287 height 10
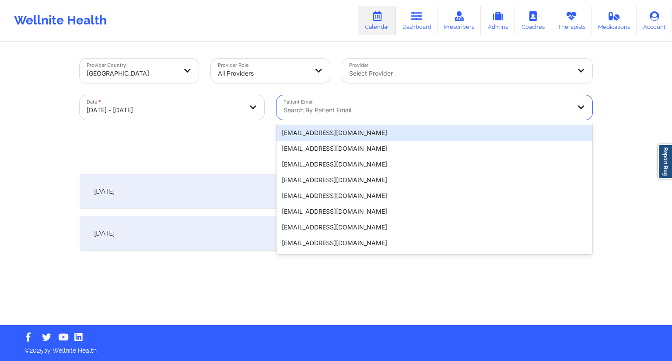
paste input "[EMAIL_ADDRESS][DOMAIN_NAME]"
type input "[EMAIL_ADDRESS][DOMAIN_NAME]"
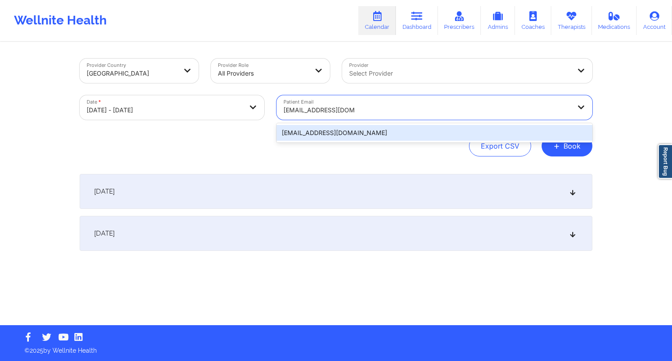
click at [339, 130] on div "[EMAIL_ADDRESS][DOMAIN_NAME]" at bounding box center [434, 133] width 316 height 16
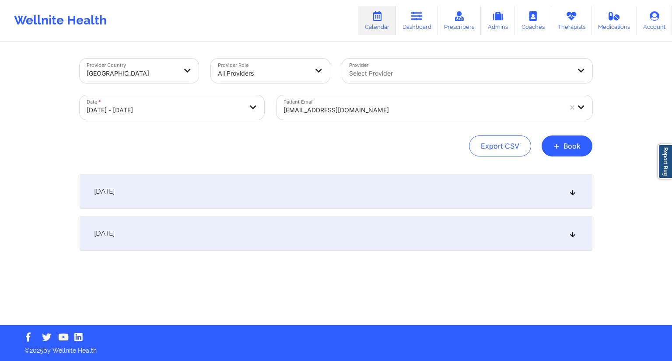
click at [270, 203] on div "[DATE]" at bounding box center [336, 191] width 513 height 35
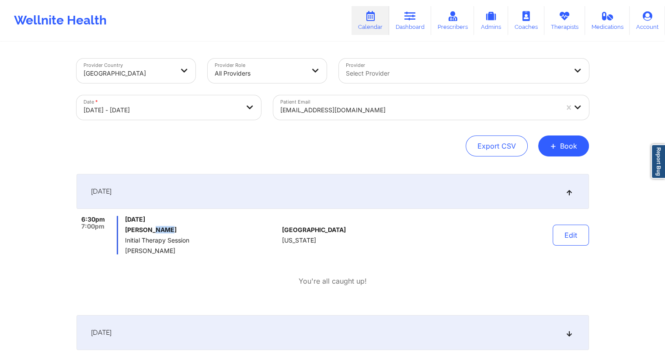
drag, startPoint x: 166, startPoint y: 232, endPoint x: 150, endPoint y: 233, distance: 15.8
click at [150, 233] on h6 "[PERSON_NAME]" at bounding box center [202, 230] width 154 height 7
drag, startPoint x: 160, startPoint y: 252, endPoint x: 126, endPoint y: 252, distance: 34.1
click at [126, 252] on span "[PERSON_NAME]" at bounding box center [202, 251] width 154 height 7
click at [182, 112] on body "Wellnite Health Calendar Dashboard Prescribers Admins Coaches Therapists Medica…" at bounding box center [332, 180] width 665 height 361
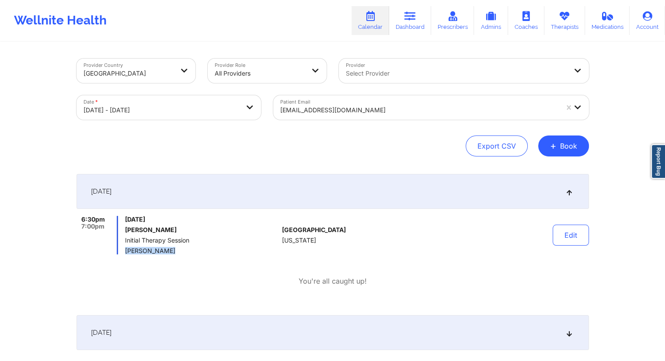
select select "2025-9"
select select "2025-10"
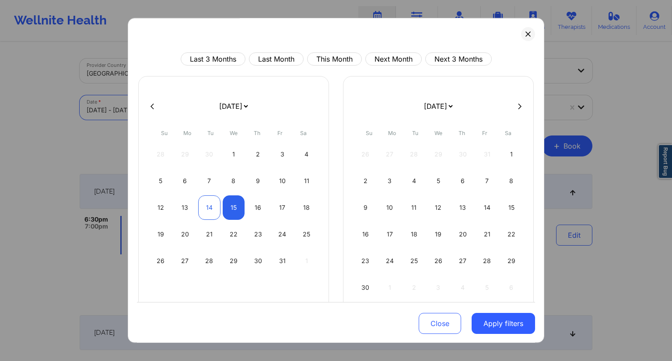
click at [205, 209] on div "14" at bounding box center [209, 208] width 22 height 24
select select "2025-9"
select select "2025-10"
select select "2025-9"
select select "2025-10"
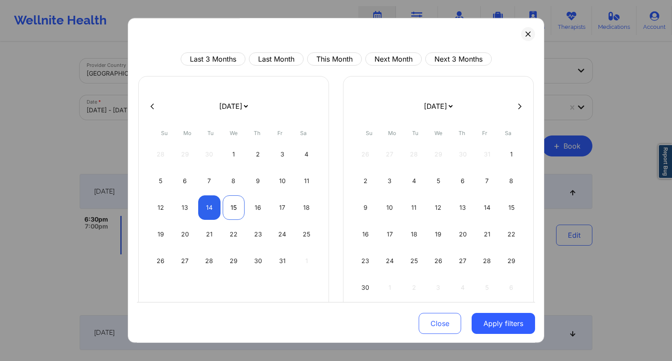
click at [225, 209] on div "15" at bounding box center [234, 208] width 22 height 24
select select "2025-9"
select select "2025-10"
click at [486, 331] on button "Apply filters" at bounding box center [503, 323] width 63 height 21
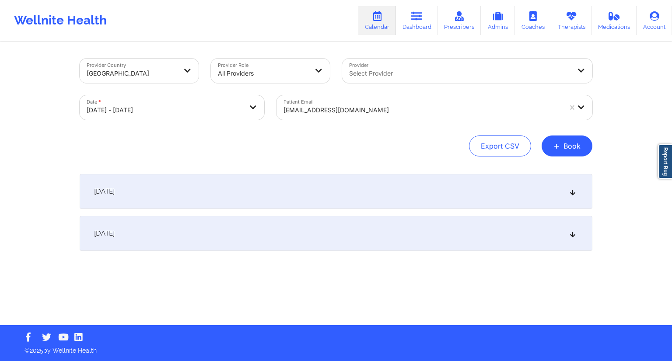
click at [320, 110] on div at bounding box center [422, 110] width 278 height 10
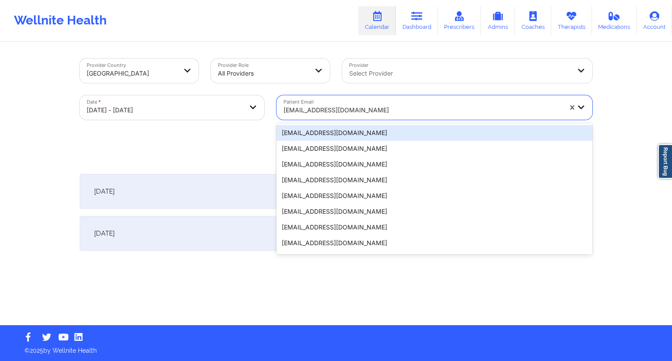
paste input "[EMAIL_ADDRESS][DOMAIN_NAME]"
type input "[EMAIL_ADDRESS][DOMAIN_NAME]"
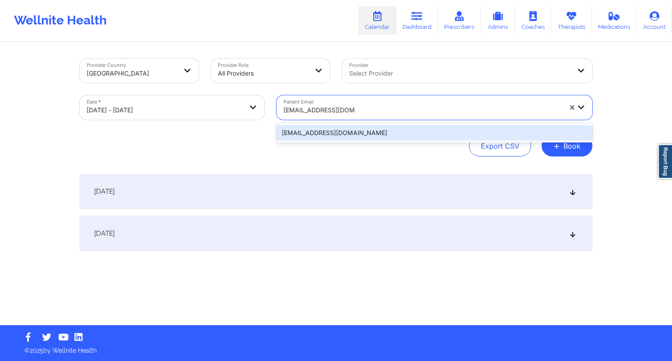
click at [322, 133] on div "[EMAIL_ADDRESS][DOMAIN_NAME]" at bounding box center [434, 133] width 316 height 16
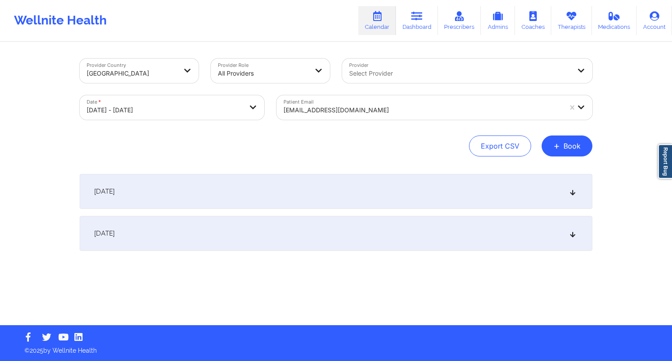
click at [249, 183] on div "[DATE]" at bounding box center [336, 191] width 513 height 35
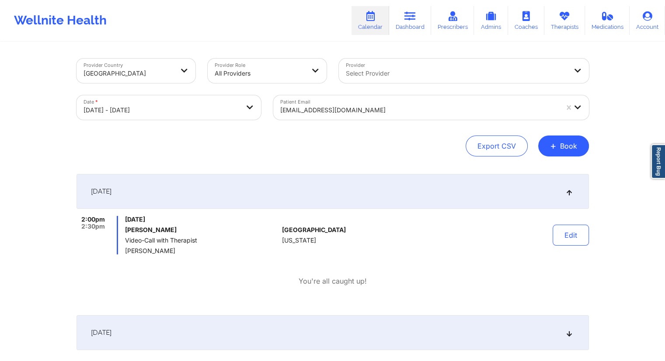
drag, startPoint x: 403, startPoint y: 25, endPoint x: 373, endPoint y: 35, distance: 32.1
click at [404, 25] on link "Dashboard" at bounding box center [410, 20] width 42 height 29
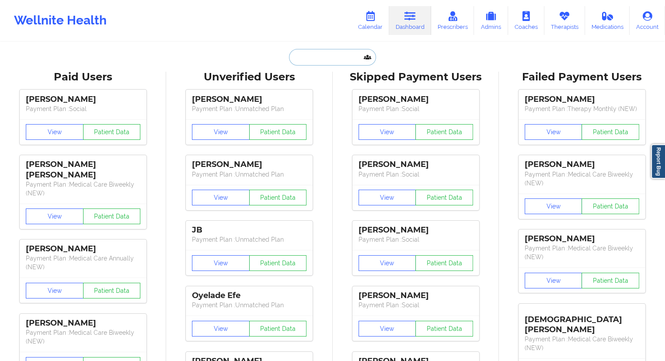
click at [303, 56] on input "text" at bounding box center [332, 57] width 87 height 17
paste input "[EMAIL_ADDRESS][DOMAIN_NAME]"
type input "[EMAIL_ADDRESS][DOMAIN_NAME]"
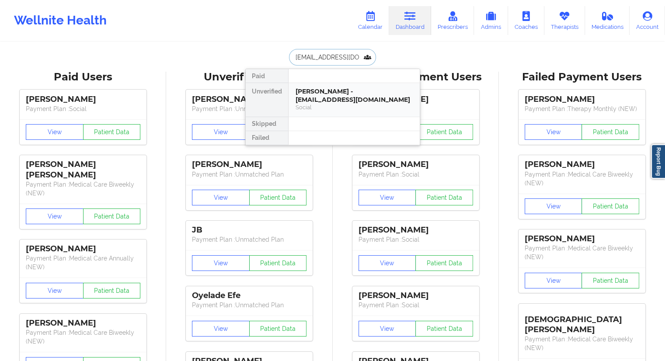
click at [322, 92] on div "[PERSON_NAME] - [EMAIL_ADDRESS][DOMAIN_NAME]" at bounding box center [354, 95] width 117 height 16
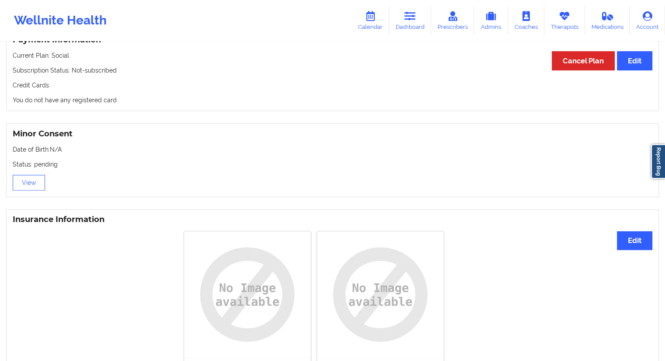
scroll to position [582, 0]
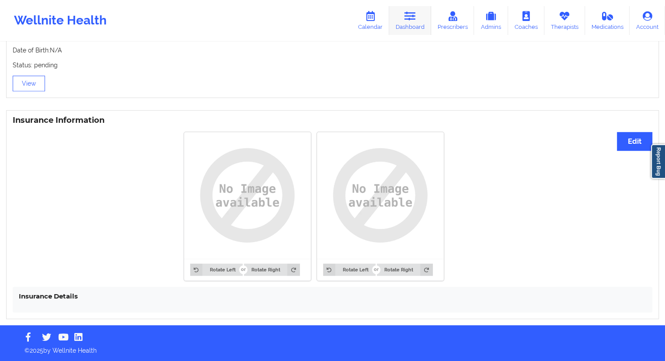
click at [407, 23] on link "Dashboard" at bounding box center [410, 20] width 42 height 29
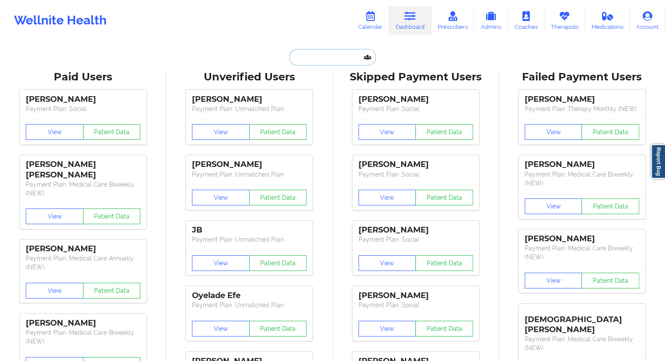
click at [302, 60] on input "text" at bounding box center [332, 57] width 87 height 17
paste input "[EMAIL_ADDRESS][DOMAIN_NAME]"
type input "[EMAIL_ADDRESS][DOMAIN_NAME]"
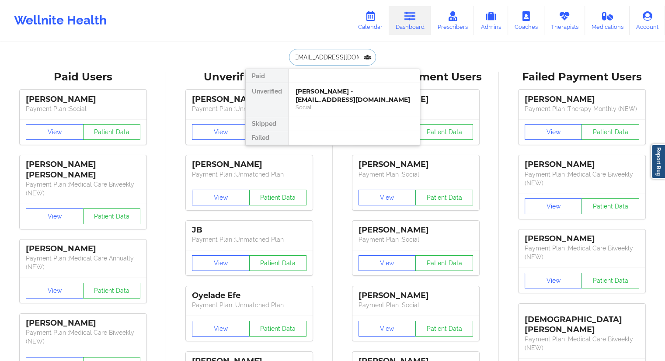
click at [309, 98] on div "[PERSON_NAME] - [EMAIL_ADDRESS][DOMAIN_NAME]" at bounding box center [354, 95] width 117 height 16
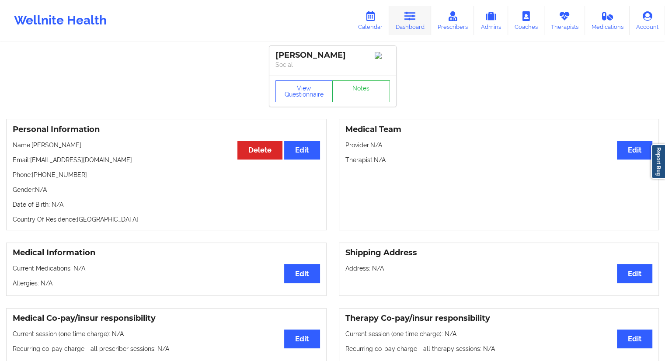
click at [416, 20] on icon at bounding box center [410, 16] width 11 height 10
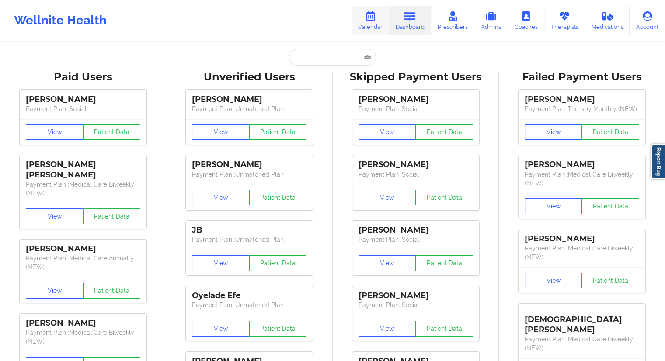
click at [378, 21] on link "Calendar" at bounding box center [371, 20] width 38 height 29
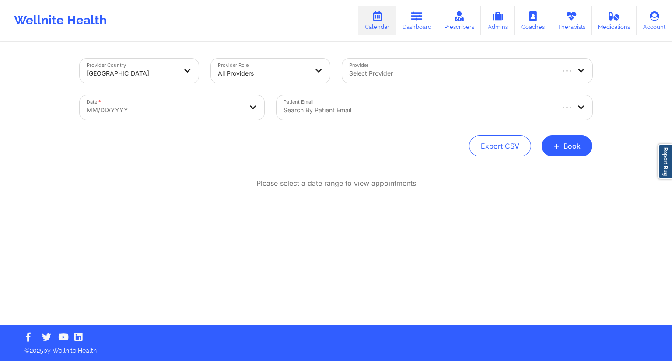
click at [186, 115] on body "Wellnite Health Calendar Dashboard Prescribers Admins Coaches Therapists Medica…" at bounding box center [336, 180] width 672 height 361
select select "2025-8"
select select "2025-9"
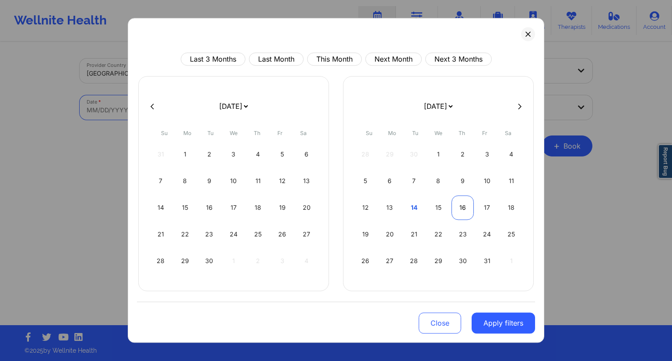
click at [458, 211] on div "16" at bounding box center [462, 208] width 22 height 24
select select "2025-9"
select select "2025-10"
select select "2025-9"
select select "2025-10"
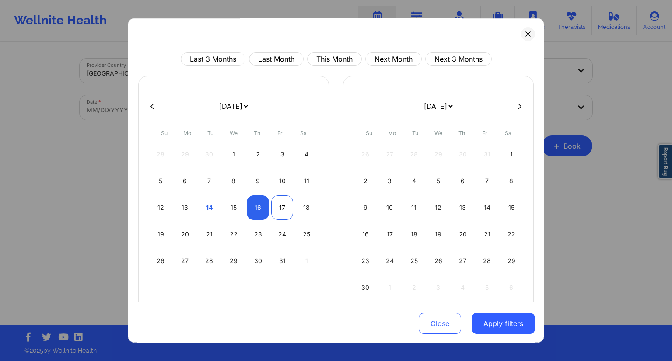
click at [277, 210] on div "17" at bounding box center [282, 208] width 22 height 24
select select "2025-9"
select select "2025-10"
click at [502, 324] on button "Apply filters" at bounding box center [503, 323] width 63 height 21
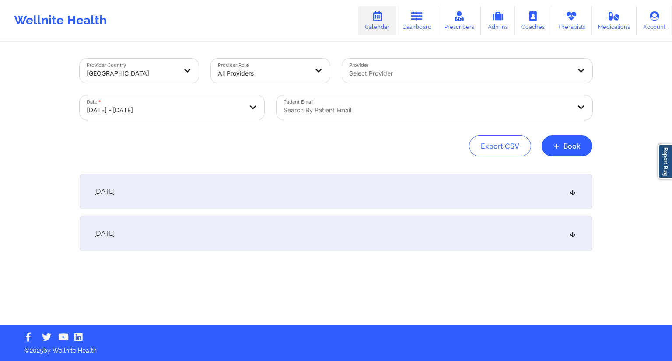
click at [339, 121] on div "Patient Email Search by patient email" at bounding box center [434, 107] width 328 height 37
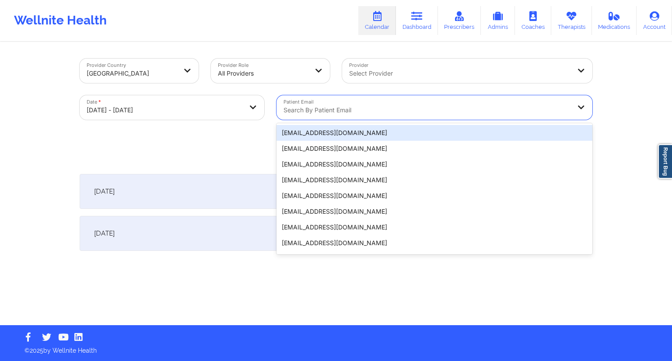
click at [341, 116] on div "Search by patient email" at bounding box center [423, 107] width 295 height 24
paste input "[PERSON_NAME][EMAIL_ADDRESS][DOMAIN_NAME]"
type input "[PERSON_NAME][EMAIL_ADDRESS][DOMAIN_NAME]"
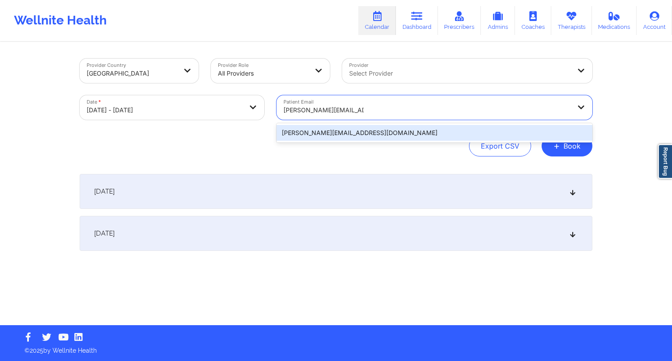
click at [373, 133] on div "[PERSON_NAME][EMAIL_ADDRESS][DOMAIN_NAME]" at bounding box center [434, 133] width 316 height 16
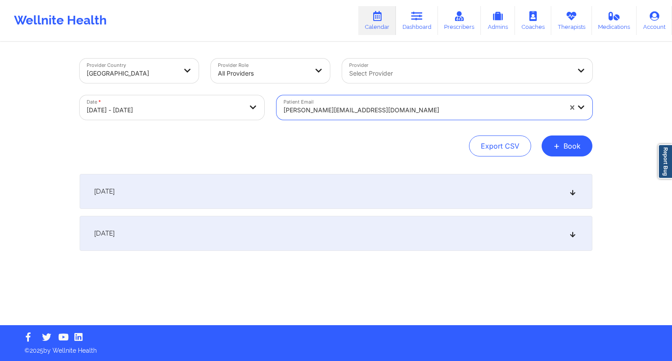
click at [284, 184] on div "[DATE]" at bounding box center [336, 191] width 513 height 35
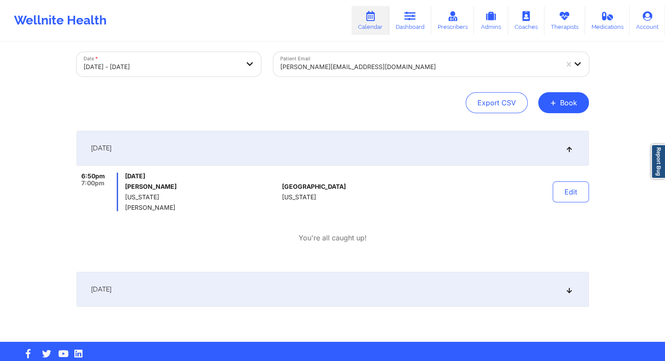
scroll to position [44, 0]
click at [580, 193] on button "Edit" at bounding box center [571, 191] width 36 height 21
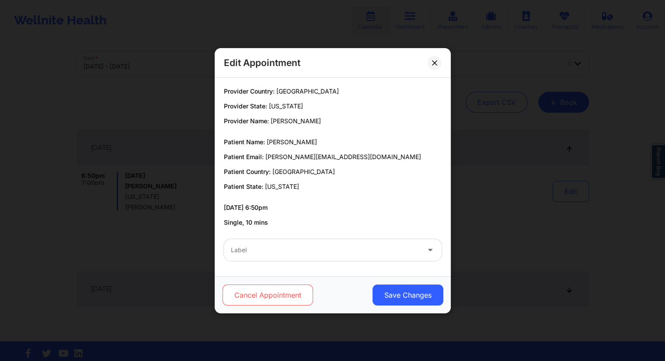
click at [271, 294] on button "Cancel Appointment" at bounding box center [267, 295] width 91 height 21
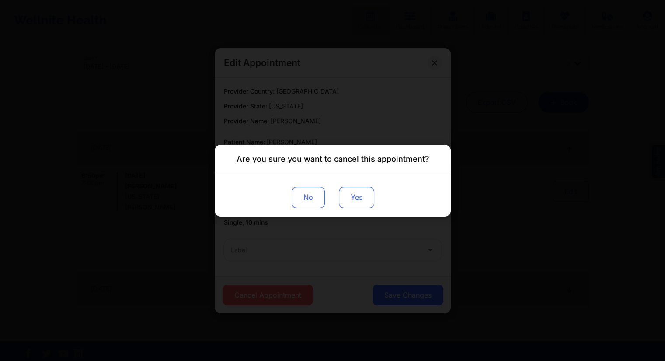
click at [366, 199] on button "Yes" at bounding box center [356, 197] width 35 height 21
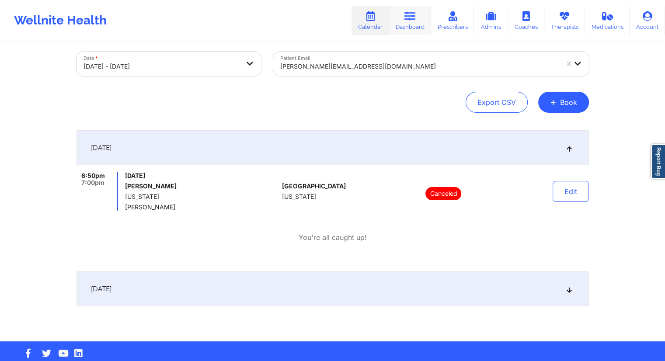
click at [409, 20] on icon at bounding box center [410, 16] width 11 height 10
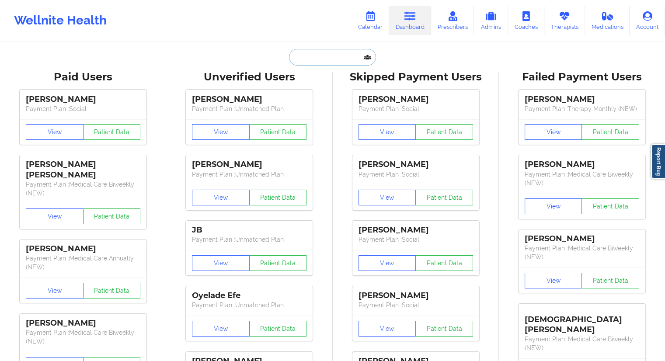
click at [319, 63] on input "text" at bounding box center [332, 57] width 87 height 17
paste input "[EMAIL_ADDRESS][DOMAIN_NAME]"
type input "[EMAIL_ADDRESS][DOMAIN_NAME]"
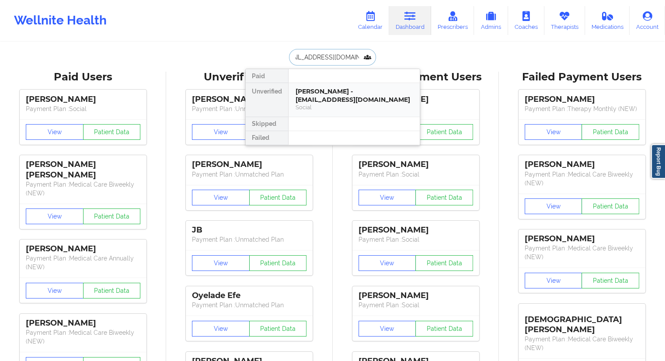
click at [323, 96] on div "[PERSON_NAME] - [EMAIL_ADDRESS][DOMAIN_NAME]" at bounding box center [354, 95] width 117 height 16
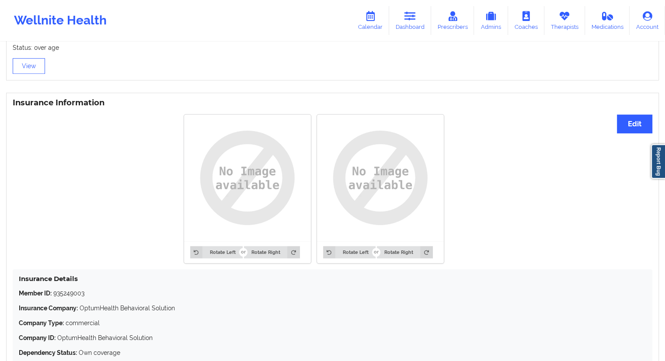
scroll to position [654, 0]
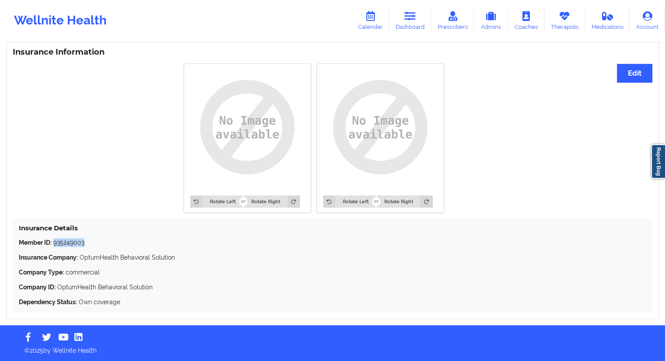
drag, startPoint x: 93, startPoint y: 245, endPoint x: 53, endPoint y: 245, distance: 39.8
click at [53, 245] on p "Member ID: 935249003" at bounding box center [333, 242] width 628 height 9
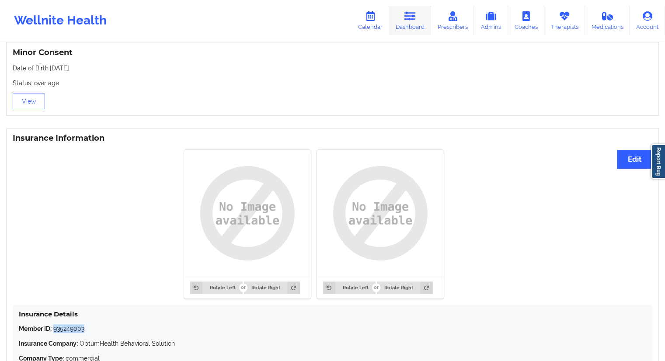
click at [402, 29] on link "Dashboard" at bounding box center [410, 20] width 42 height 29
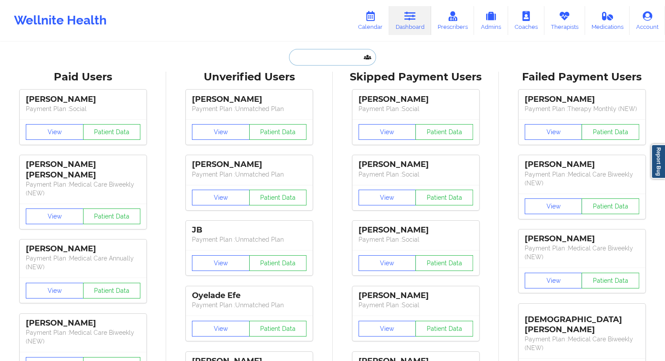
click at [313, 52] on input "text" at bounding box center [332, 57] width 87 height 17
paste input "[EMAIL_ADDRESS][DOMAIN_NAME]"
type input "[EMAIL_ADDRESS][DOMAIN_NAME]"
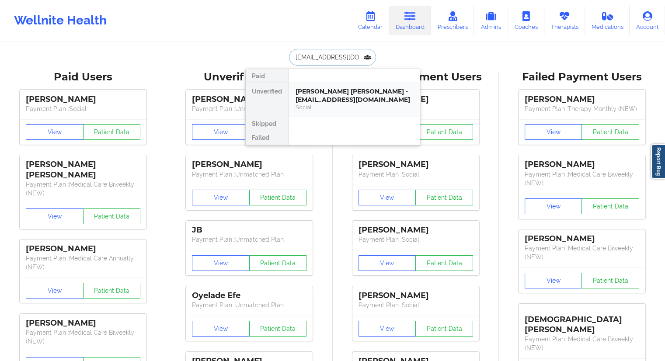
click at [325, 95] on div "[PERSON_NAME] [PERSON_NAME] - [EMAIL_ADDRESS][DOMAIN_NAME]" at bounding box center [354, 95] width 117 height 16
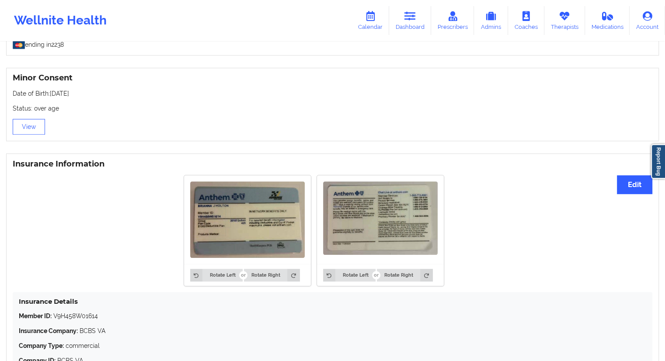
scroll to position [616, 0]
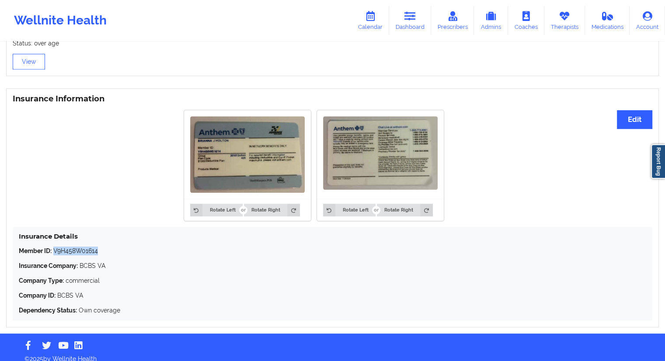
drag, startPoint x: 105, startPoint y: 241, endPoint x: 54, endPoint y: 242, distance: 50.3
click at [54, 247] on p "Member ID: V9H458W01614" at bounding box center [333, 251] width 628 height 9
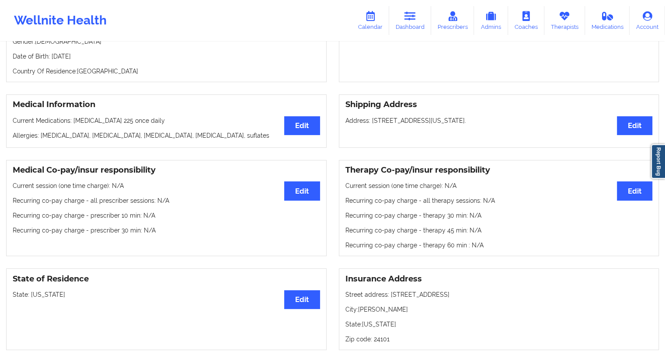
scroll to position [47, 0]
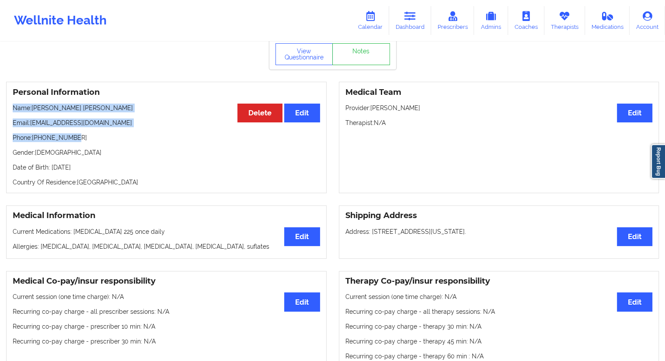
drag, startPoint x: 90, startPoint y: 133, endPoint x: 11, endPoint y: 98, distance: 86.2
click at [11, 98] on div "Personal Information Edit Delete Name: [PERSON_NAME] [PERSON_NAME] Email: [EMAI…" at bounding box center [166, 138] width 321 height 112
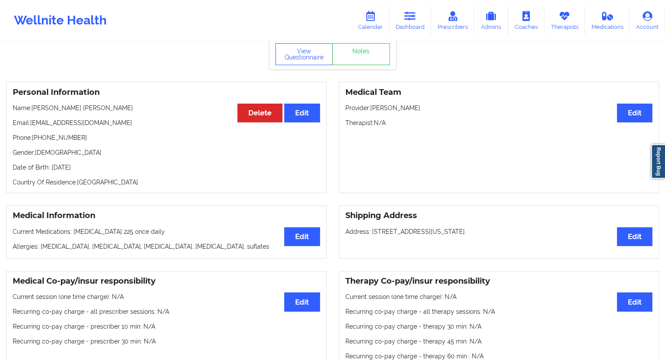
click at [144, 163] on p "Date of Birth: [DEMOGRAPHIC_DATA]" at bounding box center [167, 167] width 308 height 9
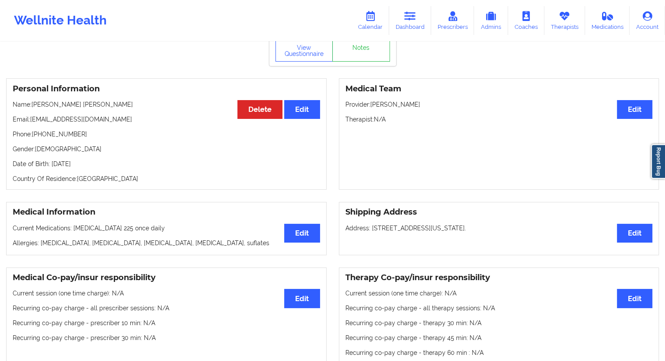
scroll to position [0, 0]
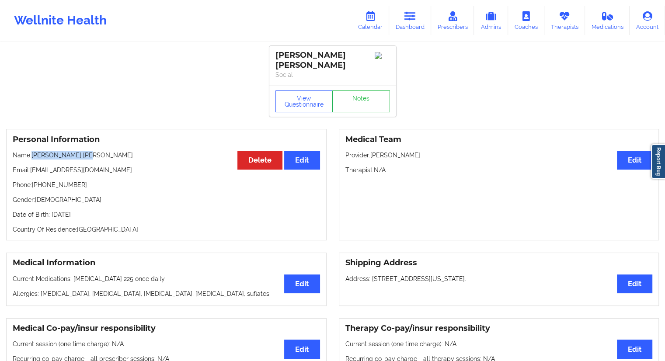
drag, startPoint x: 87, startPoint y: 144, endPoint x: 33, endPoint y: 140, distance: 53.5
click at [33, 140] on div "Personal Information Edit Delete Name: [PERSON_NAME] [PERSON_NAME] Email: [EMAI…" at bounding box center [166, 185] width 321 height 112
drag, startPoint x: 108, startPoint y: 158, endPoint x: 31, endPoint y: 156, distance: 77.5
click at [31, 156] on div "Personal Information Edit Delete Name: [PERSON_NAME] [PERSON_NAME] Email: [EMAI…" at bounding box center [166, 185] width 321 height 112
click at [371, 26] on link "Calendar" at bounding box center [371, 20] width 38 height 29
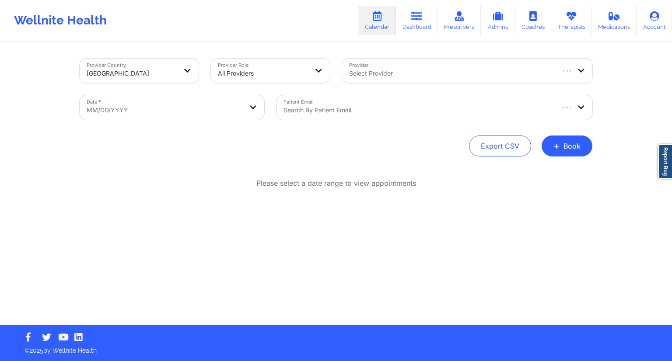
click at [320, 110] on div at bounding box center [417, 110] width 269 height 10
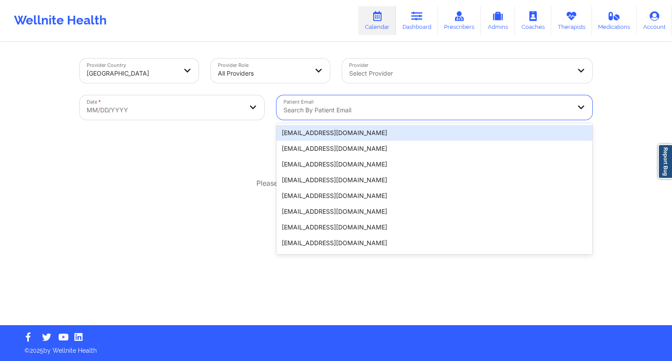
click at [207, 112] on body "Wellnite Health Calendar Dashboard Prescribers Admins Coaches Therapists Medica…" at bounding box center [336, 180] width 672 height 361
select select "2025-8"
select select "2025-9"
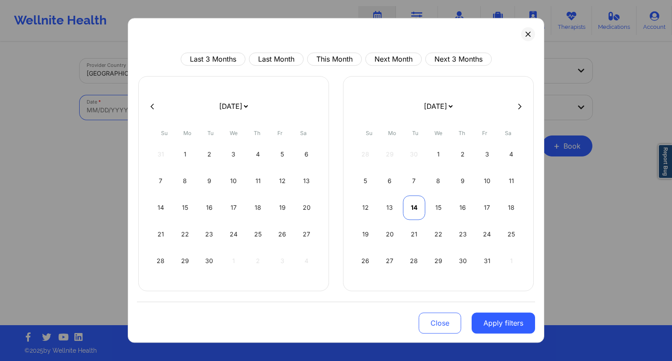
click at [415, 209] on div "14" at bounding box center [414, 208] width 22 height 24
select select "2025-9"
select select "2025-10"
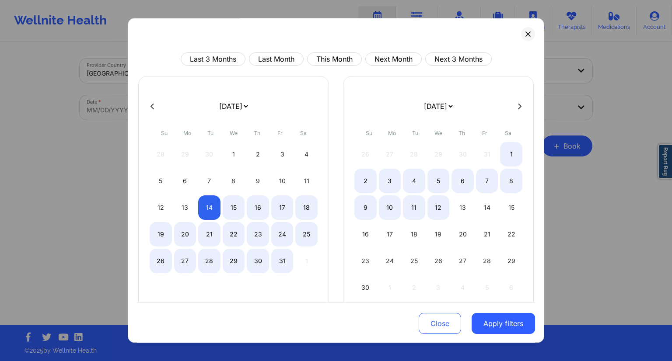
select select "2025-9"
select select "2025-10"
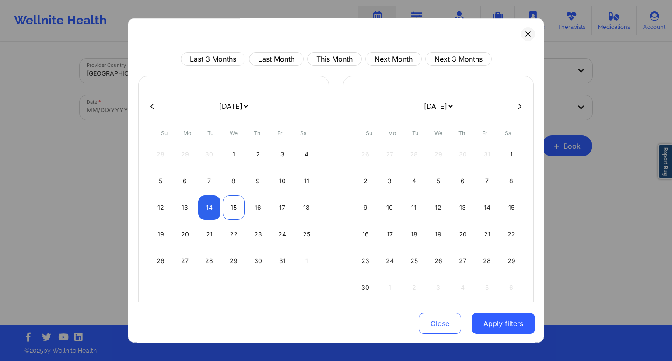
select select "2025-9"
select select "2025-10"
drag, startPoint x: 238, startPoint y: 209, endPoint x: 256, endPoint y: 233, distance: 29.4
click at [238, 209] on div "15" at bounding box center [234, 208] width 22 height 24
select select "2025-9"
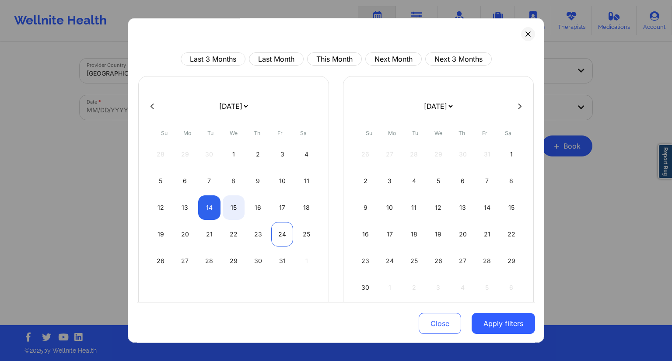
select select "2025-10"
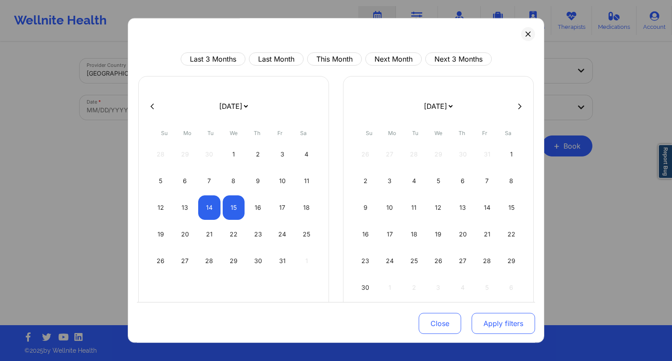
click at [491, 321] on button "Apply filters" at bounding box center [503, 323] width 63 height 21
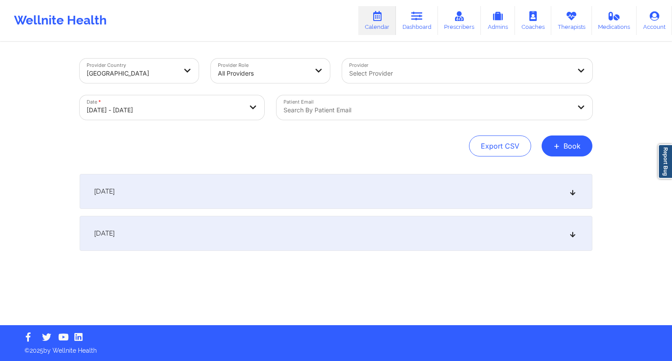
click at [359, 111] on div at bounding box center [426, 110] width 287 height 10
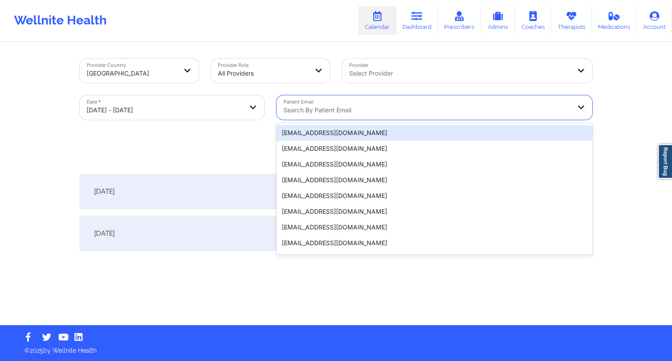
paste input "[EMAIL_ADDRESS][DOMAIN_NAME]"
type input "[EMAIL_ADDRESS][DOMAIN_NAME]"
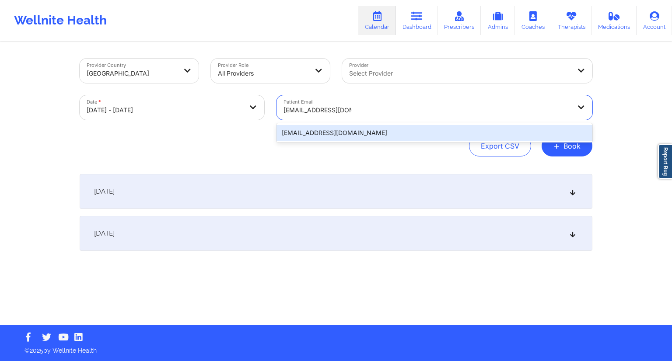
click at [325, 130] on div "[EMAIL_ADDRESS][DOMAIN_NAME]" at bounding box center [434, 133] width 316 height 16
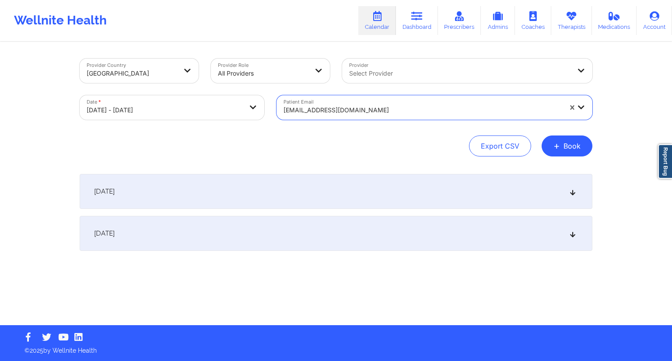
click at [193, 200] on div "[DATE]" at bounding box center [336, 191] width 513 height 35
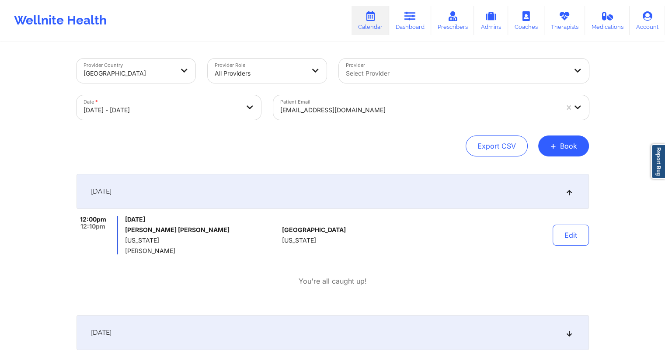
drag, startPoint x: 185, startPoint y: 252, endPoint x: 126, endPoint y: 252, distance: 59.5
click at [126, 252] on span "[PERSON_NAME]" at bounding box center [202, 251] width 154 height 7
drag, startPoint x: 412, startPoint y: 18, endPoint x: 401, endPoint y: 23, distance: 12.3
click at [412, 18] on icon at bounding box center [410, 16] width 11 height 10
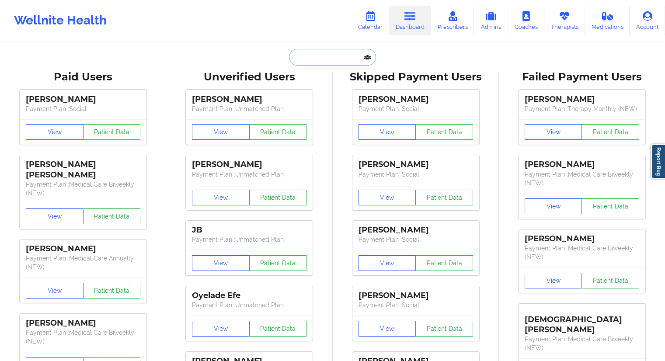
click at [297, 64] on input "text" at bounding box center [332, 57] width 87 height 17
paste input "[EMAIL_ADDRESS][DOMAIN_NAME]"
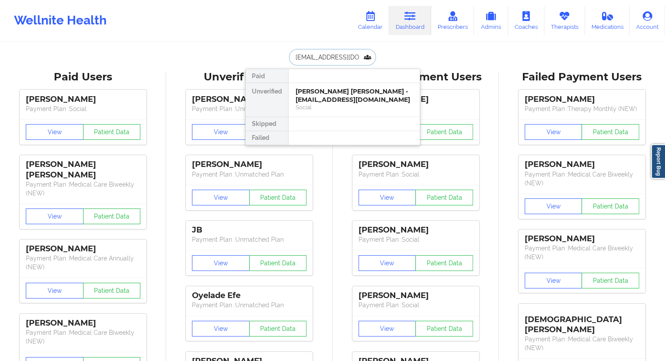
scroll to position [0, 7]
click at [321, 98] on div "[PERSON_NAME] - [EMAIL_ADDRESS][DOMAIN_NAME]" at bounding box center [354, 95] width 117 height 16
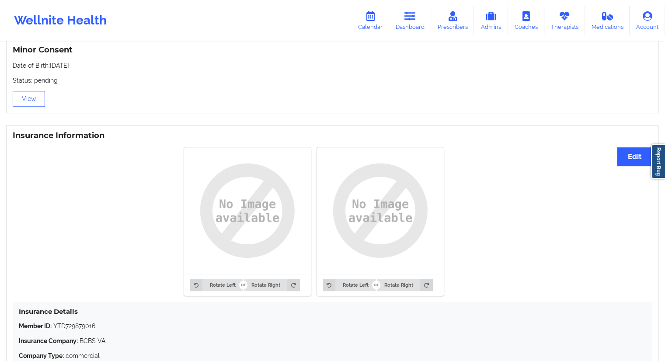
scroll to position [654, 0]
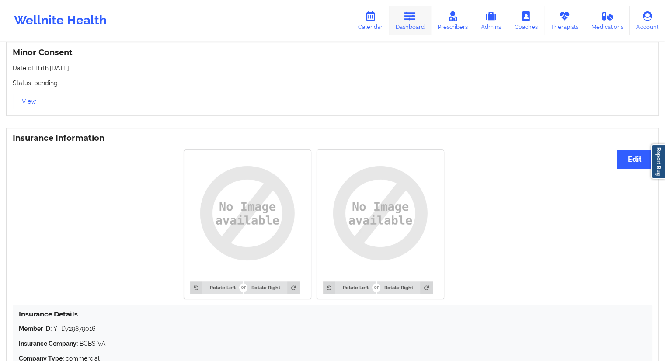
click at [401, 25] on link "Dashboard" at bounding box center [410, 20] width 42 height 29
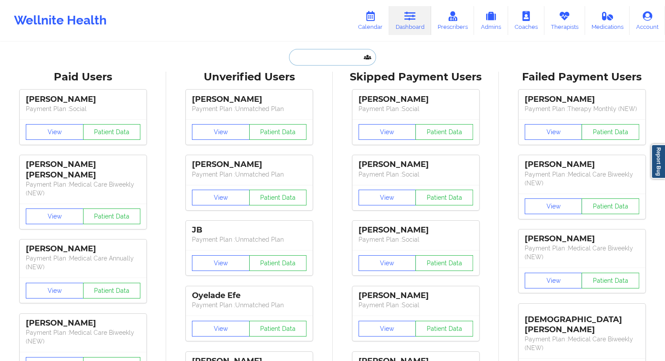
click at [313, 53] on input "text" at bounding box center [332, 57] width 87 height 17
paste input "[EMAIL_ADDRESS][DOMAIN_NAME]"
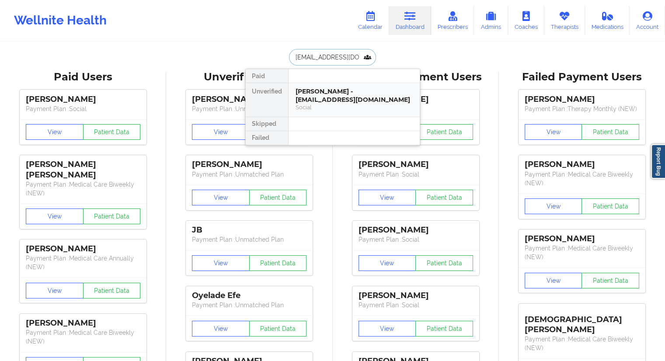
click at [321, 93] on div "[PERSON_NAME] - [EMAIL_ADDRESS][DOMAIN_NAME]" at bounding box center [354, 95] width 117 height 16
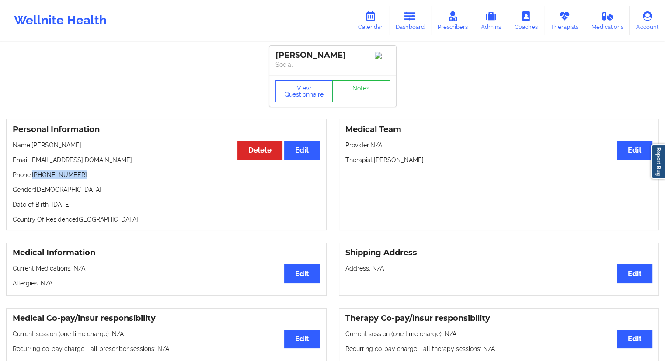
drag, startPoint x: 84, startPoint y: 178, endPoint x: 33, endPoint y: 179, distance: 50.8
click at [33, 179] on p "Phone: [PHONE_NUMBER]" at bounding box center [167, 175] width 308 height 9
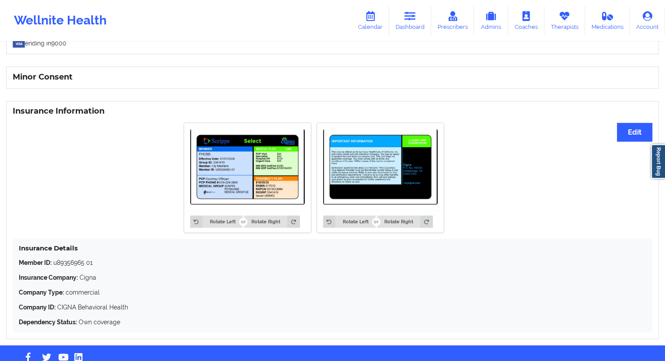
scroll to position [563, 0]
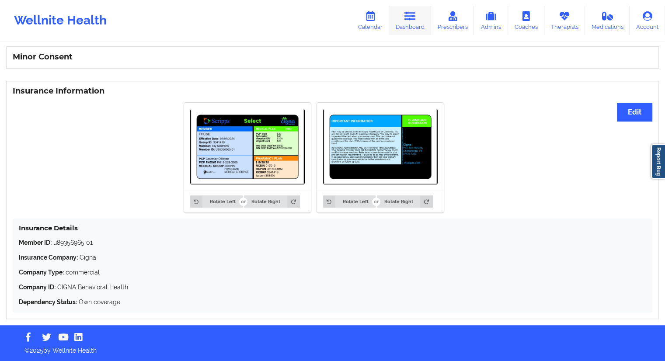
click at [403, 29] on link "Dashboard" at bounding box center [410, 20] width 42 height 29
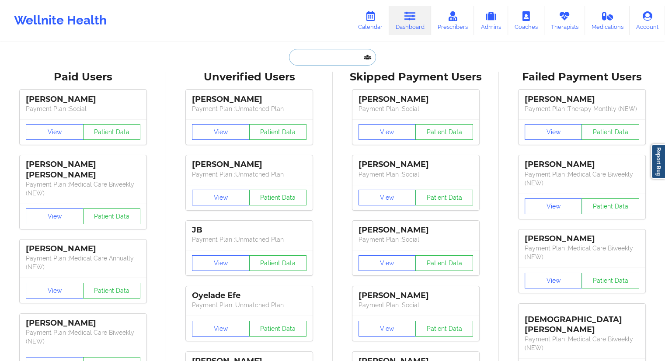
click at [302, 60] on input "text" at bounding box center [332, 57] width 87 height 17
paste input "[EMAIL_ADDRESS][DOMAIN_NAME]"
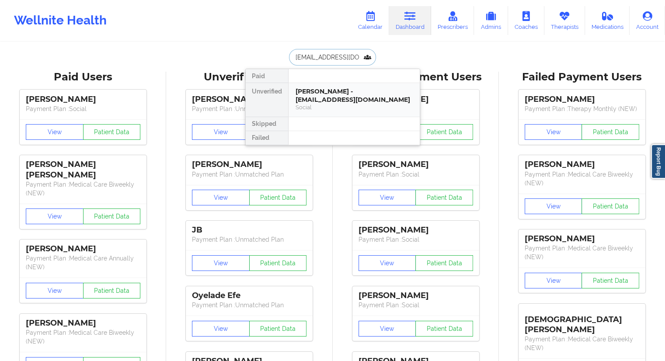
click at [311, 93] on div "[PERSON_NAME] - [EMAIL_ADDRESS][DOMAIN_NAME]" at bounding box center [354, 95] width 117 height 16
